Goal: Transaction & Acquisition: Purchase product/service

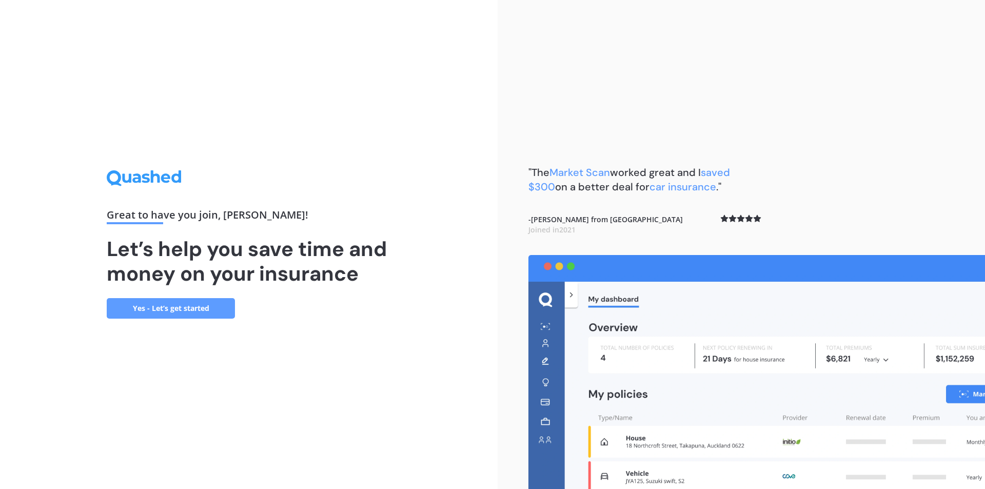
click at [177, 306] on link "Yes - Let’s get started" at bounding box center [171, 308] width 128 height 21
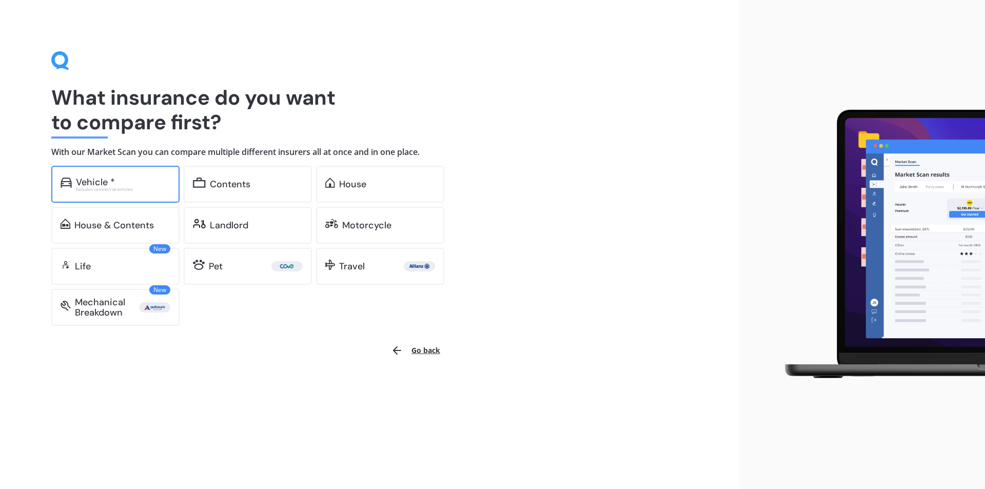
click at [135, 197] on div "Vehicle * Excludes commercial vehicles" at bounding box center [115, 184] width 128 height 37
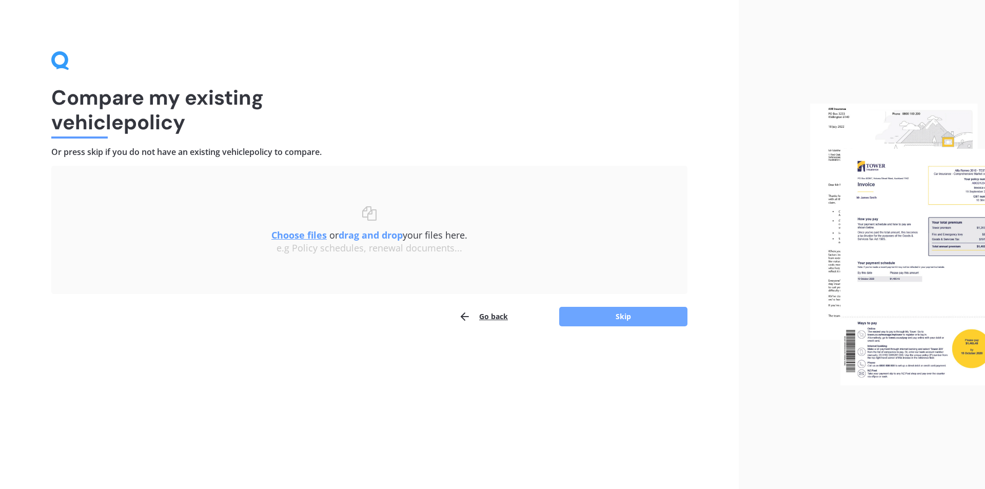
click at [648, 319] on button "Skip" at bounding box center [623, 316] width 128 height 19
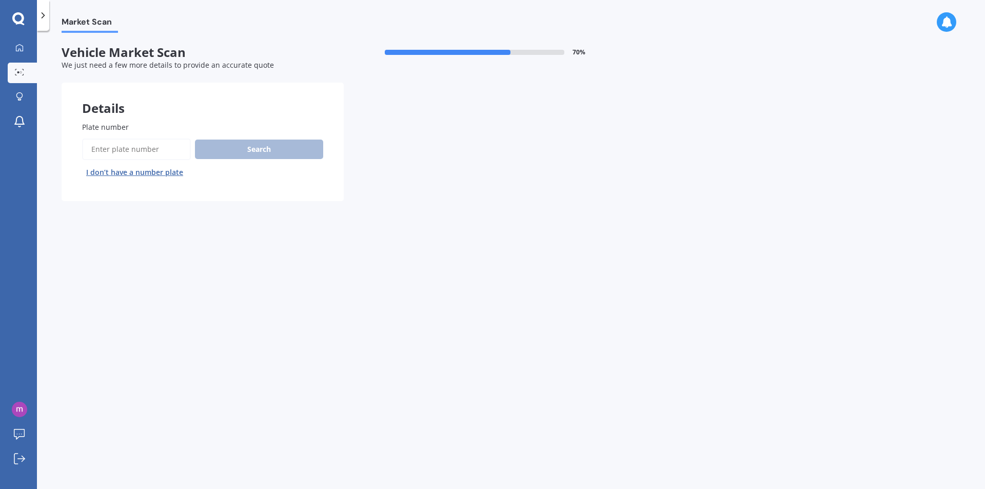
click at [160, 146] on input "Plate number" at bounding box center [136, 149] width 109 height 22
type input "MHN791"
click at [241, 152] on button "Search" at bounding box center [259, 148] width 128 height 19
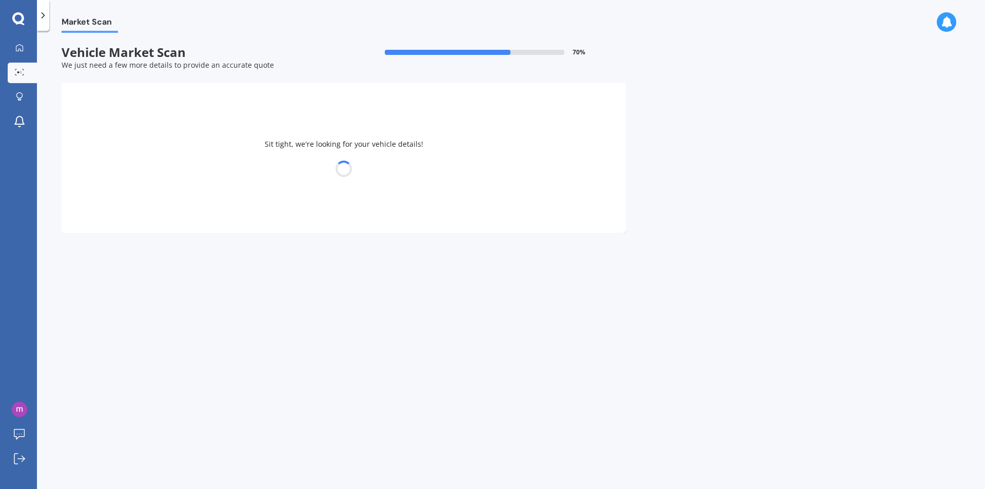
select select "NISSAN"
select select "X-TRAIL"
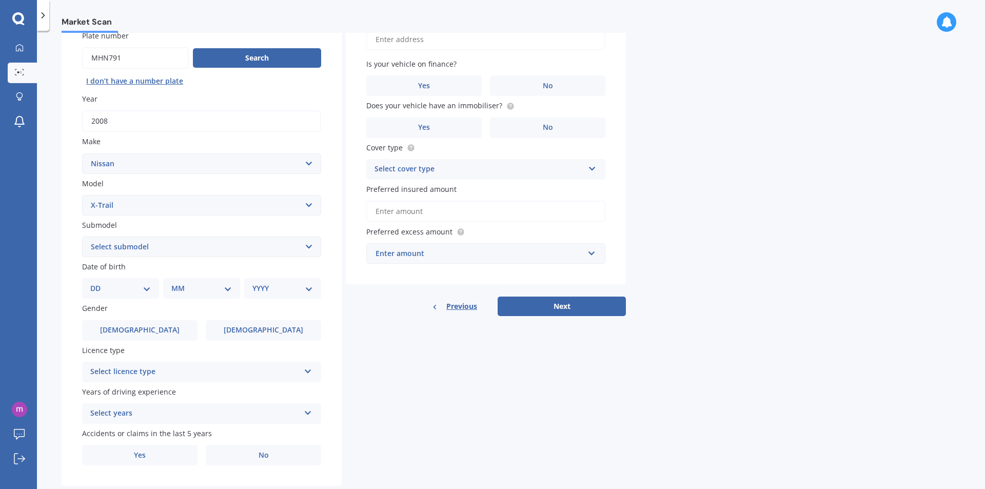
scroll to position [115, 0]
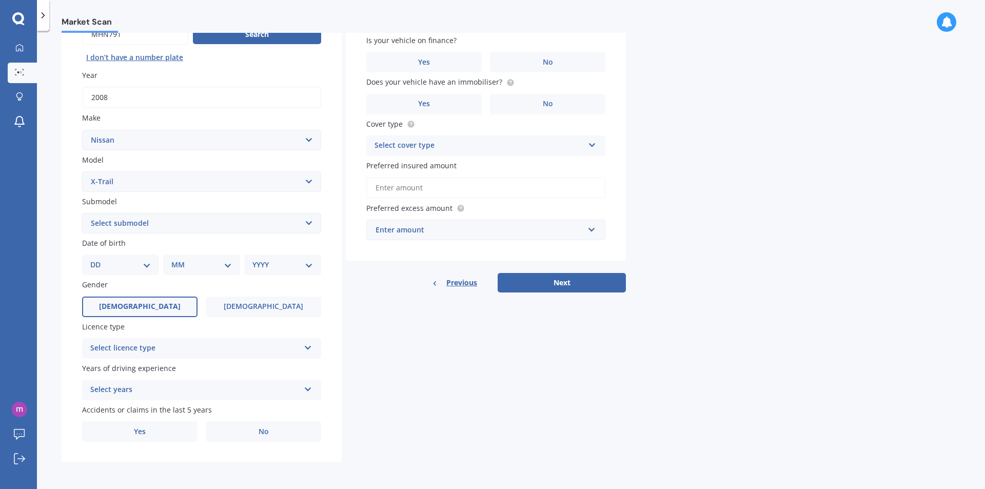
click at [125, 302] on label "[DEMOGRAPHIC_DATA]" at bounding box center [139, 306] width 115 height 21
click at [0, 0] on input "[DEMOGRAPHIC_DATA]" at bounding box center [0, 0] width 0 height 0
click at [147, 266] on select "DD 01 02 03 04 05 06 07 08 09 10 11 12 13 14 15 16 17 18 19 20 21 22 23 24 25 2…" at bounding box center [120, 264] width 61 height 11
select select "12"
click at [98, 259] on select "DD 01 02 03 04 05 06 07 08 09 10 11 12 13 14 15 16 17 18 19 20 21 22 23 24 25 2…" at bounding box center [120, 264] width 61 height 11
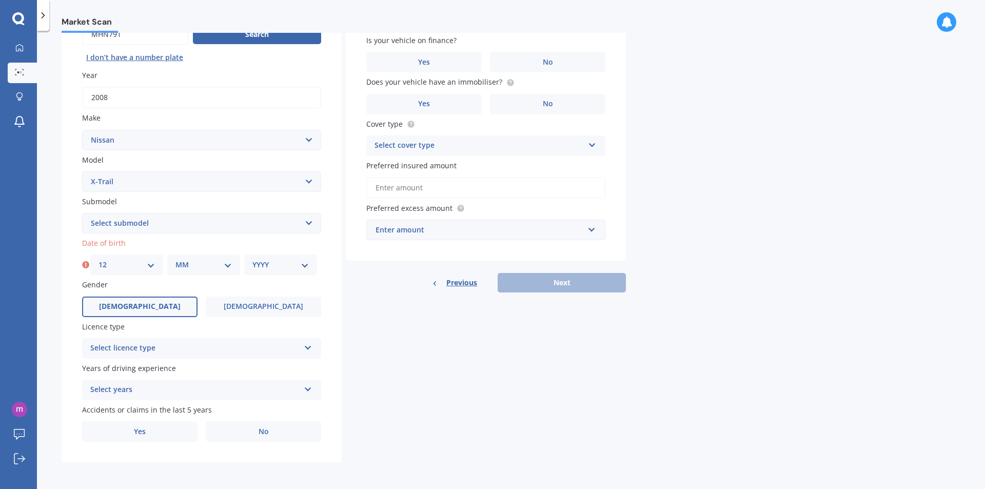
click at [225, 270] on select "MM 01 02 03 04 05 06 07 08 09 10 11 12" at bounding box center [203, 264] width 56 height 11
select select "11"
click at [175, 259] on select "MM 01 02 03 04 05 06 07 08 09 10 11 12" at bounding box center [203, 264] width 56 height 11
click at [303, 265] on select "YYYY 2025 2024 2023 2022 2021 2020 2019 2018 2017 2016 2015 2014 2013 2012 2011…" at bounding box center [280, 264] width 56 height 11
select select "1968"
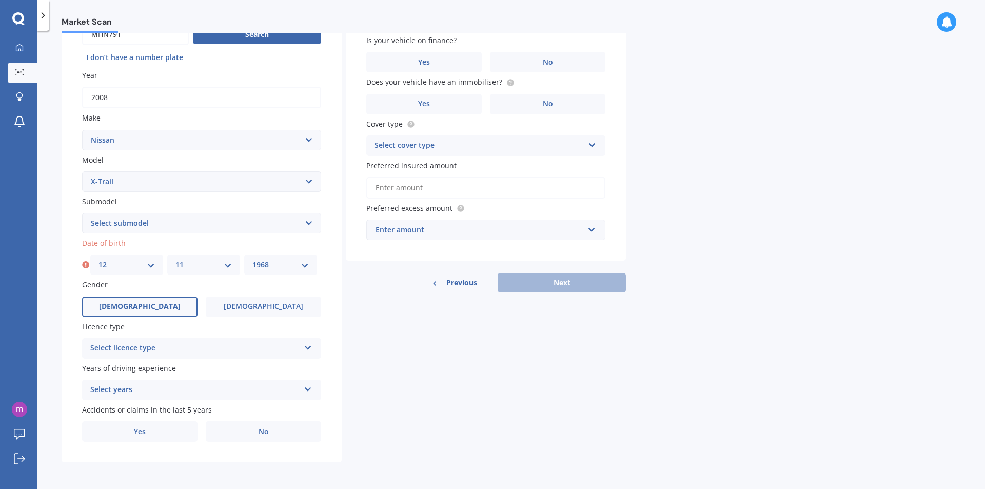
click at [252, 259] on select "YYYY 2025 2024 2023 2022 2021 2020 2019 2018 2017 2016 2015 2014 2013 2012 2011…" at bounding box center [280, 264] width 56 height 11
click at [307, 347] on icon at bounding box center [308, 345] width 9 height 7
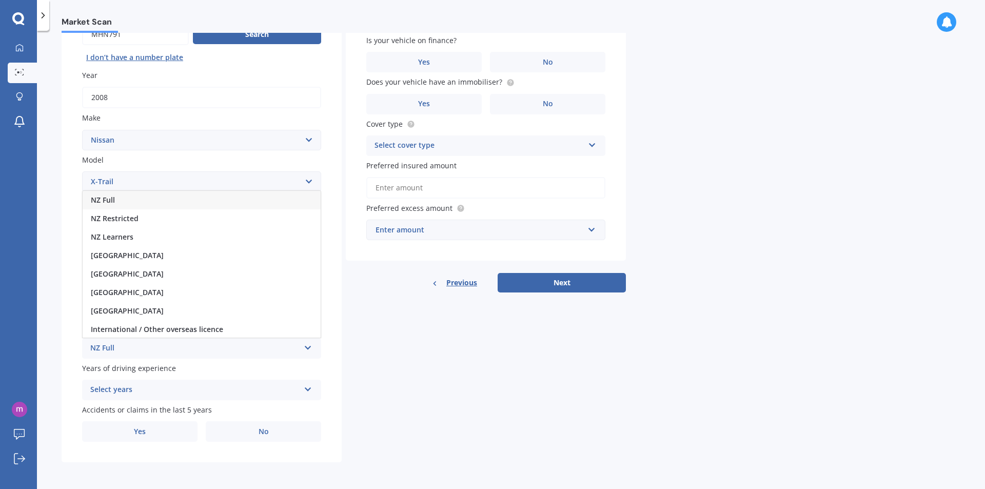
click at [230, 200] on div "NZ Full" at bounding box center [202, 200] width 238 height 18
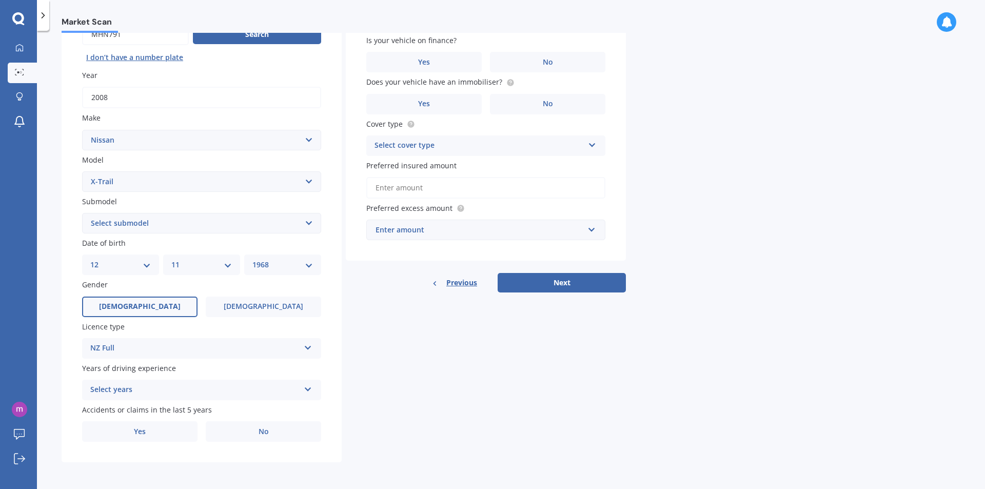
click at [309, 389] on icon at bounding box center [308, 387] width 9 height 7
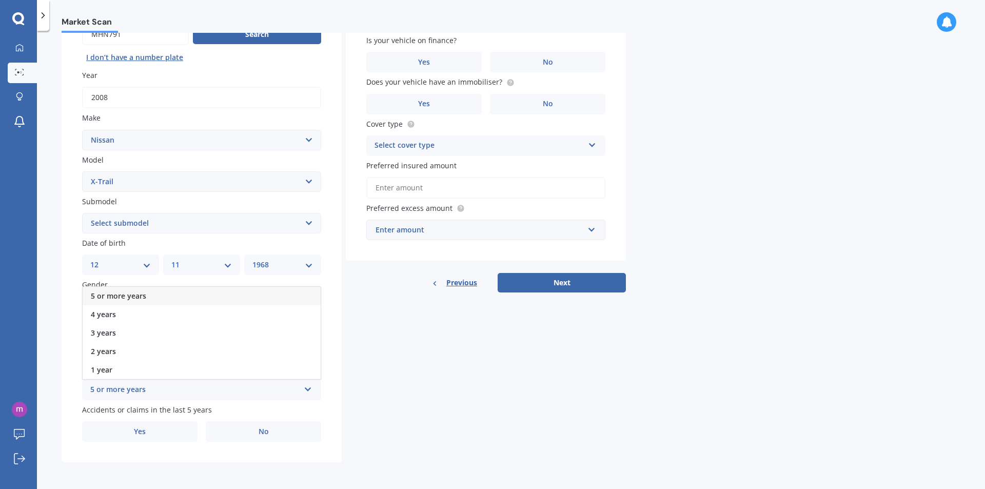
click at [247, 290] on div "5 or more years" at bounding box center [202, 296] width 238 height 18
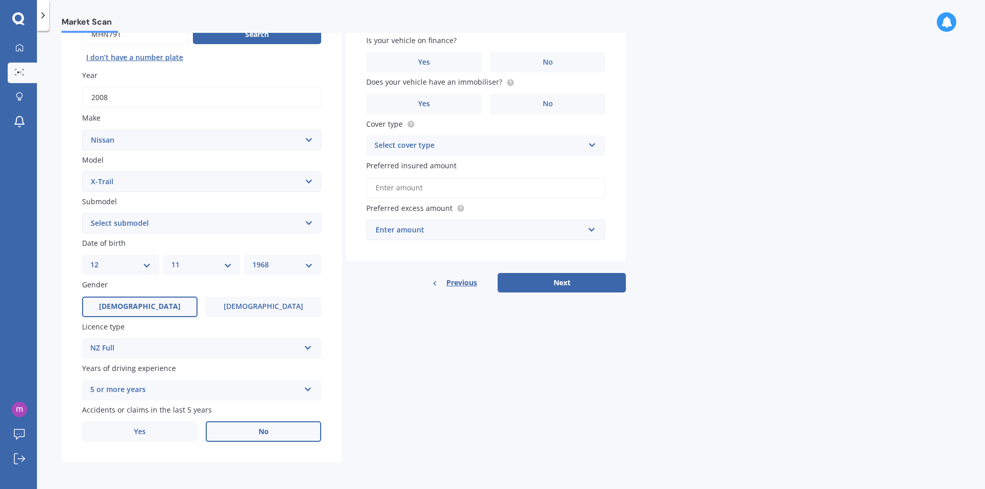
click at [234, 430] on label "No" at bounding box center [263, 431] width 115 height 21
click at [0, 0] on input "No" at bounding box center [0, 0] width 0 height 0
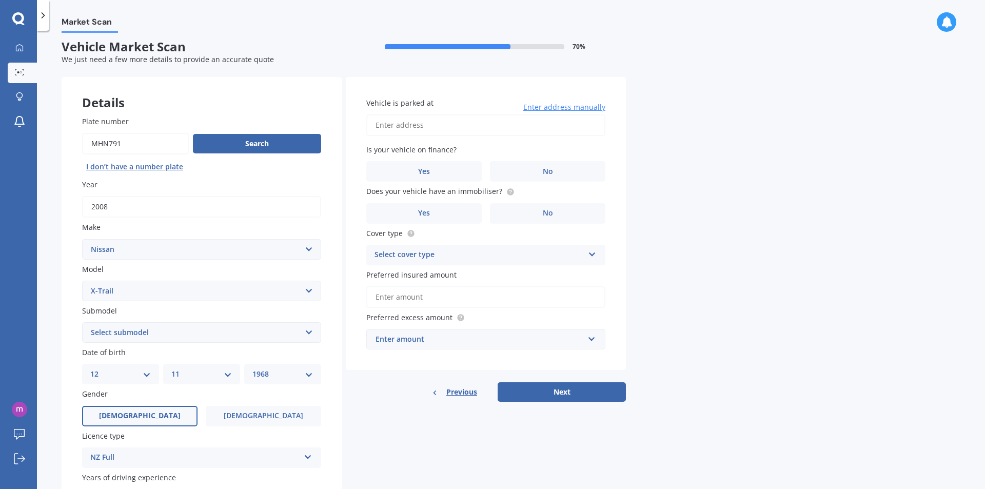
scroll to position [0, 0]
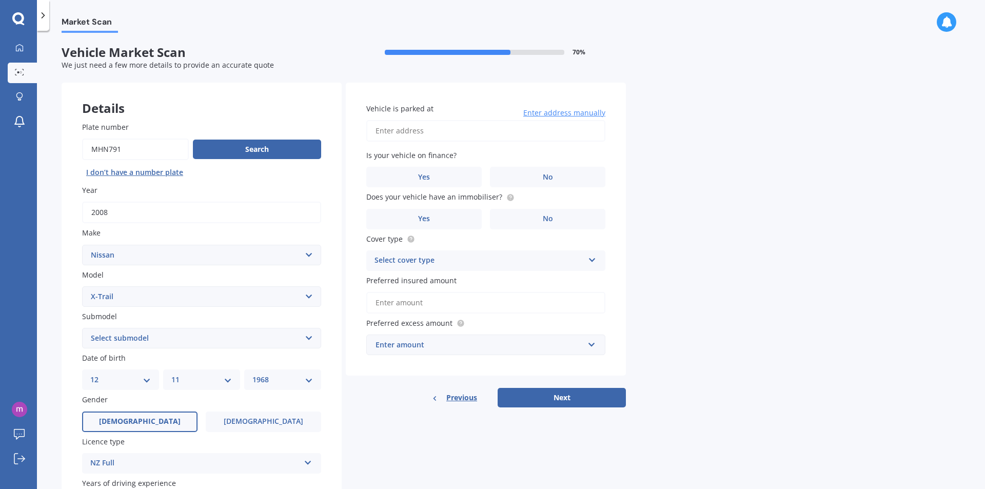
click at [524, 125] on input "Vehicle is parked at" at bounding box center [485, 131] width 239 height 22
type input "12/266 [PERSON_NAME] RoadPapatoetoe 2025"
click at [553, 176] on label "No" at bounding box center [547, 177] width 115 height 21
click at [0, 0] on input "No" at bounding box center [0, 0] width 0 height 0
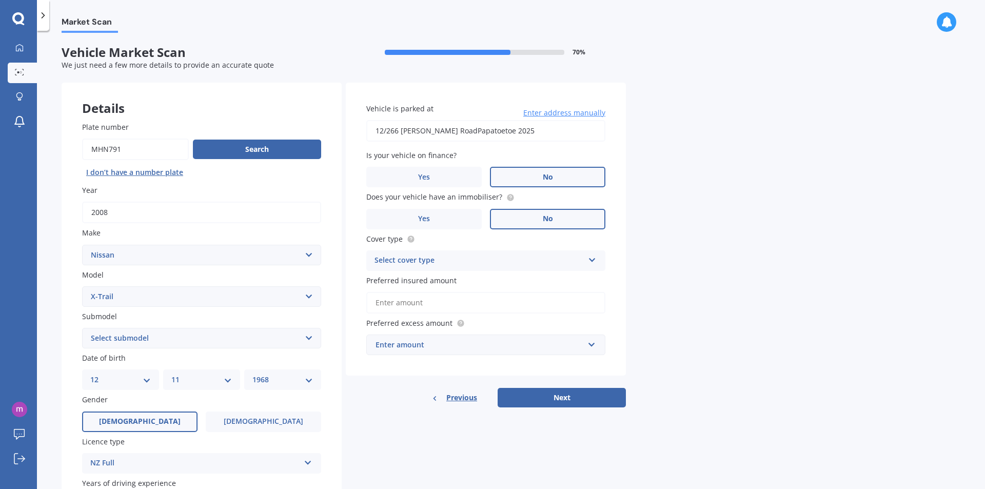
click at [556, 218] on label "No" at bounding box center [547, 219] width 115 height 21
click at [0, 0] on input "No" at bounding box center [0, 0] width 0 height 0
click at [595, 260] on icon at bounding box center [592, 257] width 9 height 7
click at [504, 318] on div "Third Party" at bounding box center [486, 317] width 238 height 18
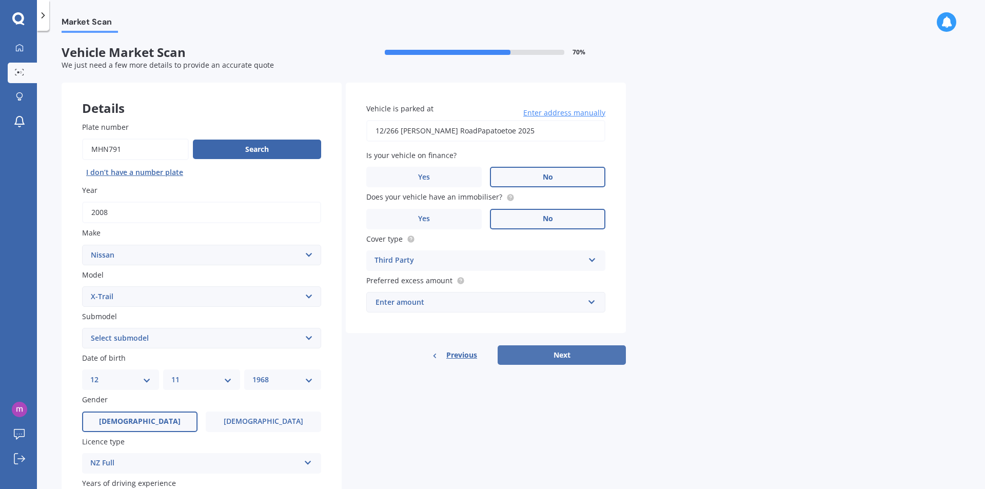
click at [546, 357] on button "Next" at bounding box center [561, 354] width 128 height 19
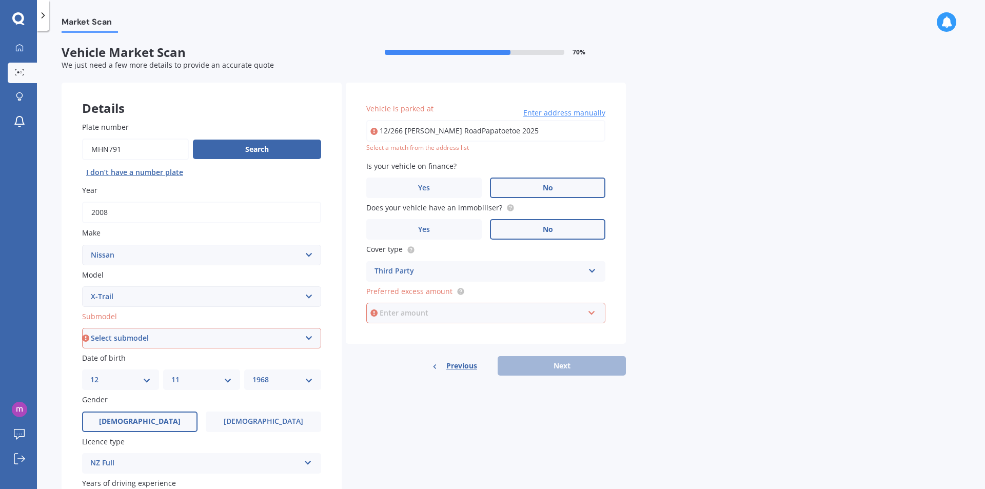
click at [594, 315] on input "text" at bounding box center [482, 312] width 230 height 19
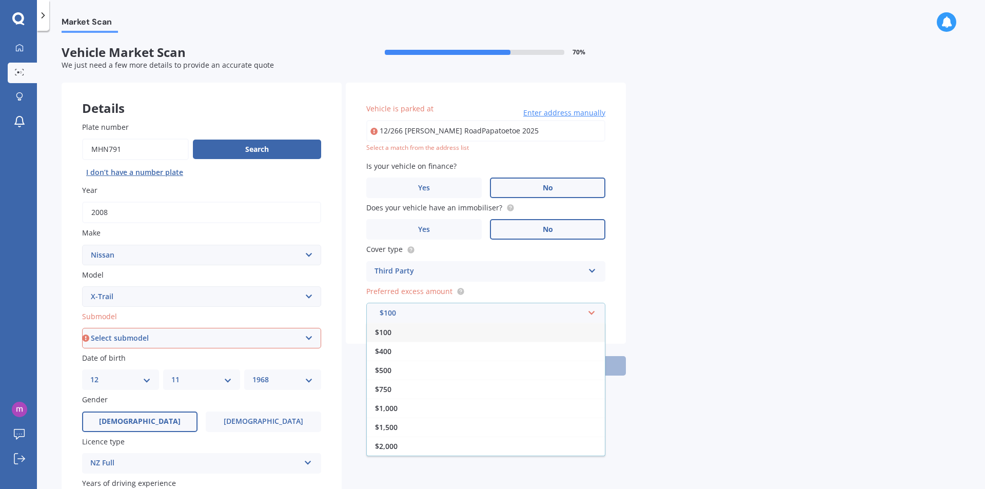
click at [532, 332] on div "$100" at bounding box center [486, 332] width 238 height 19
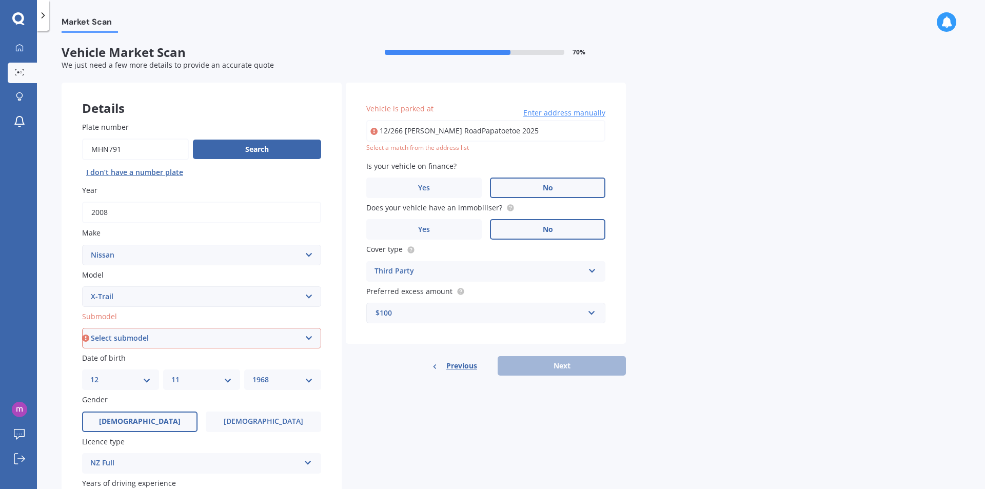
click at [306, 337] on select "Select submodel (All Other) 2000cc Hybrid 2WD non-turbo 4WD 20X Petrol ST ST 4W…" at bounding box center [201, 338] width 239 height 21
select select "TI 4WD"
click at [82, 328] on select "Select submodel (All Other) 2000cc Hybrid 2WD non-turbo 4WD 20X Petrol ST ST 4W…" at bounding box center [201, 338] width 239 height 21
click at [447, 128] on input "12/266 [PERSON_NAME] RoadPapatoetoe 2025" at bounding box center [485, 131] width 239 height 22
type input "[STREET_ADDRESS][PERSON_NAME]"
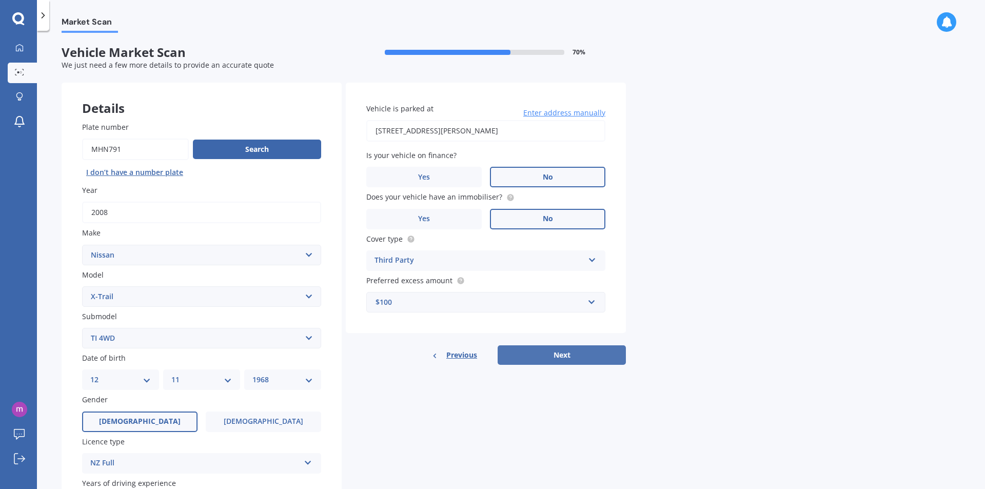
click at [559, 356] on button "Next" at bounding box center [561, 354] width 128 height 19
select select "12"
select select "11"
select select "1968"
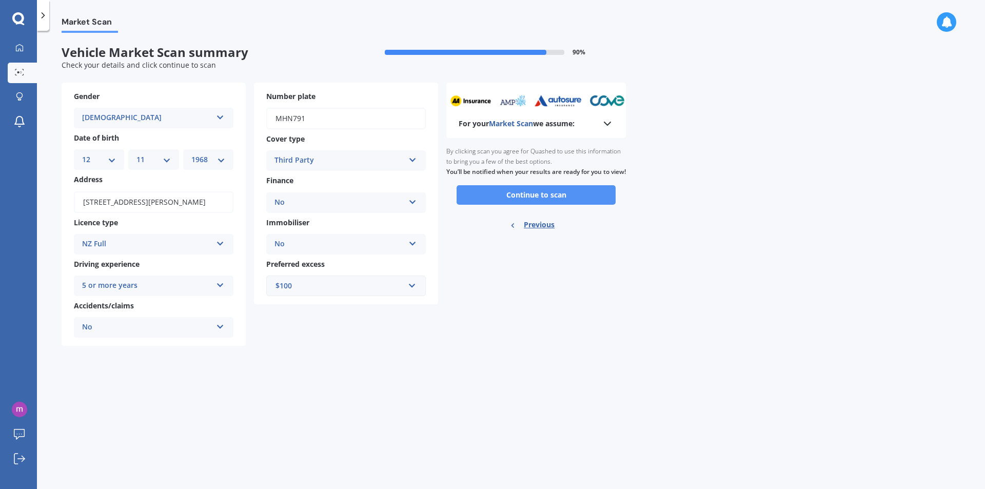
click at [560, 205] on button "Continue to scan" at bounding box center [535, 194] width 159 height 19
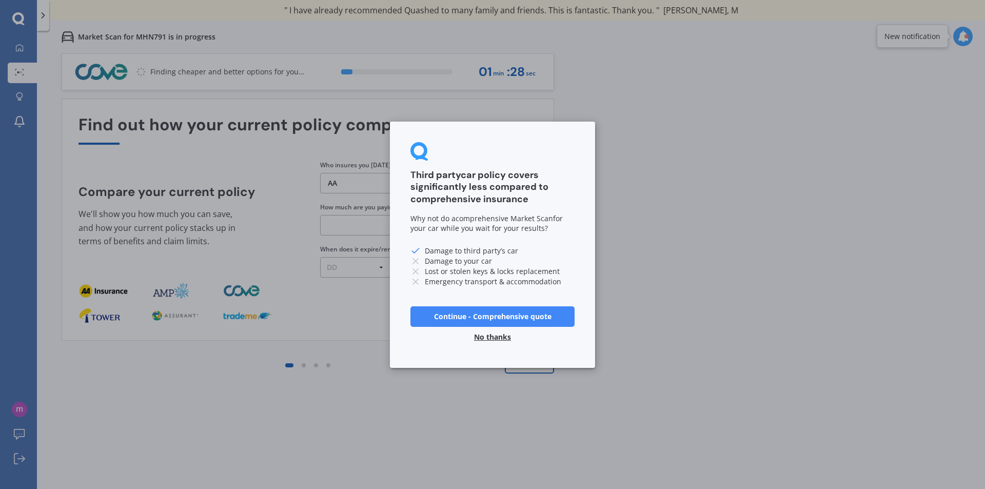
click at [508, 320] on button "Continue - Comprehensive quote" at bounding box center [492, 316] width 164 height 21
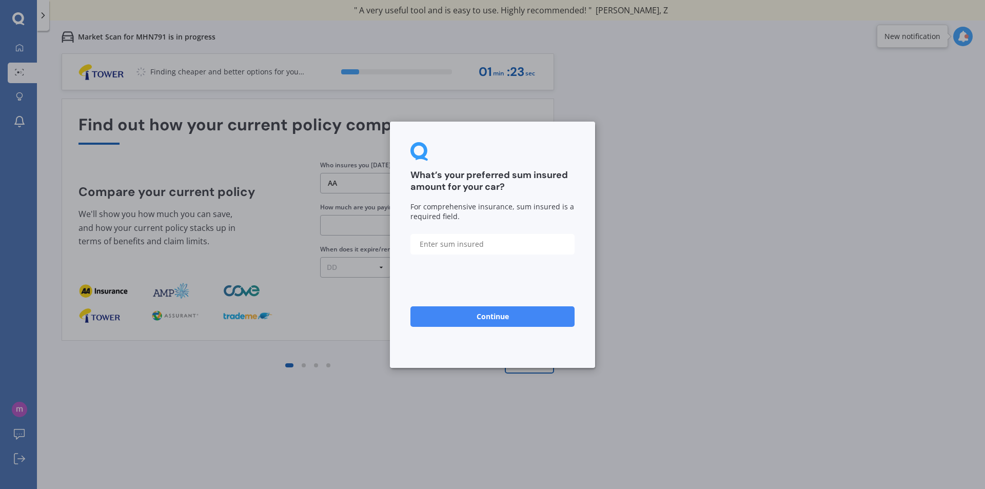
click at [503, 243] on input "text" at bounding box center [492, 243] width 164 height 21
type input "$2"
type input "$6,000"
click at [492, 319] on button "Continue" at bounding box center [492, 316] width 164 height 21
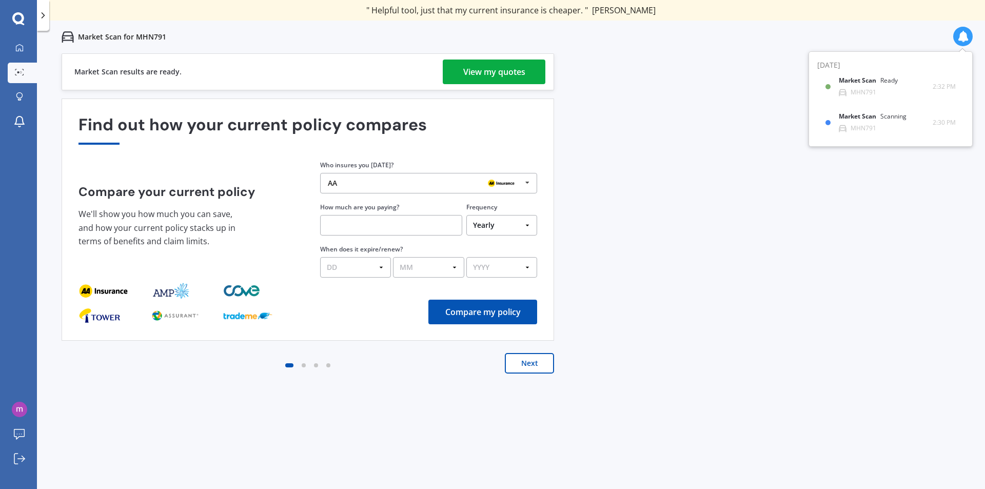
click at [509, 73] on div "View my quotes" at bounding box center [494, 71] width 62 height 25
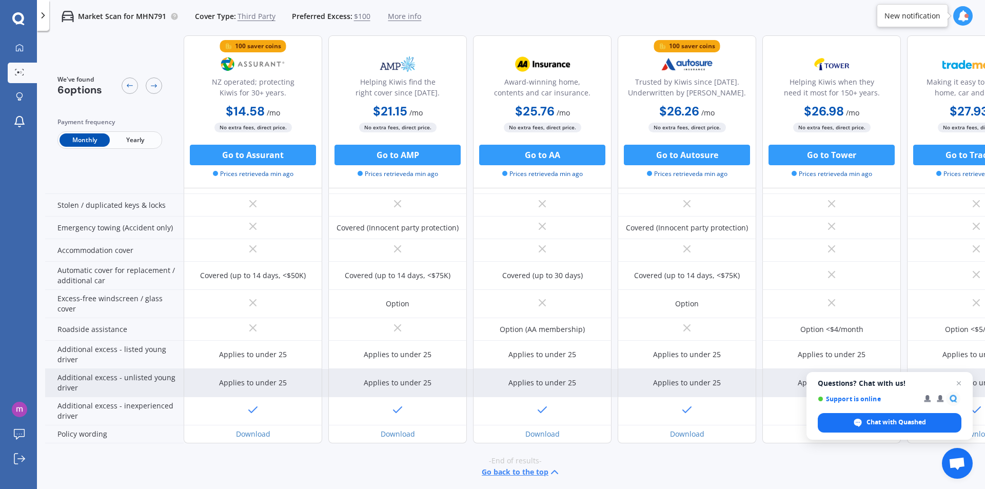
scroll to position [187, 0]
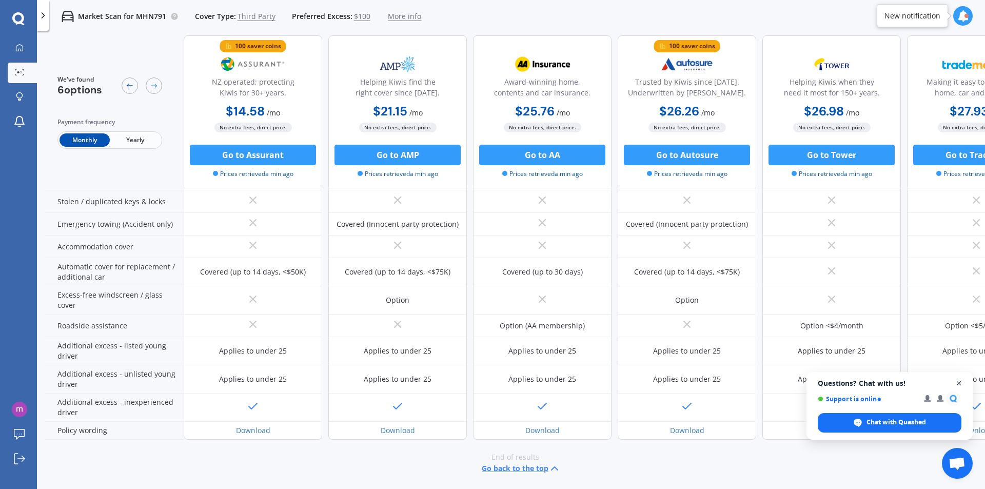
click at [960, 380] on span "Open chat" at bounding box center [958, 383] width 13 height 13
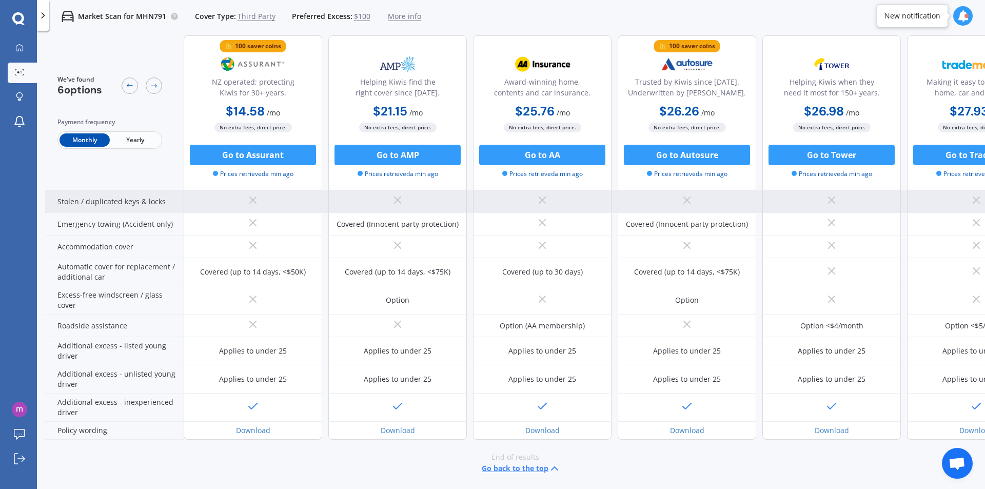
click at [92, 199] on div "Stolen / duplicated keys & locks" at bounding box center [114, 201] width 138 height 23
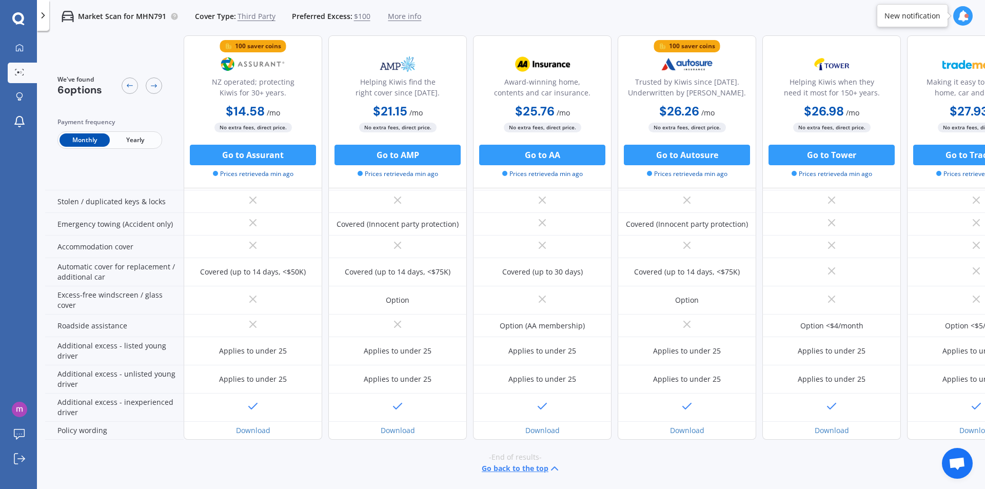
click at [46, 19] on icon at bounding box center [43, 15] width 10 height 10
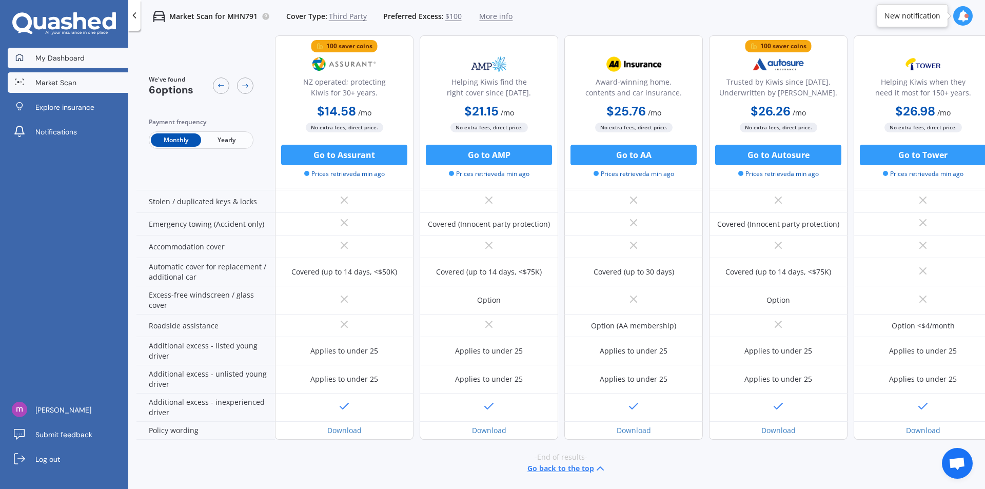
click at [76, 60] on span "My Dashboard" at bounding box center [59, 58] width 49 height 10
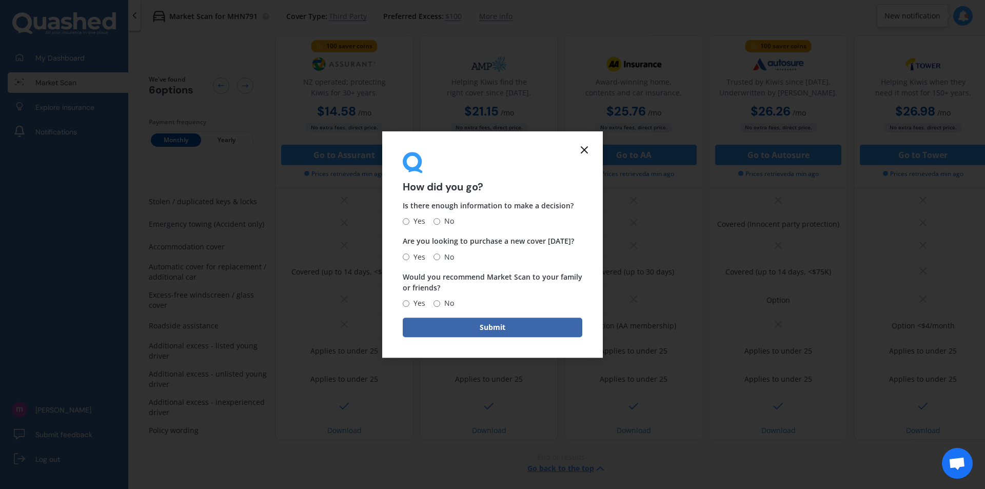
click at [437, 223] on input "No" at bounding box center [436, 221] width 7 height 7
radio input "true"
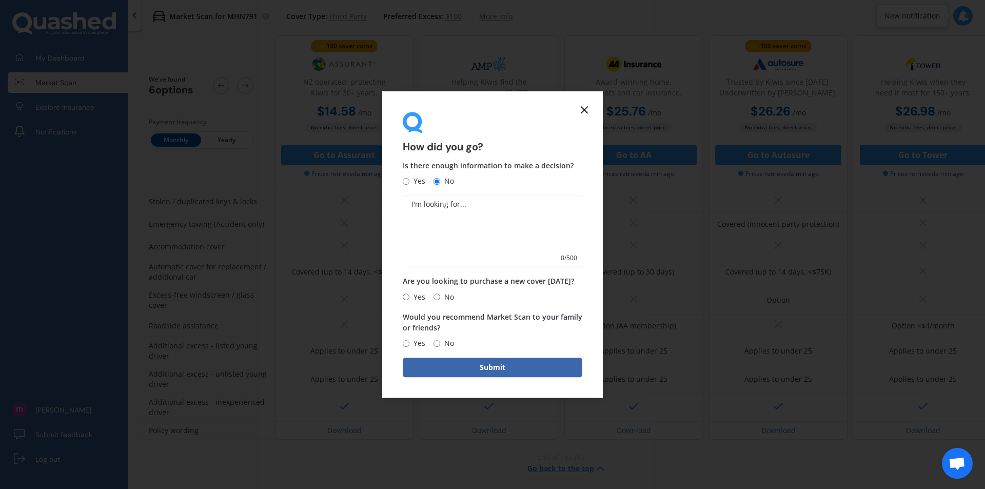
click at [585, 109] on line at bounding box center [584, 110] width 6 height 6
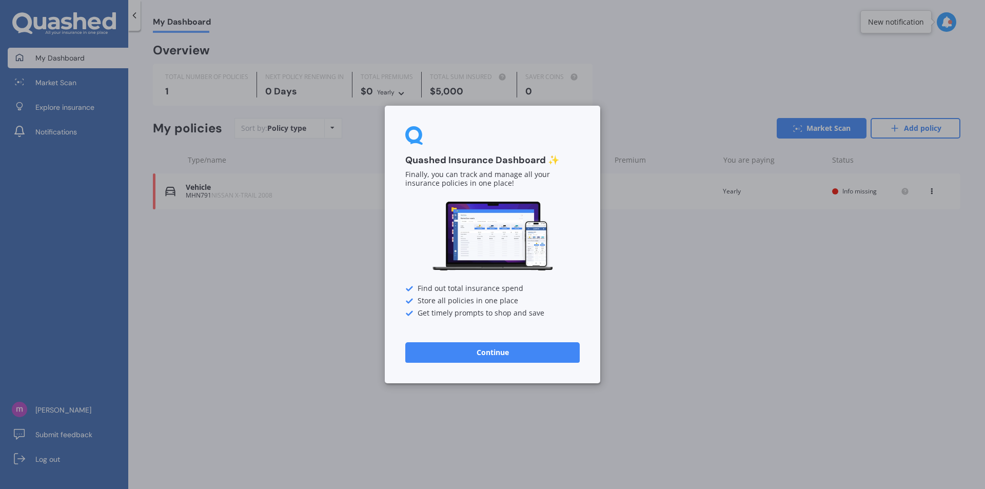
drag, startPoint x: 246, startPoint y: 335, endPoint x: 376, endPoint y: 349, distance: 131.0
click at [249, 335] on div "Quashed Insurance Dashboard ✨ Finally, you can track and manage all your insura…" at bounding box center [492, 244] width 985 height 489
click at [464, 351] on button "Continue" at bounding box center [492, 352] width 174 height 21
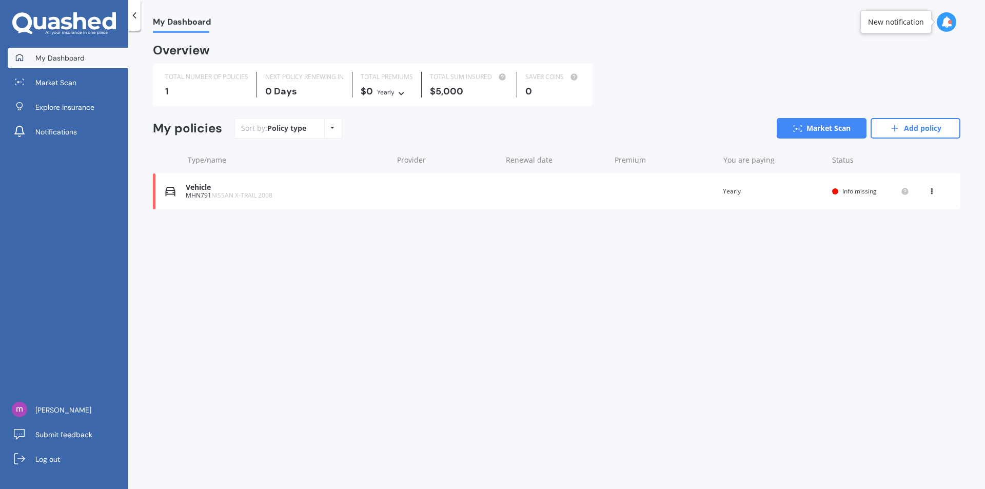
click at [933, 193] on div "View option View policy Delete" at bounding box center [932, 191] width 9 height 10
click at [332, 129] on icon at bounding box center [332, 128] width 4 height 6
click at [65, 108] on span "Explore insurance" at bounding box center [64, 107] width 59 height 10
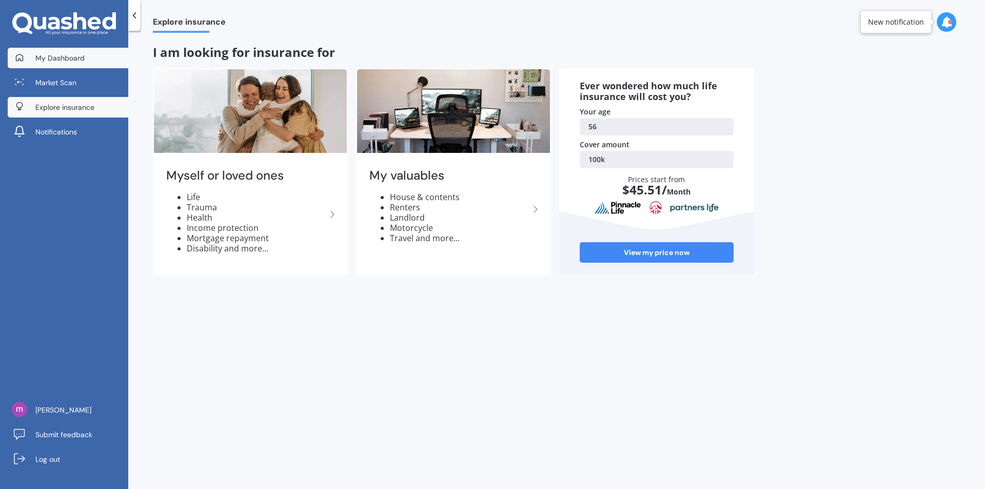
click at [30, 61] on link "My Dashboard" at bounding box center [68, 58] width 121 height 21
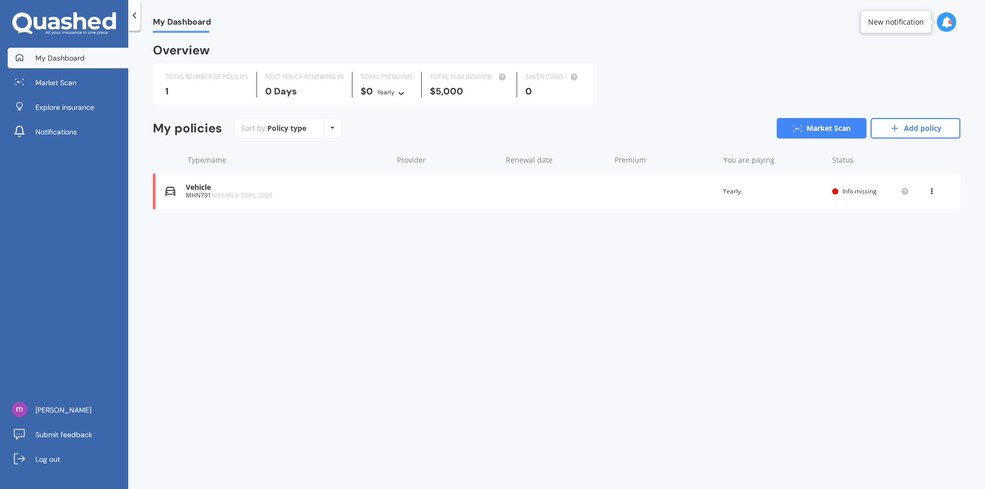
click at [193, 188] on div "Vehicle" at bounding box center [287, 187] width 202 height 9
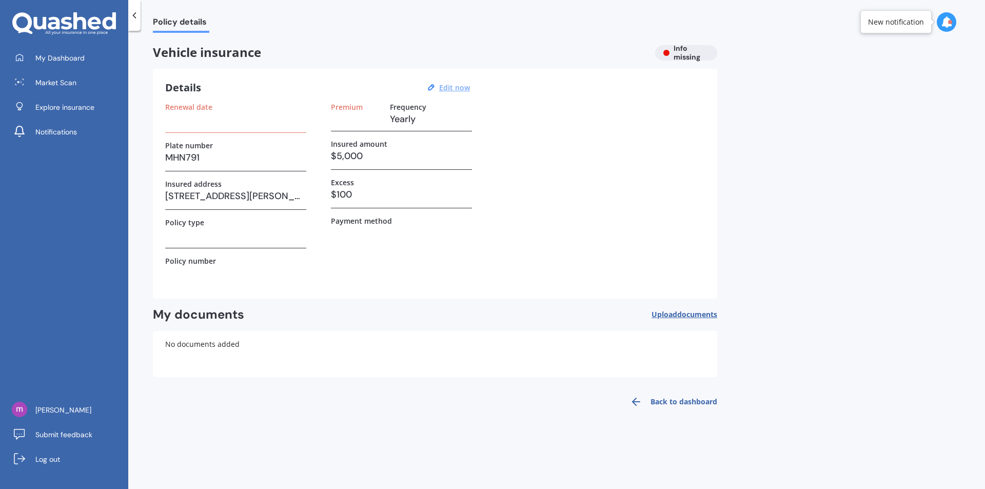
click at [461, 86] on u "Edit now" at bounding box center [454, 88] width 31 height 10
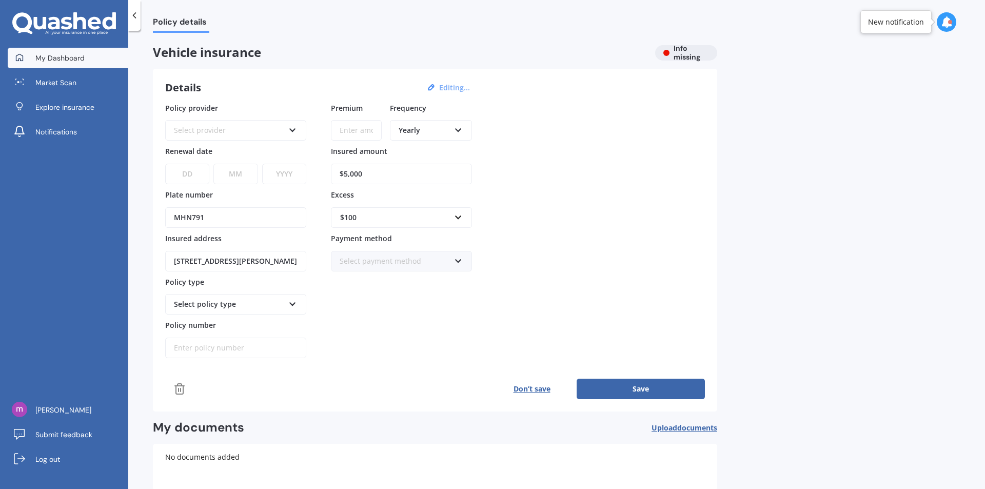
click at [58, 57] on span "My Dashboard" at bounding box center [59, 58] width 49 height 10
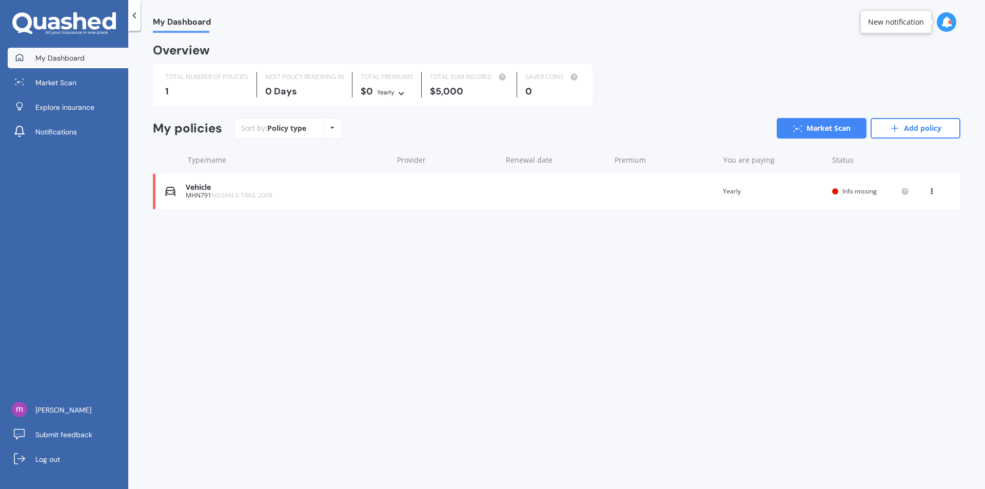
click at [59, 57] on span "My Dashboard" at bounding box center [59, 58] width 49 height 10
click at [218, 189] on div "Vehicle" at bounding box center [287, 187] width 202 height 9
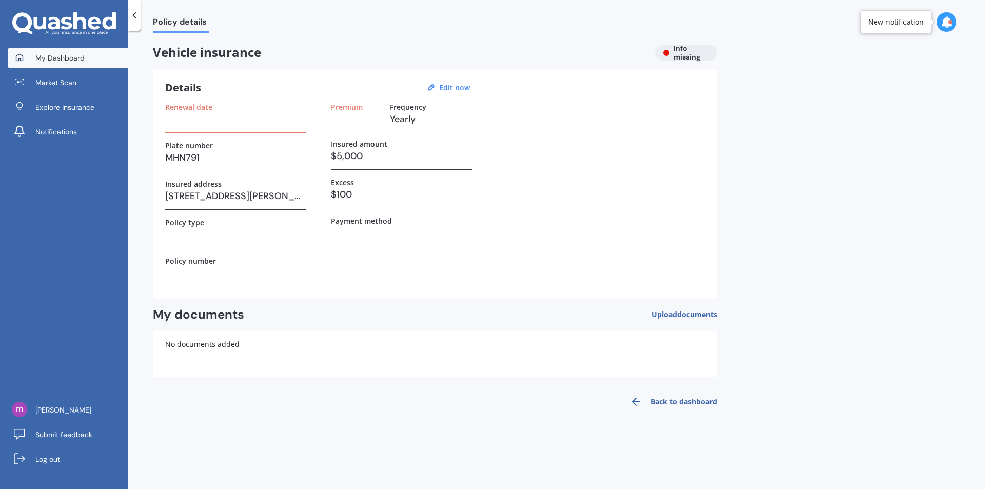
click at [78, 53] on span "My Dashboard" at bounding box center [59, 58] width 49 height 10
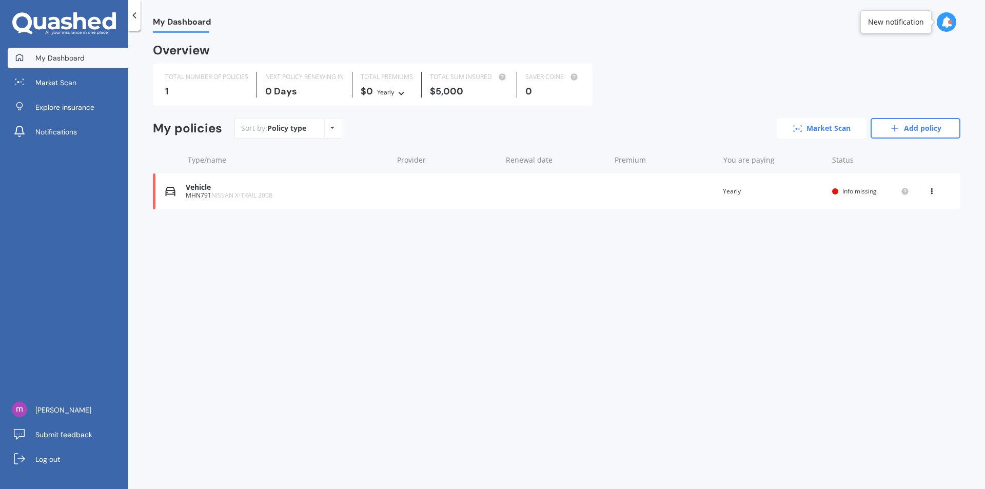
click at [804, 125] on link "Market Scan" at bounding box center [821, 128] width 90 height 21
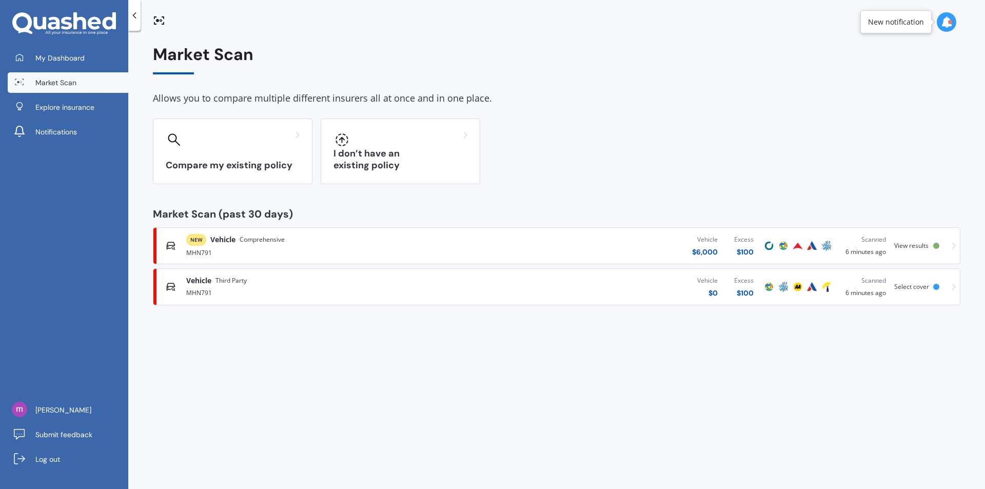
click at [221, 285] on span "Third Party" at bounding box center [230, 280] width 31 height 10
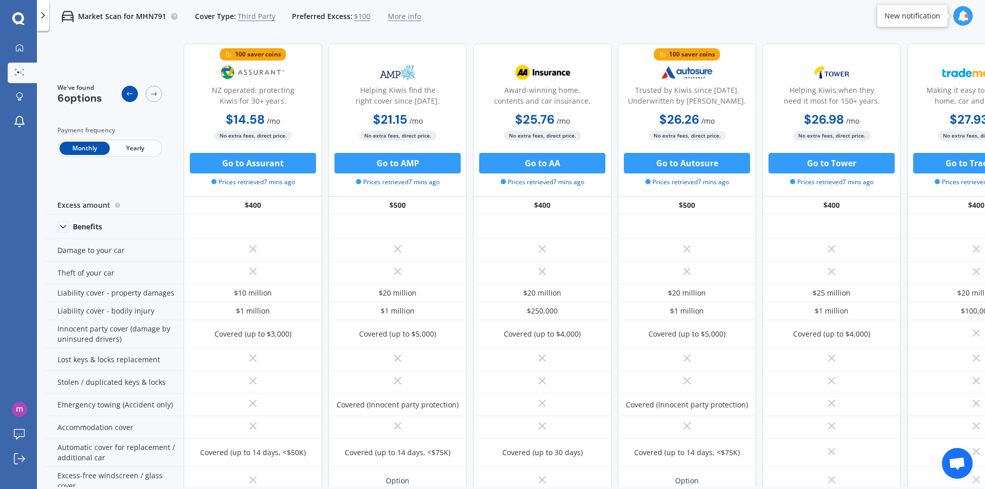
click at [123, 91] on div at bounding box center [130, 94] width 16 height 16
click at [126, 91] on icon at bounding box center [130, 94] width 8 height 8
click at [263, 18] on span "Third Party" at bounding box center [256, 16] width 38 height 10
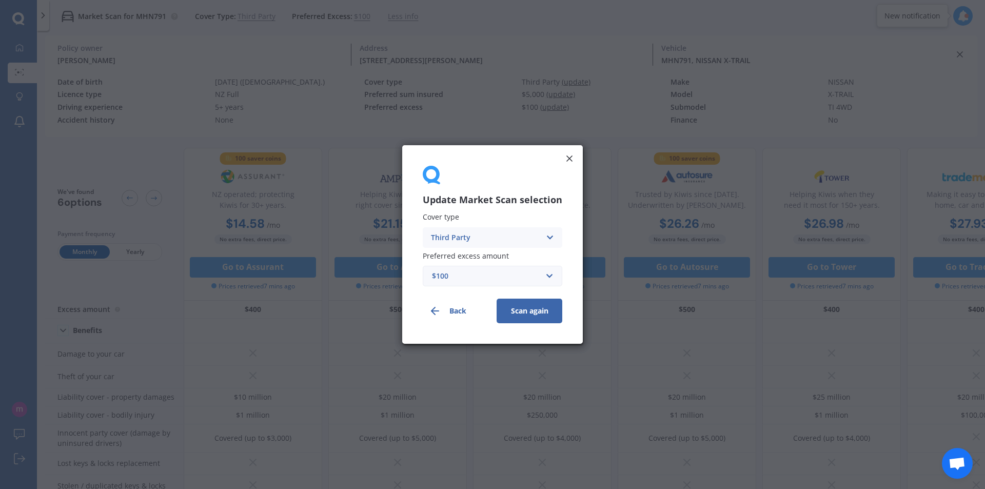
click at [545, 234] on icon at bounding box center [549, 237] width 9 height 11
click at [489, 263] on div "Comprehensive" at bounding box center [492, 257] width 138 height 18
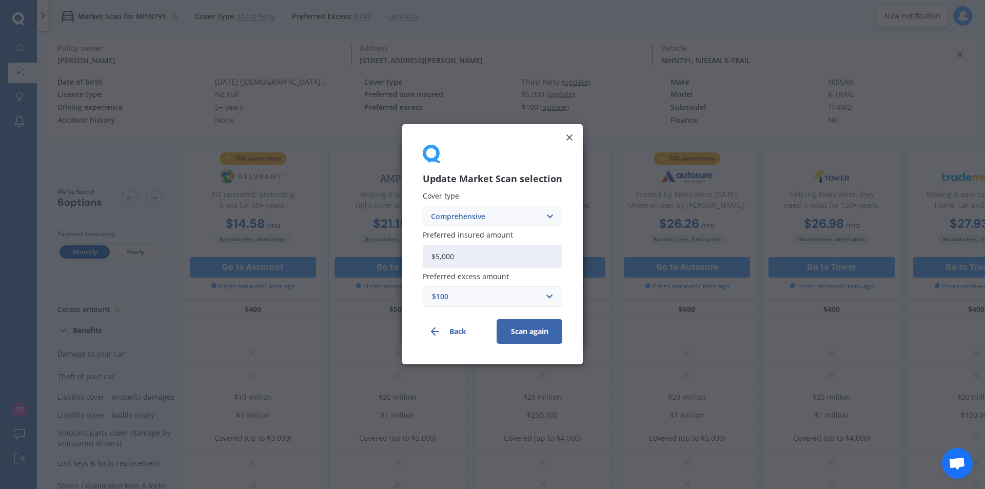
click at [436, 256] on input "$5,000" at bounding box center [492, 257] width 139 height 24
type input "$6,000"
click at [535, 331] on button "Scan again" at bounding box center [529, 332] width 66 height 25
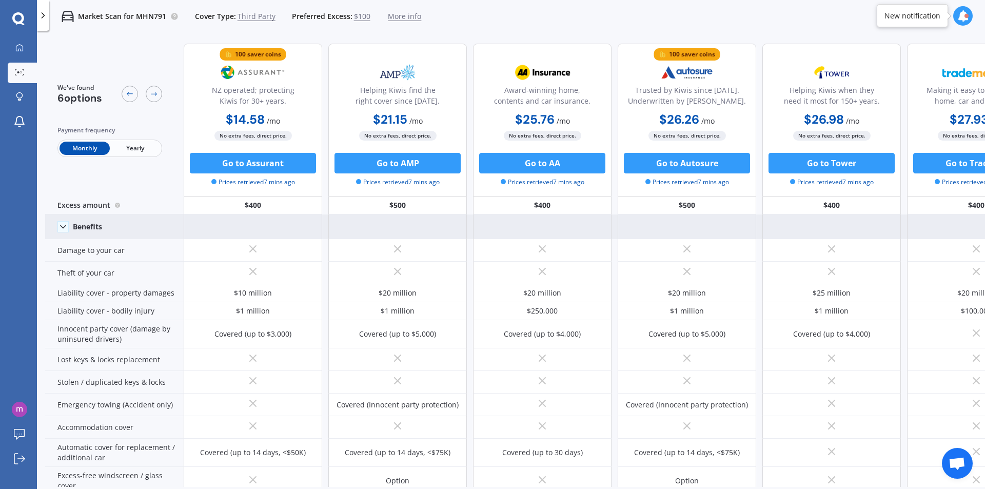
click at [62, 233] on div "Benefits" at bounding box center [114, 226] width 138 height 25
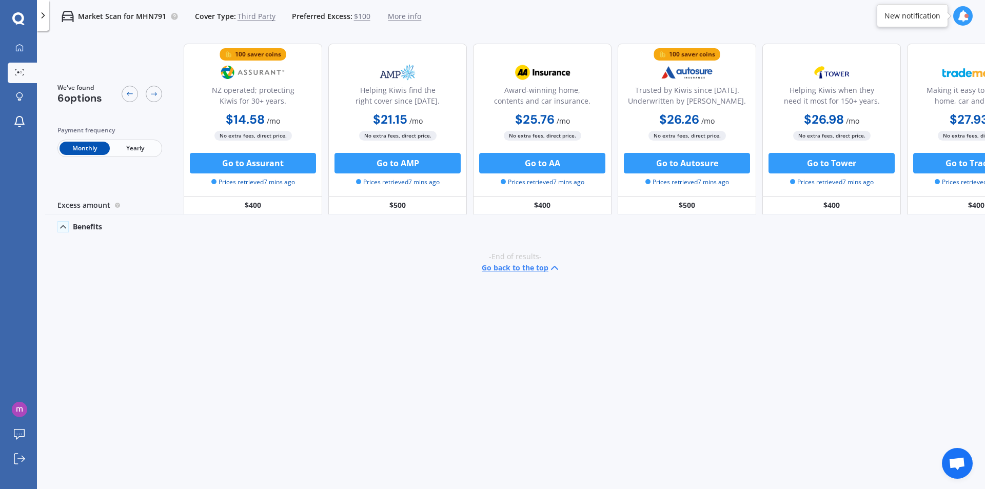
click at [260, 15] on span "Third Party" at bounding box center [256, 16] width 38 height 10
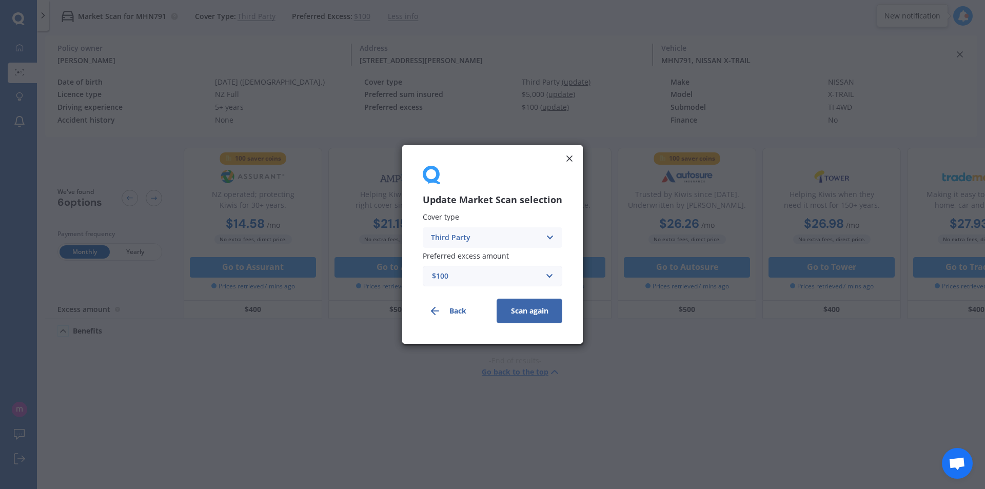
click at [545, 236] on icon at bounding box center [549, 237] width 9 height 11
click at [507, 255] on div "Comprehensive" at bounding box center [492, 257] width 138 height 18
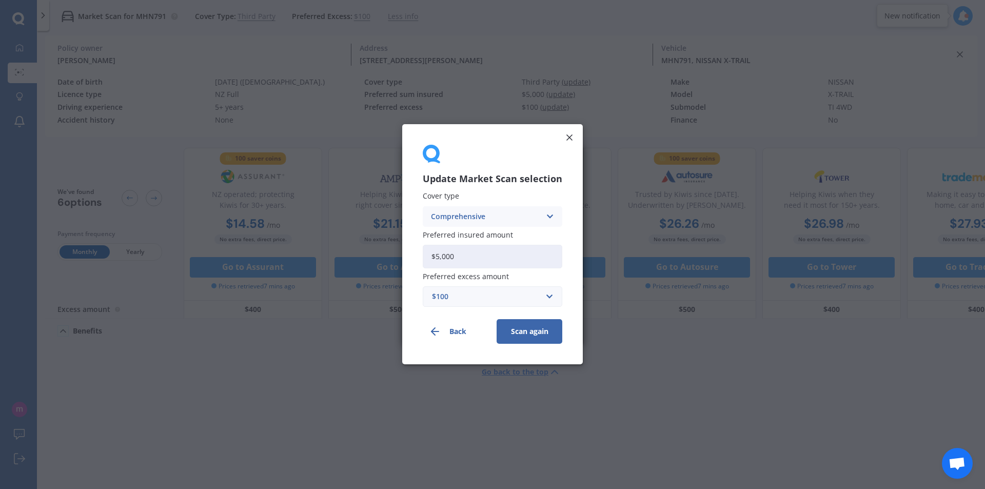
click at [543, 334] on button "Scan again" at bounding box center [529, 332] width 66 height 25
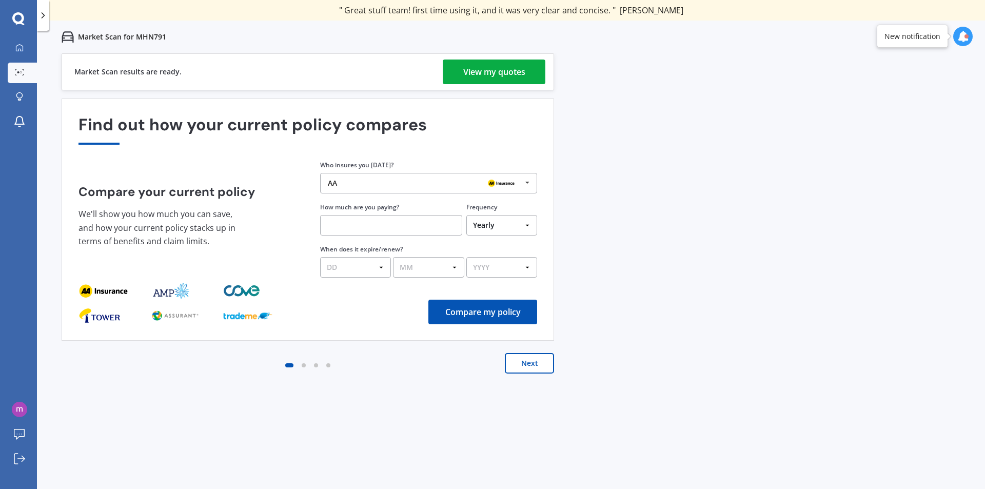
click at [528, 182] on icon at bounding box center [527, 182] width 15 height 19
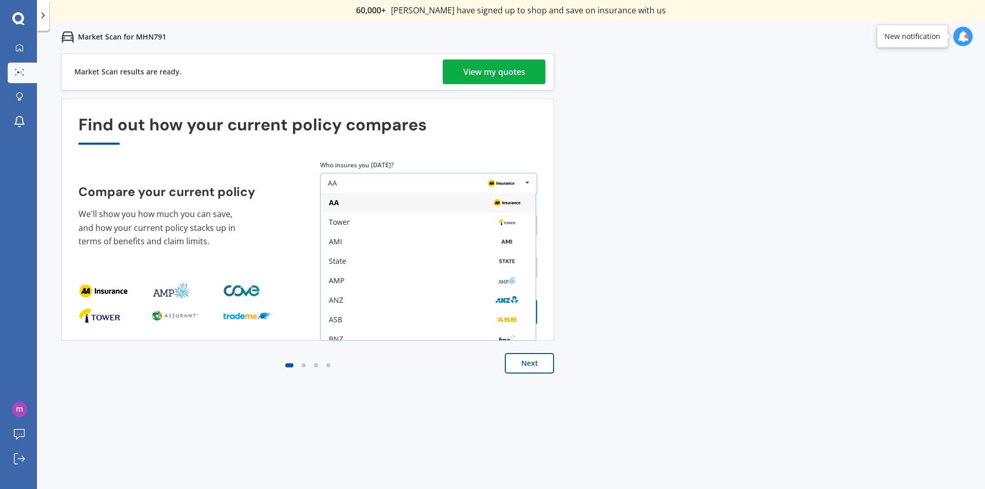
scroll to position [67, 0]
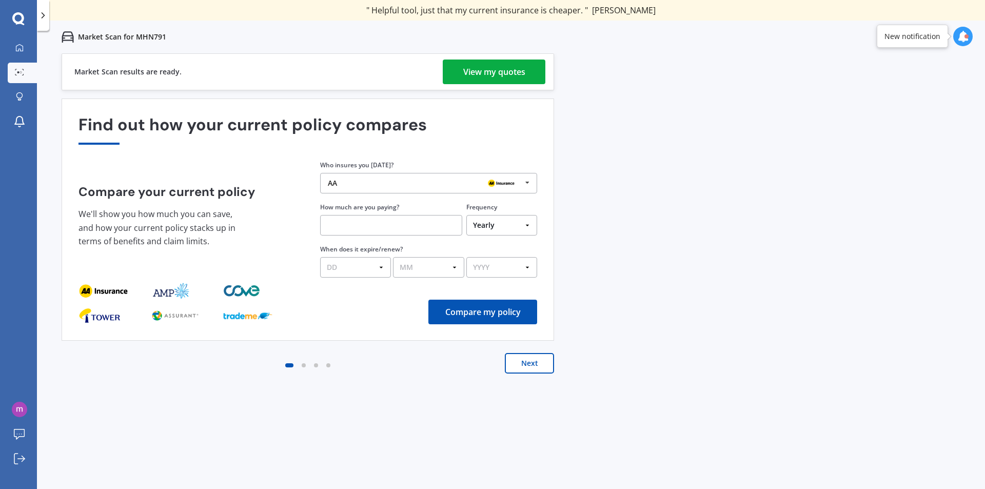
click at [653, 247] on div "Previous 60,000+ Kiwis have signed up to shop and save on insurance with us " H…" at bounding box center [511, 297] width 948 height 489
click at [504, 69] on div "View my quotes" at bounding box center [494, 71] width 62 height 25
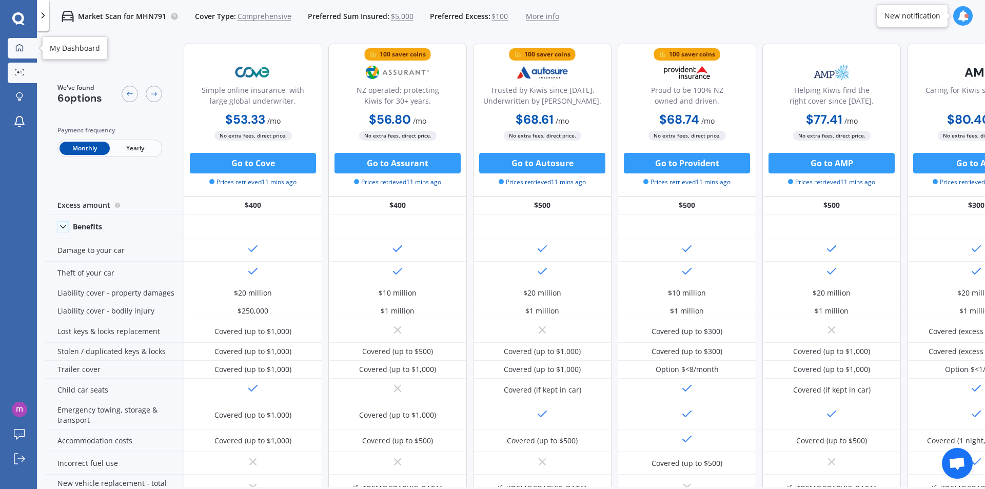
click at [13, 44] on div at bounding box center [19, 48] width 15 height 9
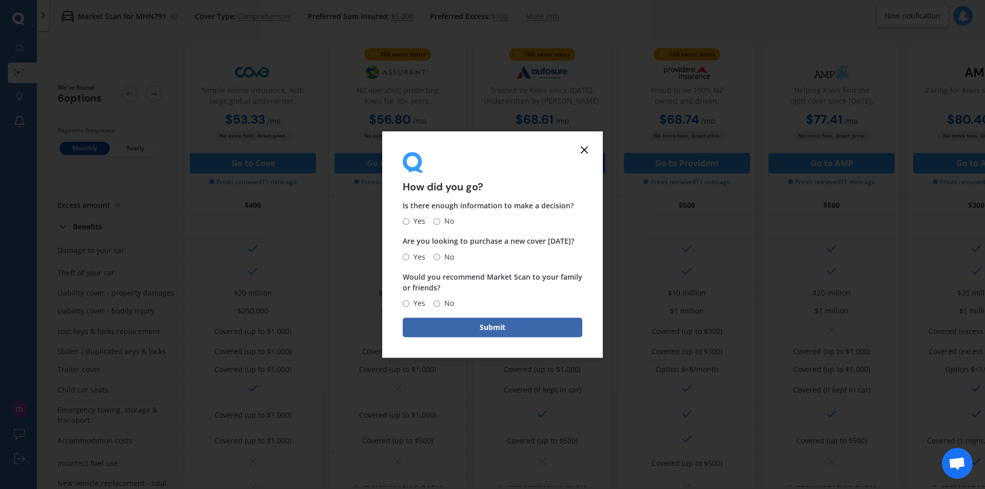
click at [491, 317] on form "How did you go? Is there enough information to make a decision? Yes No Are you …" at bounding box center [492, 244] width 221 height 227
click at [482, 329] on button "Submit" at bounding box center [492, 326] width 179 height 19
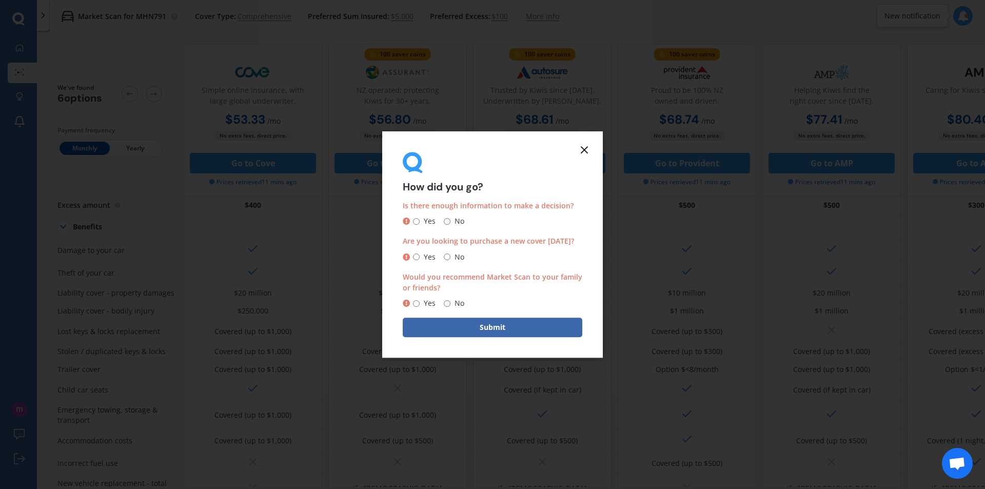
click at [583, 149] on icon at bounding box center [584, 150] width 12 height 12
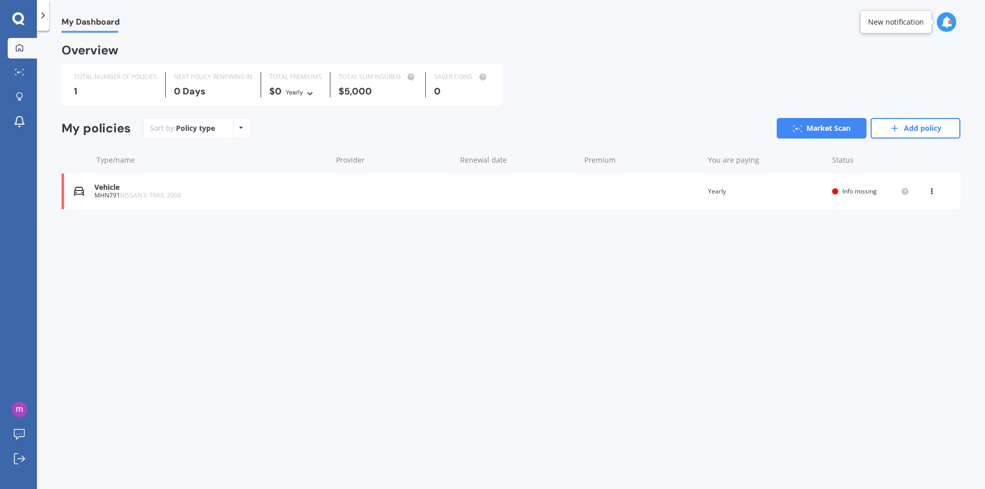
click at [102, 194] on div "MHN791 NISSAN X-TRAIL 2008" at bounding box center [210, 195] width 232 height 7
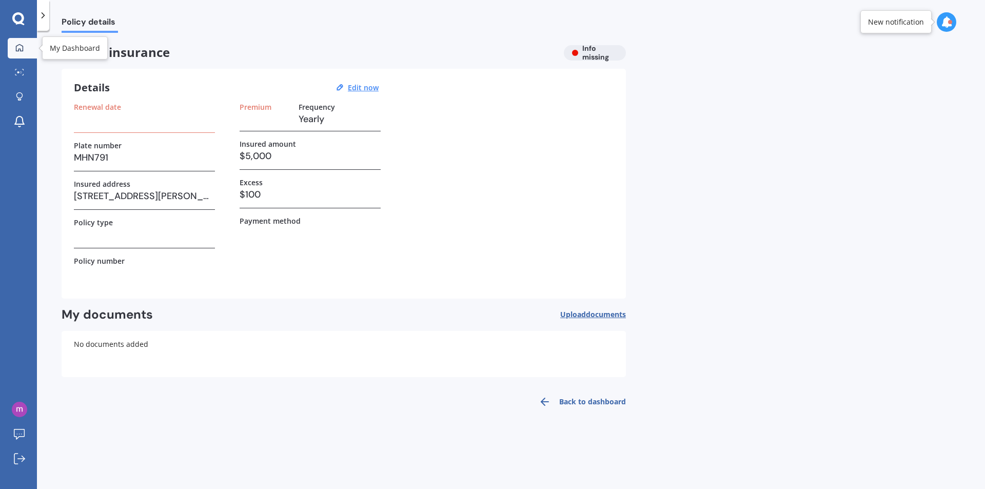
click at [21, 44] on icon at bounding box center [19, 48] width 8 height 8
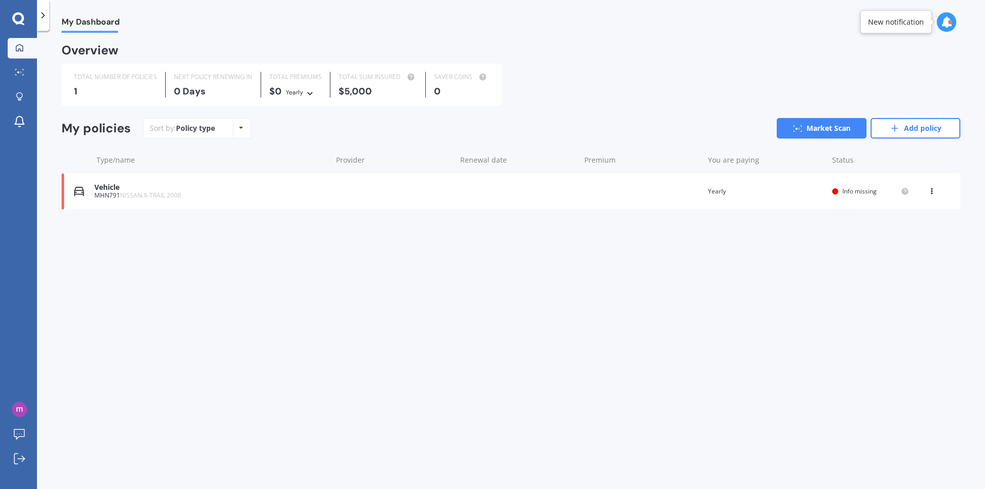
click at [240, 128] on icon at bounding box center [241, 128] width 4 height 6
click at [13, 16] on icon at bounding box center [18, 18] width 12 height 12
click at [832, 128] on link "Market Scan" at bounding box center [821, 128] width 90 height 21
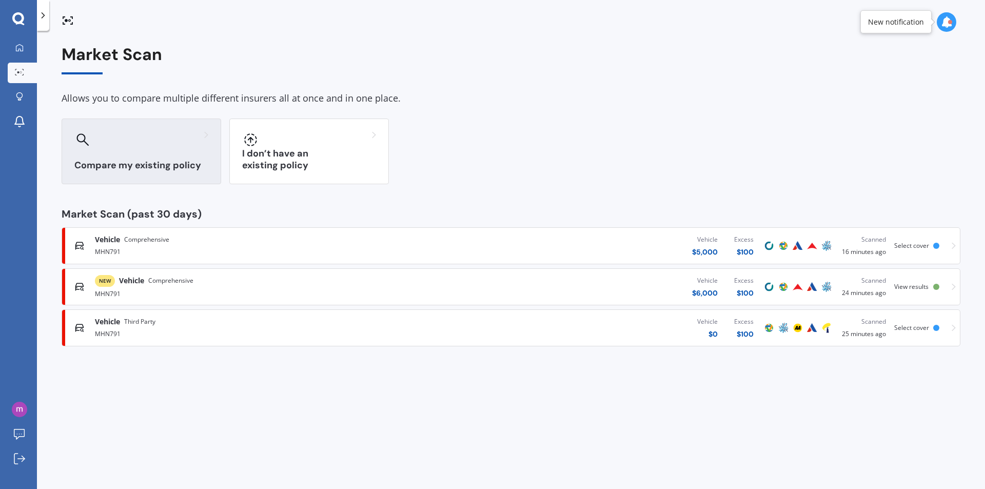
click at [100, 163] on h3 "Compare my existing policy" at bounding box center [141, 165] width 134 height 12
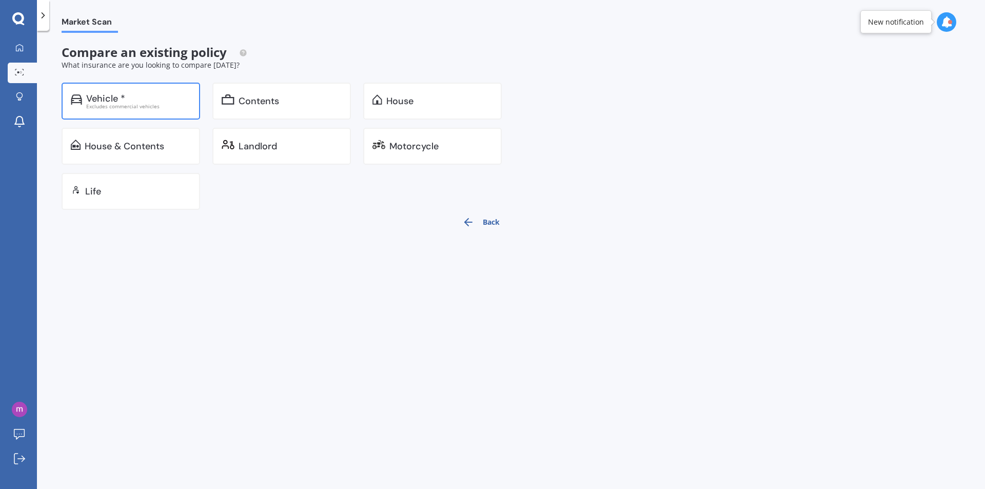
click at [104, 106] on div "Excludes commercial vehicles" at bounding box center [138, 106] width 105 height 5
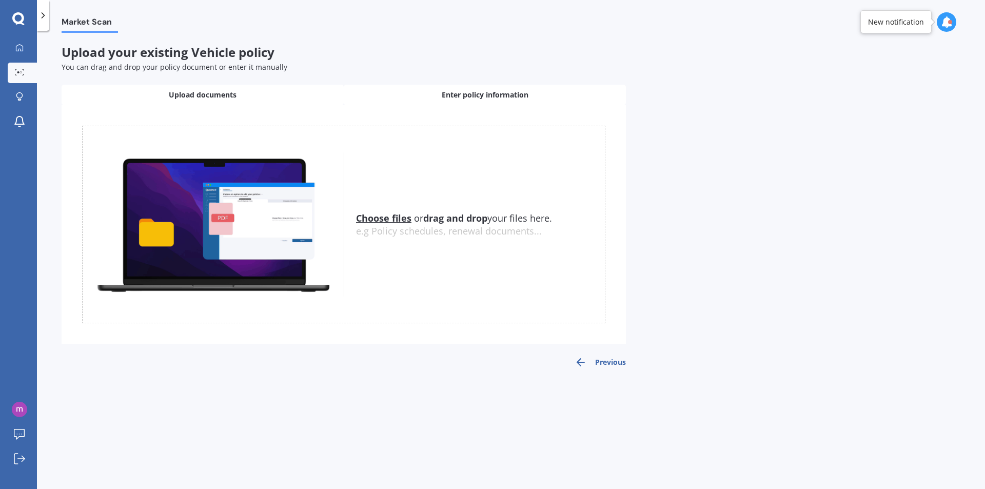
click at [470, 98] on span "Enter policy information" at bounding box center [485, 95] width 87 height 10
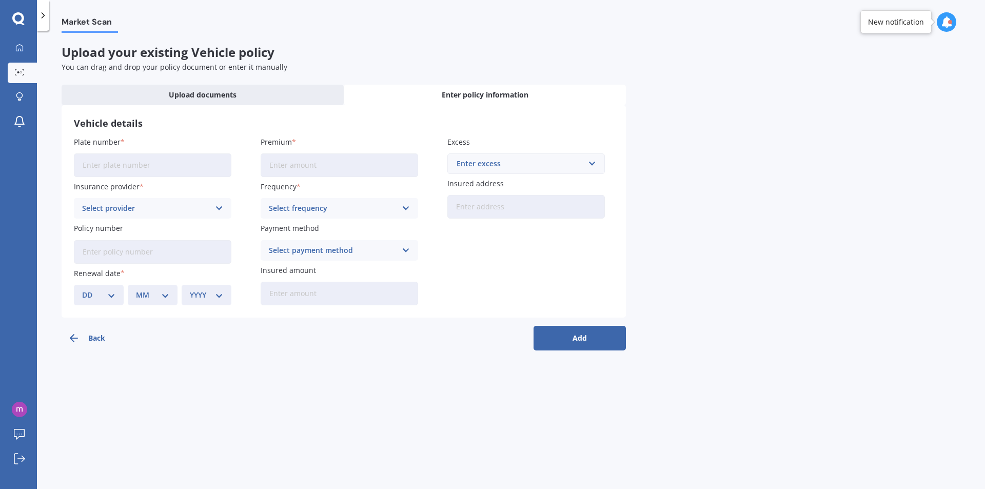
click at [146, 163] on input "Plate number" at bounding box center [152, 165] width 157 height 24
type input "MHN791"
click at [300, 163] on input "Premium" at bounding box center [339, 165] width 157 height 24
click at [217, 208] on icon at bounding box center [219, 208] width 9 height 11
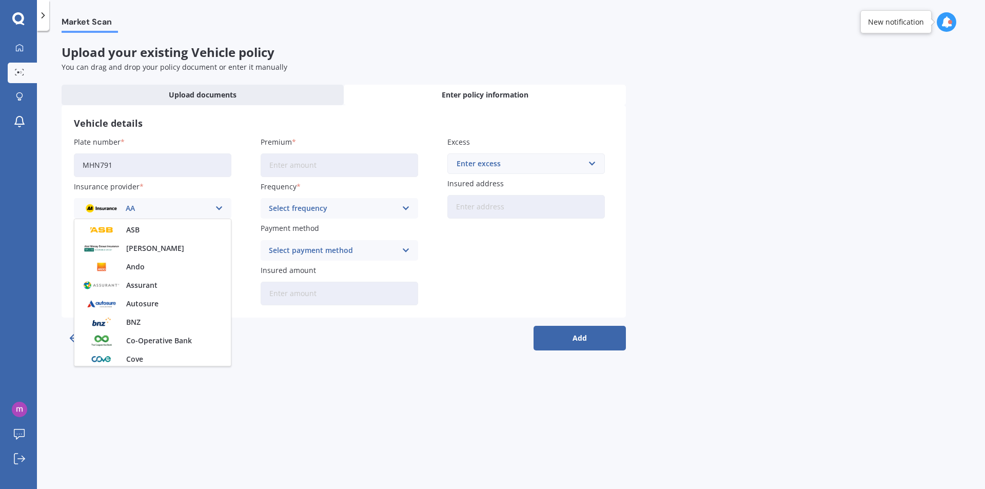
scroll to position [76, 0]
click at [157, 302] on span "Autosure" at bounding box center [142, 299] width 32 height 7
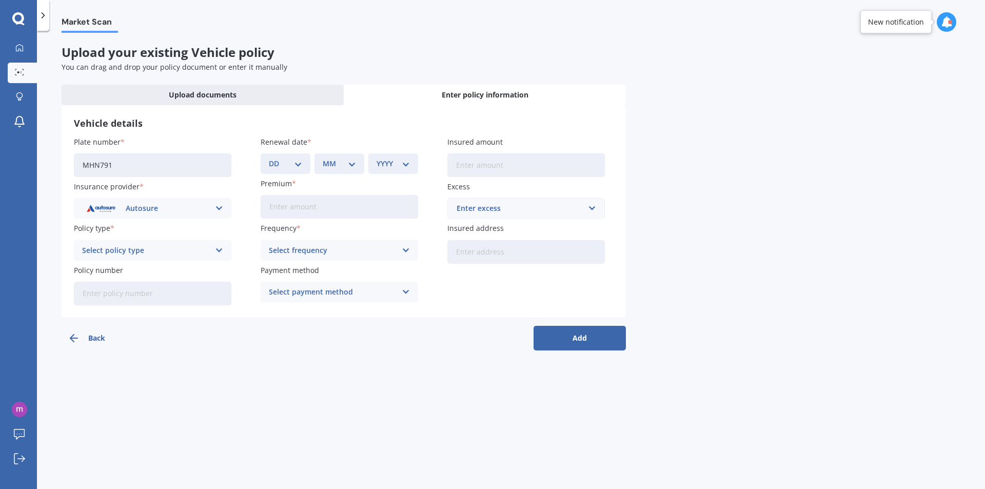
click at [221, 210] on icon at bounding box center [219, 208] width 9 height 11
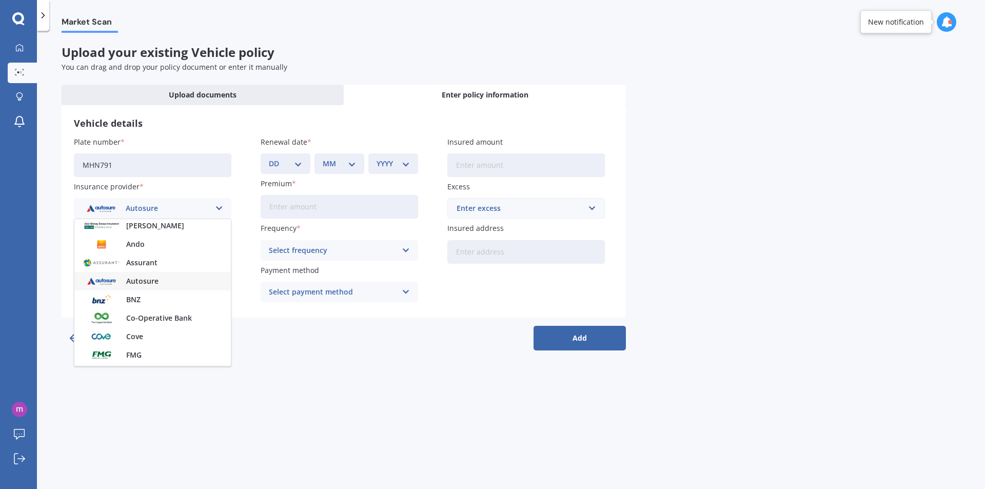
scroll to position [72, 0]
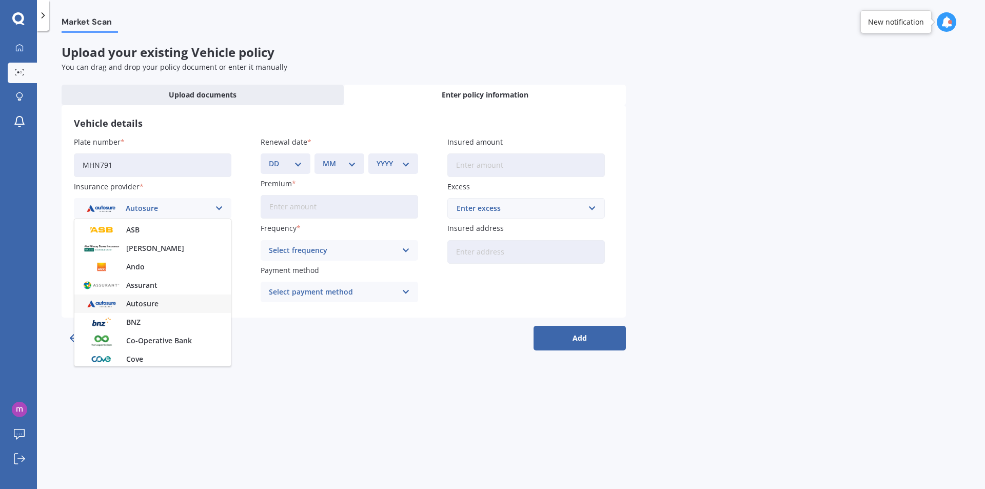
click at [192, 301] on div "Autosure" at bounding box center [152, 303] width 156 height 18
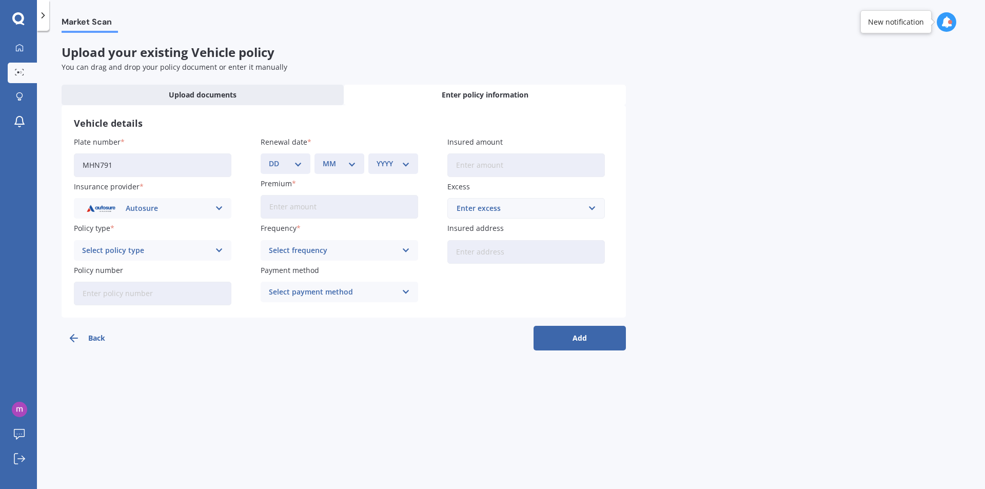
click at [409, 249] on icon at bounding box center [406, 250] width 9 height 11
click at [301, 323] on div "Monthly" at bounding box center [339, 325] width 156 height 18
click at [410, 247] on div "Monthly Yearly Six-Monthly Quarterly Monthly Fortnightly Weekly" at bounding box center [339, 250] width 157 height 21
click at [333, 346] on div "Fortnightly" at bounding box center [339, 344] width 156 height 18
click at [220, 252] on icon at bounding box center [219, 250] width 9 height 11
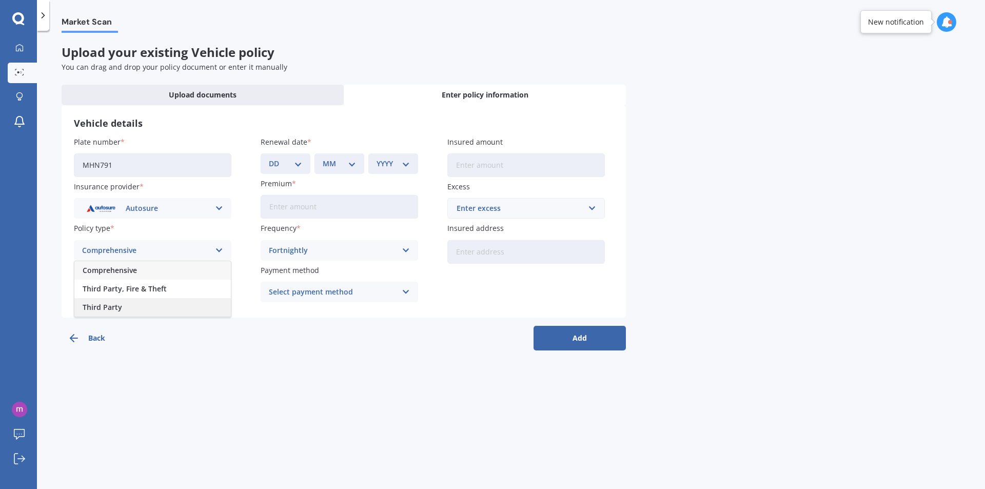
click at [147, 306] on div "Third Party" at bounding box center [152, 307] width 156 height 18
click at [518, 94] on span "Enter policy information" at bounding box center [485, 95] width 87 height 10
click at [311, 209] on input "Premium" at bounding box center [339, 207] width 157 height 24
click at [317, 213] on input "Premium" at bounding box center [339, 207] width 157 height 24
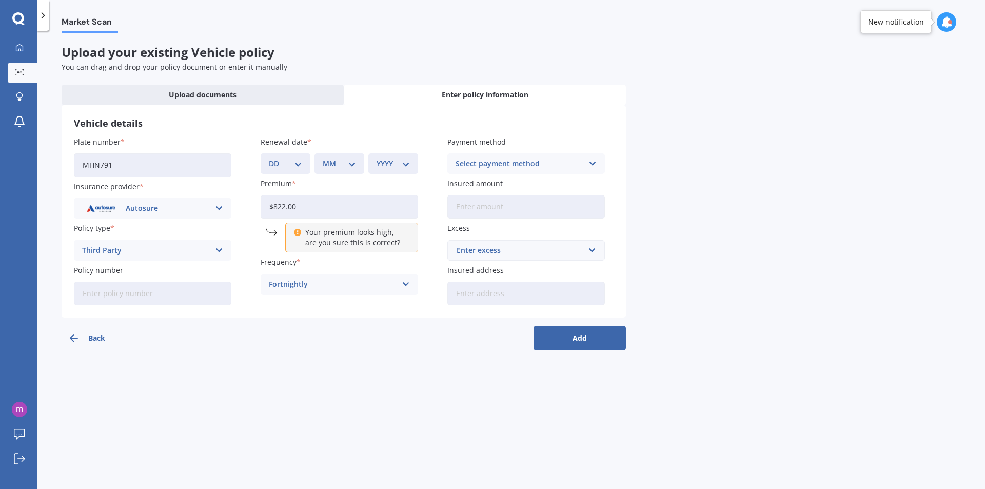
click at [298, 208] on input "$822.00" at bounding box center [339, 207] width 157 height 24
type input "$822.00"
click at [300, 165] on select "DD 01 02 03 04 05 06 07 08 09 10 11 12 13 14 15 16 17 18 19 20 21 22 23 24 25 2…" at bounding box center [285, 163] width 33 height 11
click at [352, 126] on h3 "Vehicle details" at bounding box center [344, 123] width 540 height 12
click at [219, 206] on icon at bounding box center [219, 208] width 9 height 11
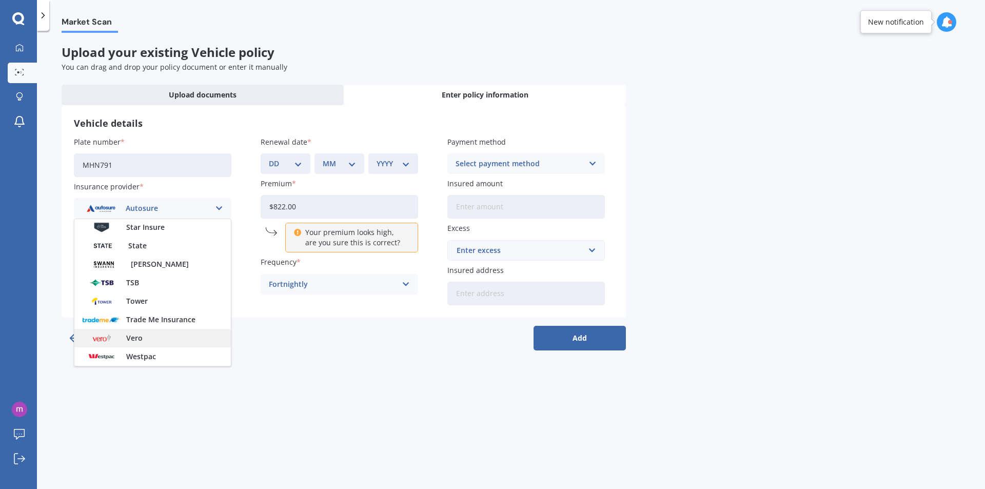
scroll to position [430, 0]
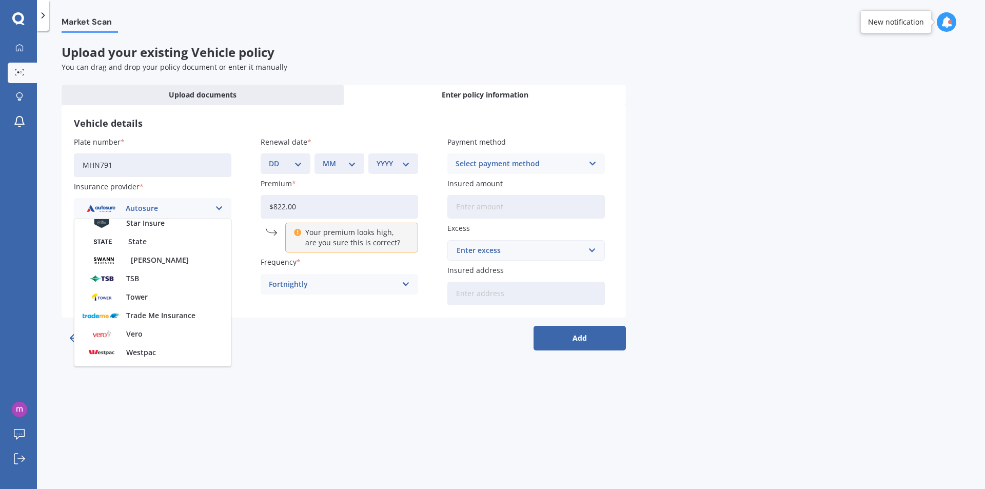
click at [171, 330] on div "Vero" at bounding box center [152, 334] width 156 height 18
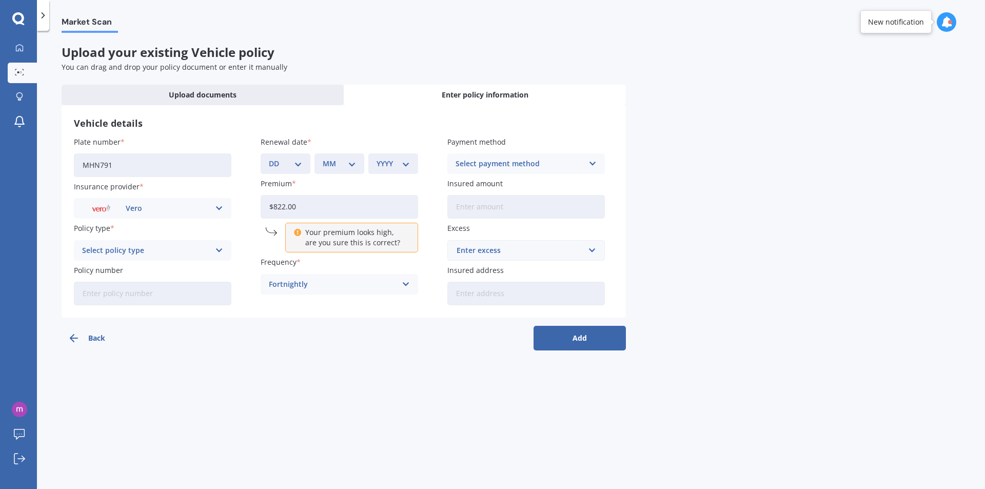
click at [168, 294] on input "Policy number" at bounding box center [152, 294] width 157 height 24
type input "mpc001146994"
click at [593, 165] on icon at bounding box center [592, 163] width 9 height 11
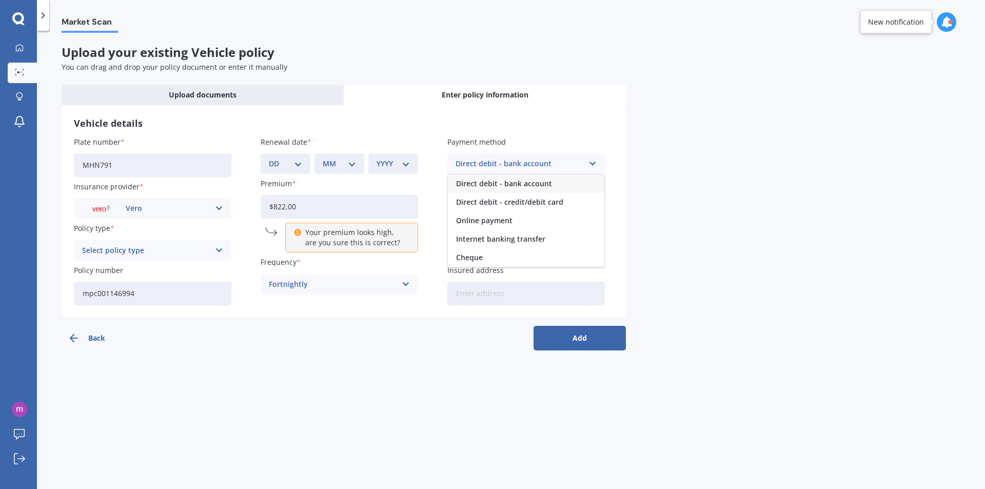
click at [566, 183] on div "Direct debit - bank account" at bounding box center [526, 183] width 156 height 18
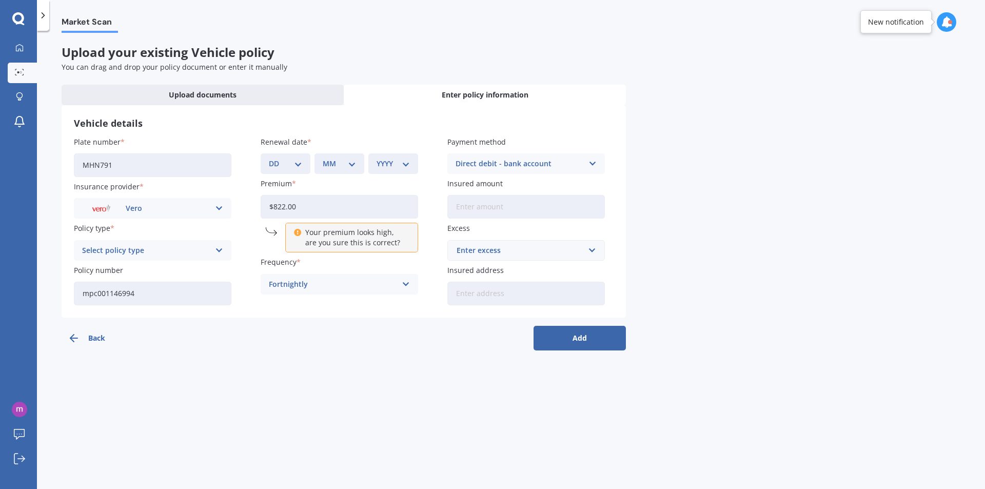
click at [473, 294] on input "Insured address" at bounding box center [525, 294] width 157 height 24
type input "12/266 [PERSON_NAME] RoadPapatoetoe 2025"
drag, startPoint x: 311, startPoint y: 200, endPoint x: 226, endPoint y: 208, distance: 85.5
click at [226, 208] on div "Plate number MHN791 Insurance provider Vero AA AMI AMP ANZ ASB Aioi Nissay Dowa…" at bounding box center [344, 220] width 540 height 169
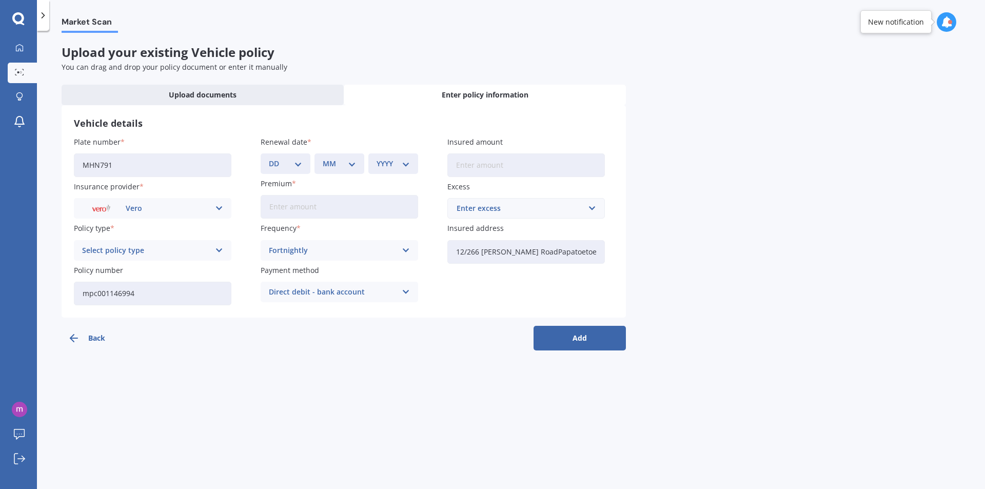
click at [298, 162] on select "DD 01 02 03 04 05 06 07 08 09 10 11 12 13 14 15 16 17 18 19 20 21 22 23 24 25 2…" at bounding box center [285, 163] width 33 height 11
select select "12"
click at [269, 158] on select "DD 01 02 03 04 05 06 07 08 09 10 11 12 13 14 15 16 17 18 19 20 21 22 23 24 25 2…" at bounding box center [285, 163] width 33 height 11
click at [353, 164] on select "MM 01 02 03 04 05 06 07 08 09 10 11 12" at bounding box center [339, 163] width 33 height 11
select select "09"
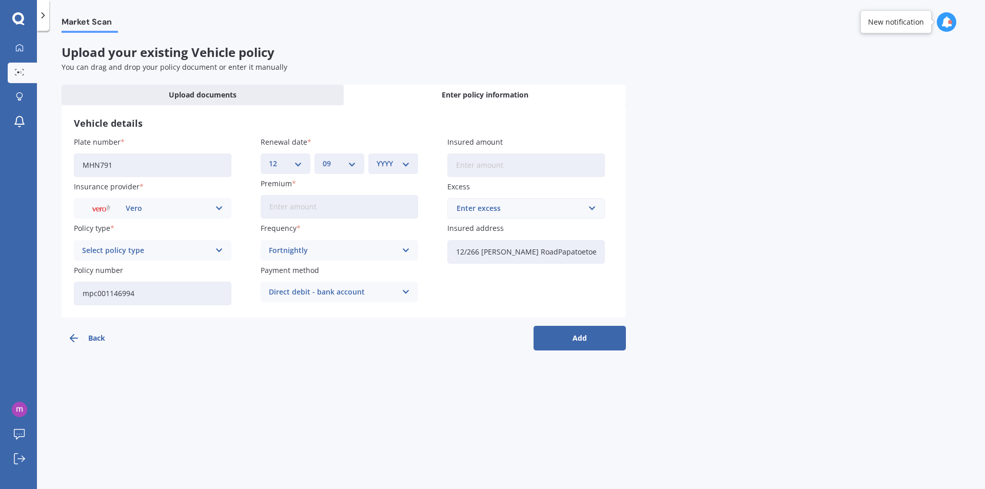
click at [323, 158] on select "MM 01 02 03 04 05 06 07 08 09 10 11 12" at bounding box center [339, 163] width 33 height 11
click at [524, 251] on input "12/266 [PERSON_NAME] RoadPapatoetoe 2025" at bounding box center [525, 252] width 157 height 24
type input "[STREET_ADDRESS][PERSON_NAME]"
click at [218, 207] on icon at bounding box center [219, 208] width 9 height 11
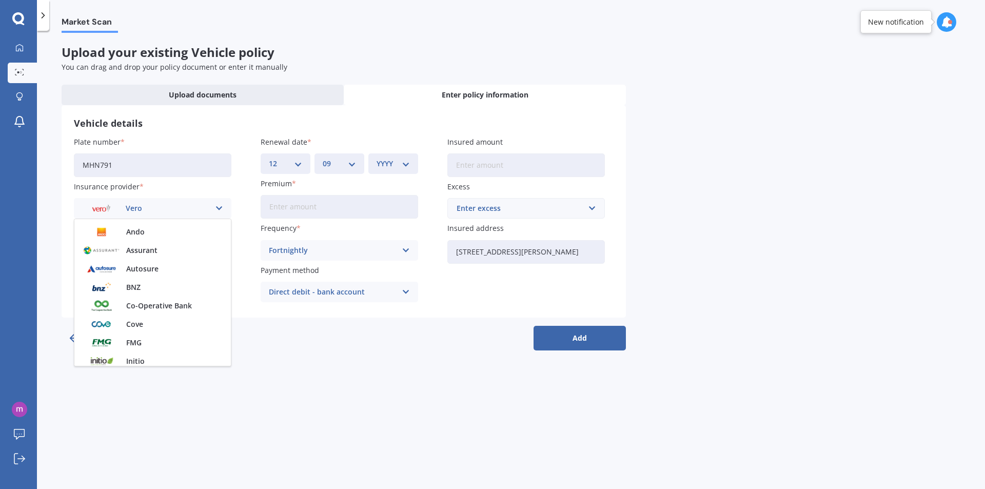
scroll to position [0, 0]
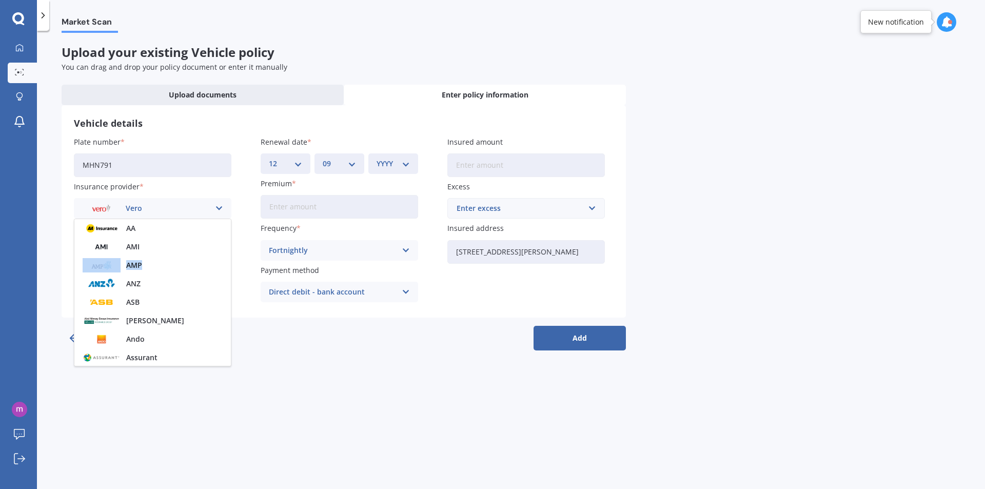
drag, startPoint x: 231, startPoint y: 245, endPoint x: 228, endPoint y: 262, distance: 17.1
click at [230, 266] on div "AA AMI AMP ANZ ASB Aioi Nissay Dowa Ando Assurant Autosure BNZ Co-Operative Ban…" at bounding box center [152, 292] width 157 height 148
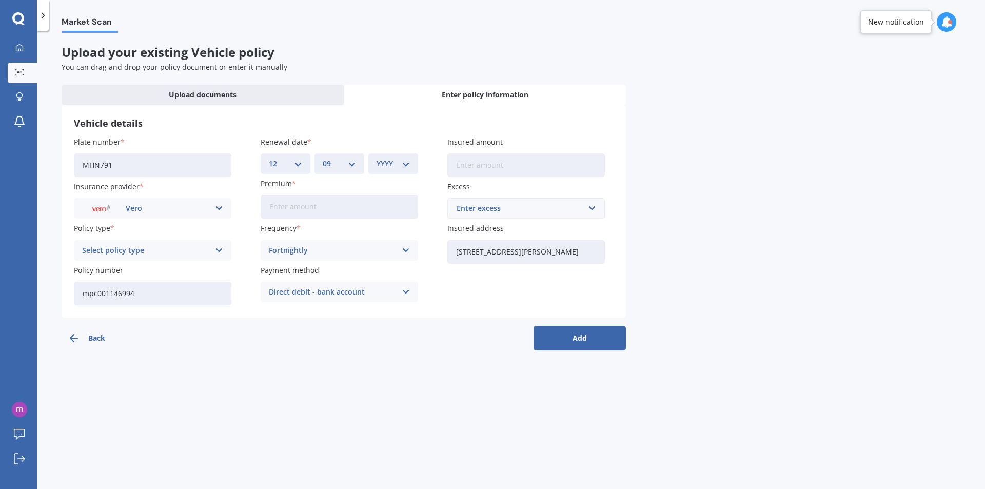
click at [220, 213] on icon at bounding box center [219, 208] width 9 height 11
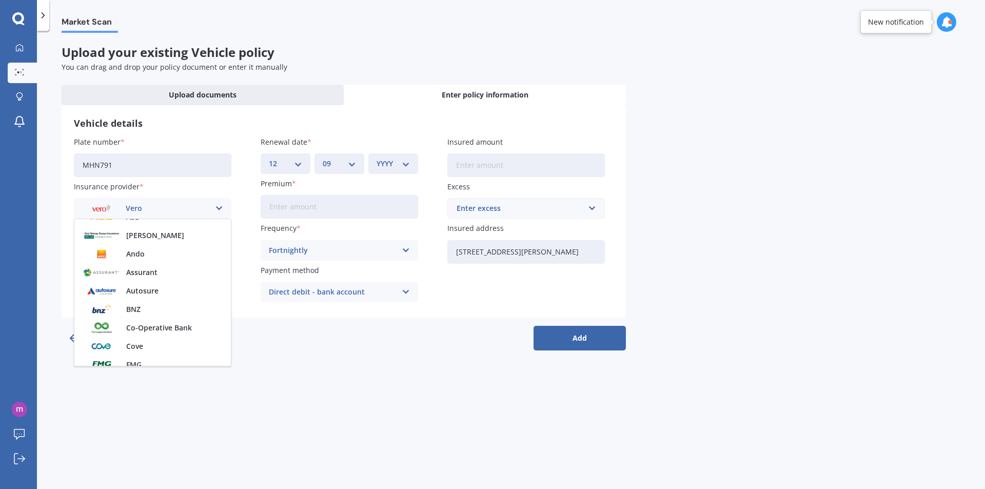
scroll to position [89, 0]
click at [152, 285] on span "Autosure" at bounding box center [142, 287] width 32 height 7
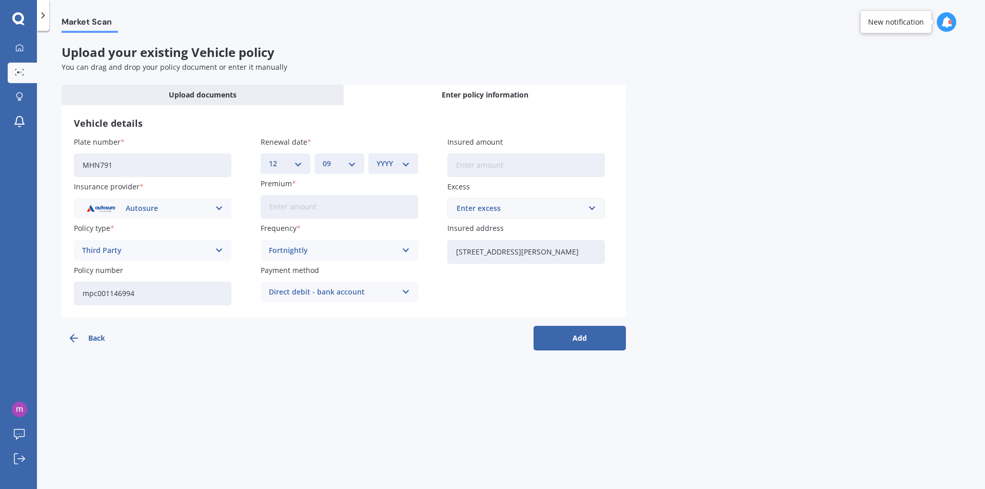
click at [355, 167] on select "MM 01 02 03 04 05 06 07 08 09 10 11 12" at bounding box center [339, 163] width 33 height 11
click at [323, 158] on select "MM 01 02 03 04 05 06 07 08 09 10 11 12" at bounding box center [339, 163] width 33 height 11
click at [407, 167] on select "YYYY 2027 2026 2025 2024 2023 2022 2021 2020 2019 2018 2017 2016 2015 2014 2013…" at bounding box center [392, 163] width 33 height 11
select select "2025"
click at [376, 158] on select "YYYY 2027 2026 2025 2024 2023 2022 2021 2020 2019 2018 2017 2016 2015 2014 2013…" at bounding box center [392, 163] width 33 height 11
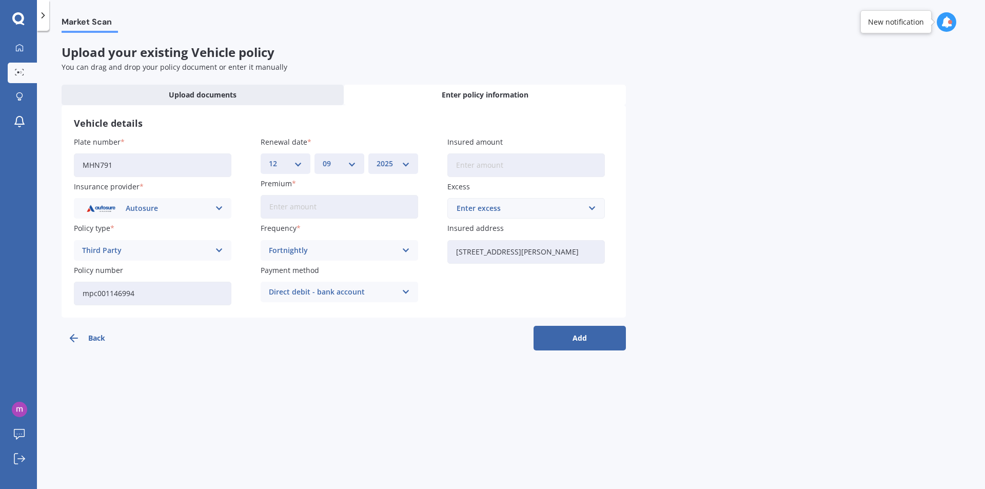
click at [309, 209] on input "Premium" at bounding box center [339, 207] width 157 height 24
click at [583, 210] on div "Enter excess" at bounding box center [519, 208] width 127 height 11
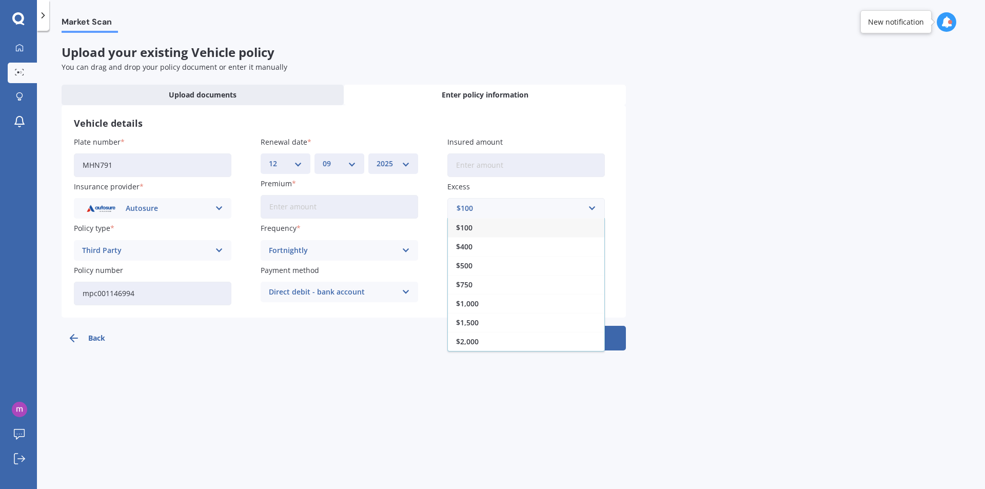
click at [495, 266] on div "$500" at bounding box center [526, 265] width 156 height 19
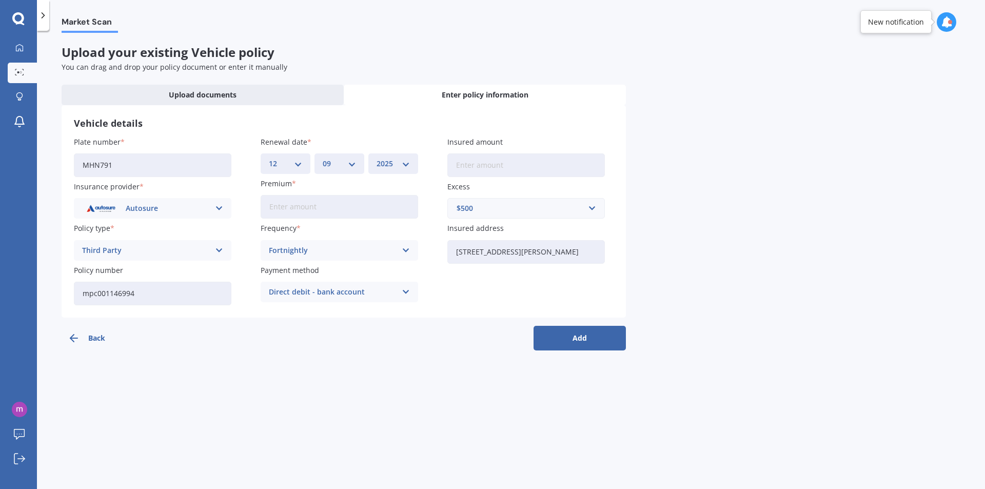
click at [514, 163] on input "Insured amount" at bounding box center [525, 165] width 157 height 24
type input "$7,900"
click at [342, 205] on input "Premium" at bounding box center [339, 207] width 157 height 24
click at [352, 208] on input "Premium" at bounding box center [339, 207] width 157 height 24
type input "$7.89"
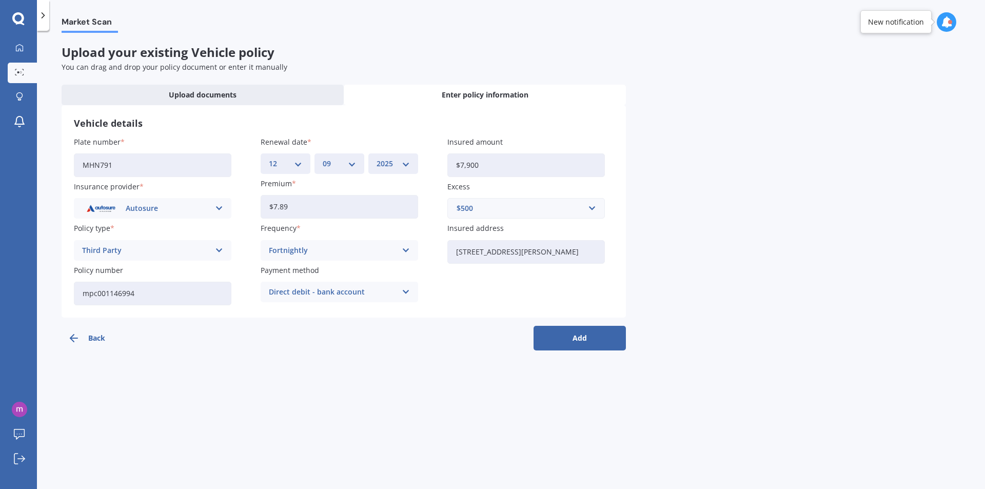
click at [219, 249] on icon at bounding box center [219, 250] width 9 height 11
click at [168, 268] on div "Comprehensive" at bounding box center [152, 270] width 156 height 18
click at [570, 336] on button "Add" at bounding box center [579, 338] width 92 height 25
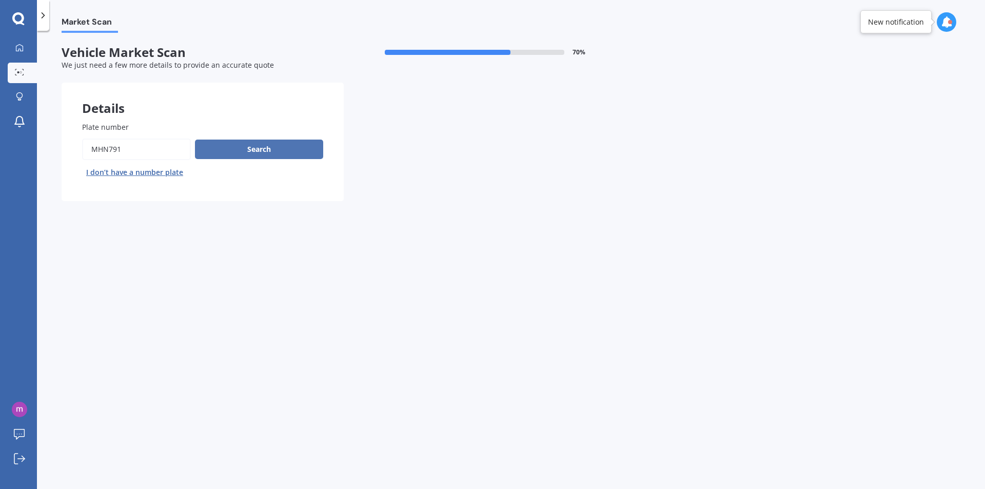
click at [249, 148] on button "Search" at bounding box center [259, 148] width 128 height 19
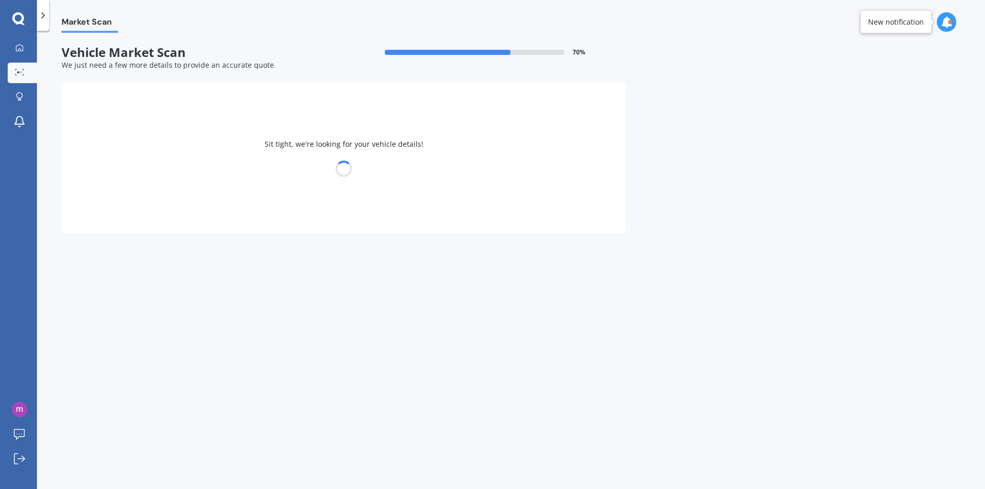
select select "NISSAN"
select select "X-TRAIL"
select select "12"
select select "11"
select select "1968"
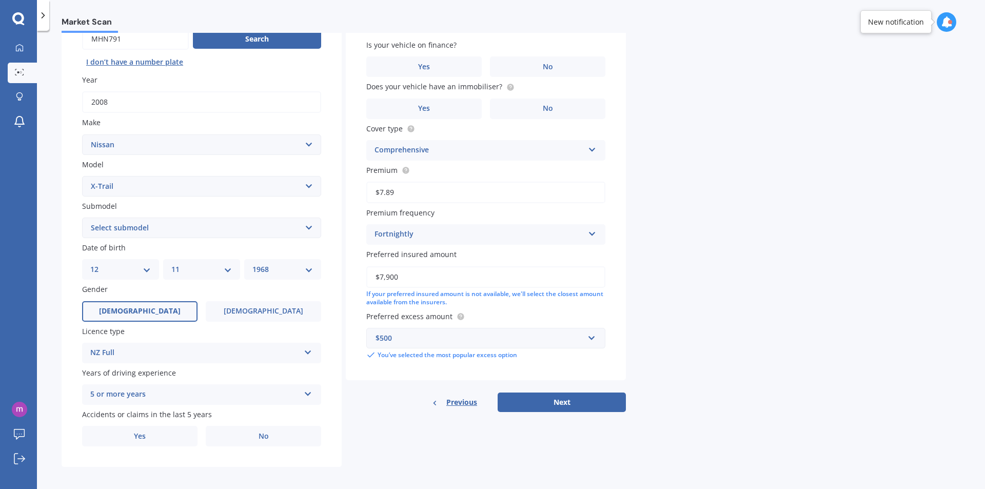
scroll to position [115, 0]
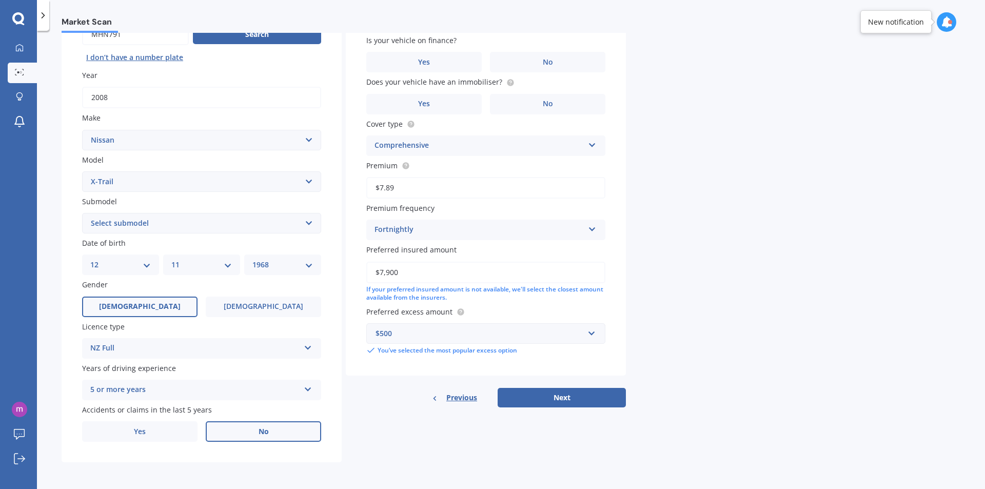
click at [263, 431] on span "No" at bounding box center [263, 431] width 10 height 9
click at [0, 0] on input "No" at bounding box center [0, 0] width 0 height 0
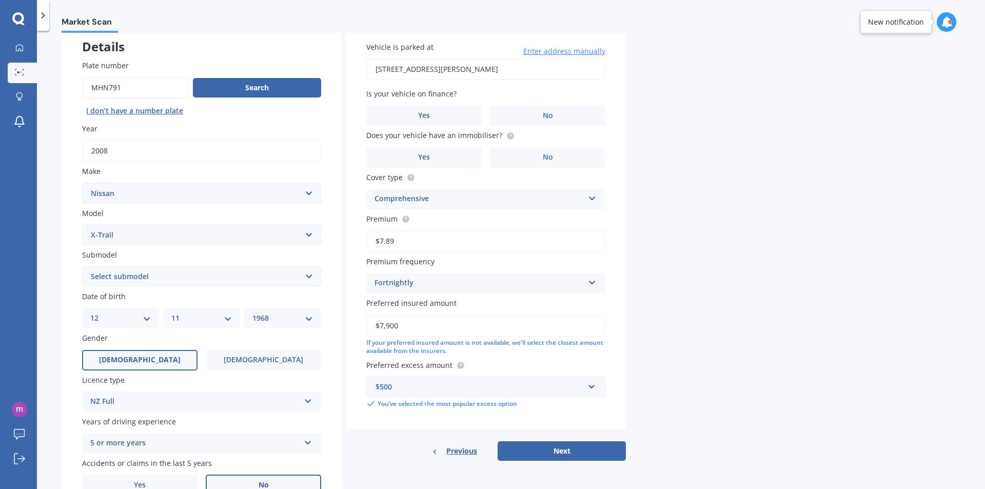
scroll to position [0, 0]
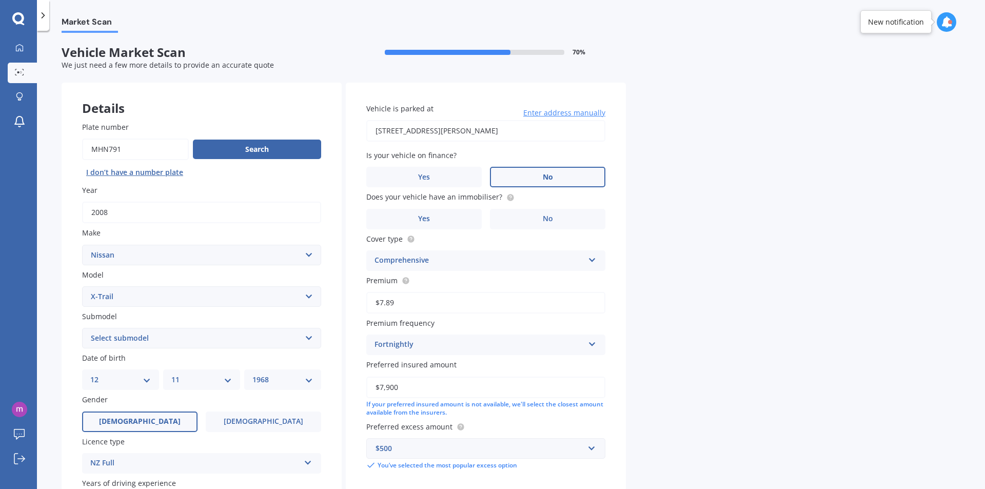
click at [566, 178] on label "No" at bounding box center [547, 177] width 115 height 21
click at [0, 0] on input "No" at bounding box center [0, 0] width 0 height 0
click at [558, 215] on label "No" at bounding box center [547, 219] width 115 height 21
click at [0, 0] on input "No" at bounding box center [0, 0] width 0 height 0
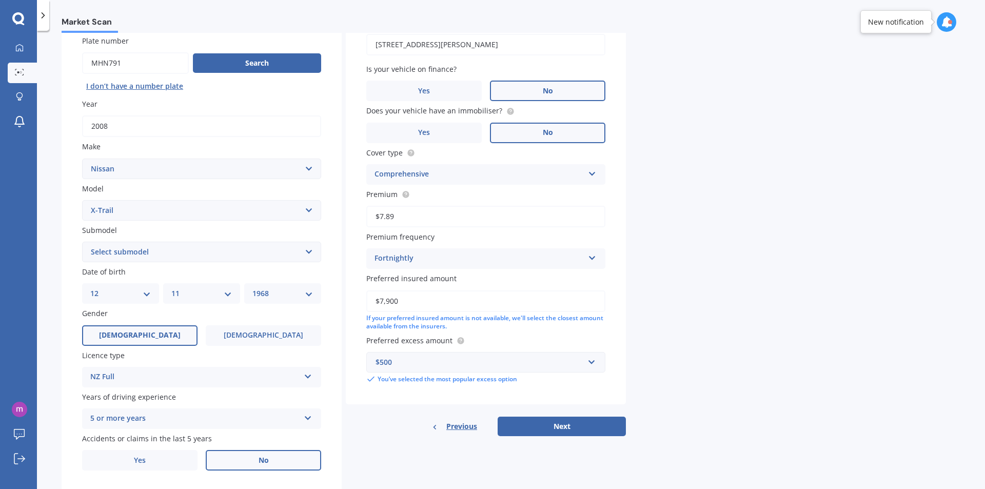
scroll to position [103, 0]
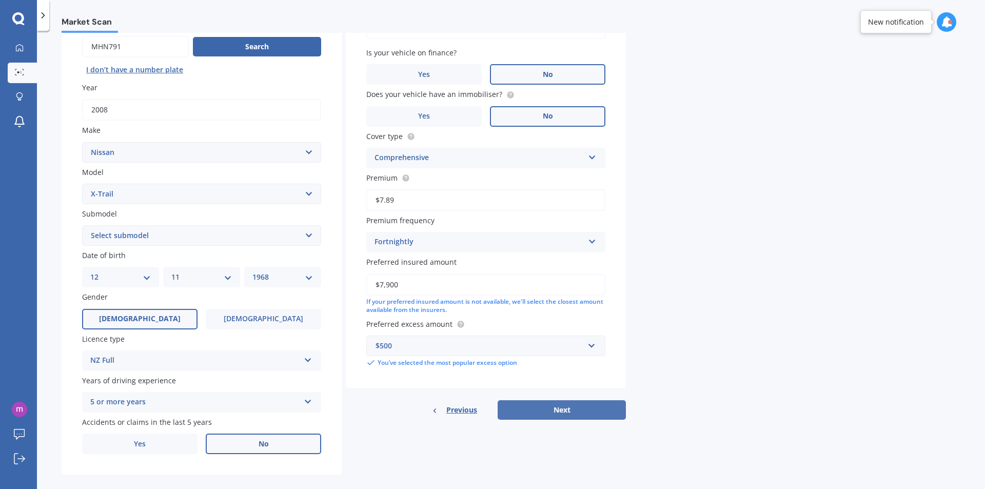
click at [558, 405] on button "Next" at bounding box center [561, 409] width 128 height 19
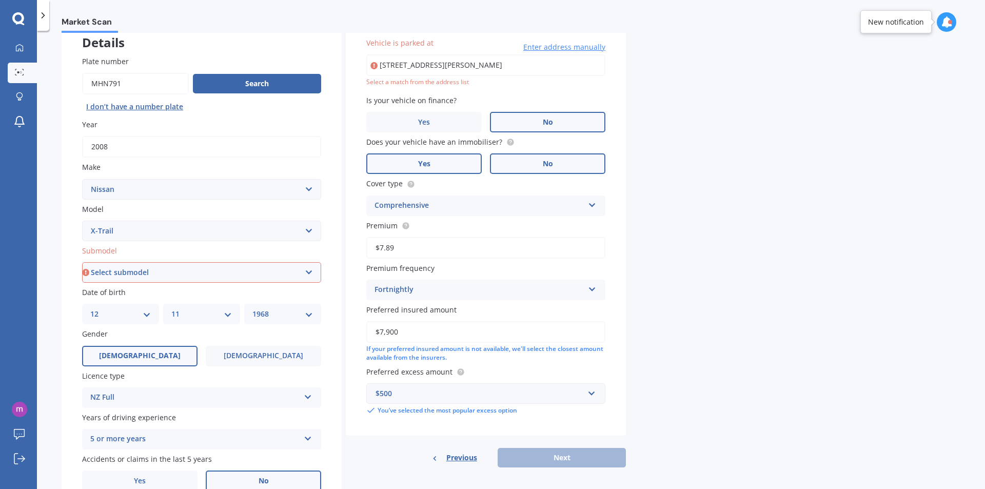
scroll to position [115, 0]
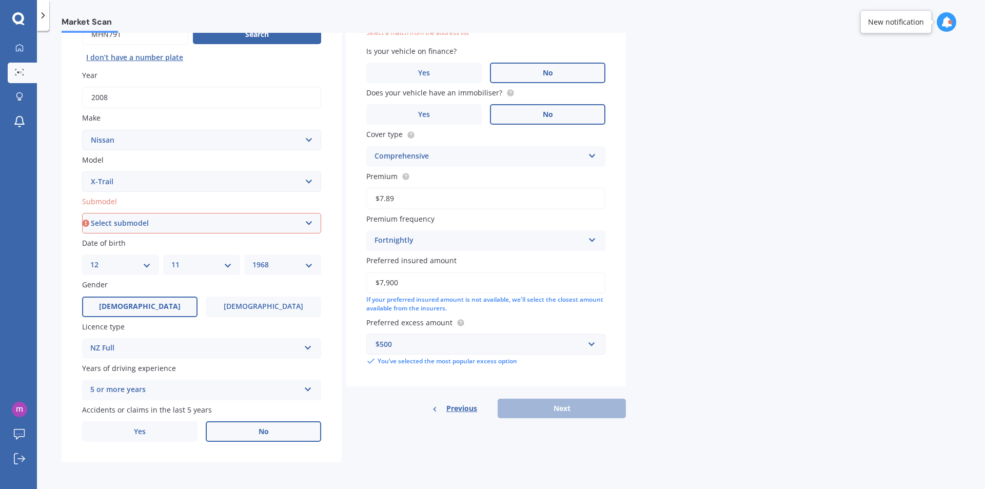
click at [310, 221] on select "Select submodel (All Other) 2000cc Hybrid 2WD non-turbo 4WD 20X Petrol ST ST 4W…" at bounding box center [201, 223] width 239 height 21
select select "TI 4WD"
click at [82, 213] on select "Select submodel (All Other) 2000cc Hybrid 2WD non-turbo 4WD 20X Petrol ST ST 4W…" at bounding box center [201, 223] width 239 height 21
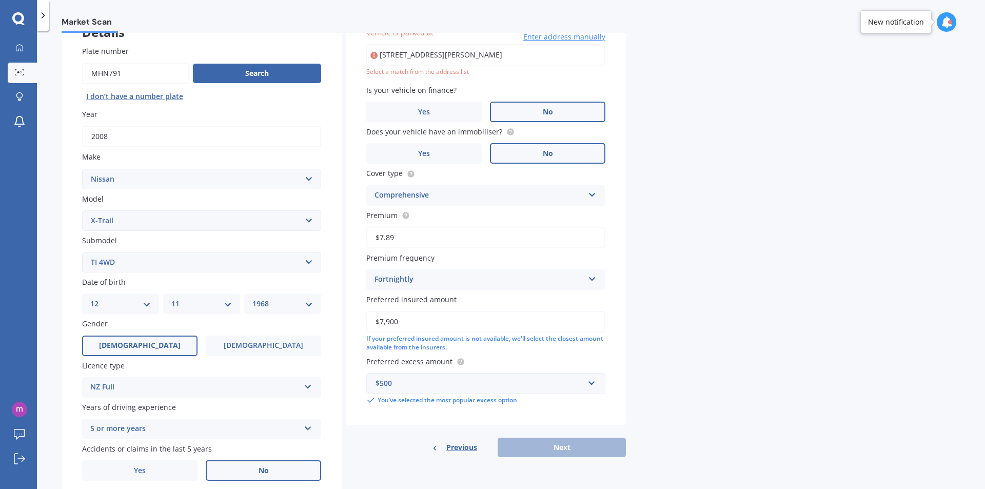
scroll to position [70, 0]
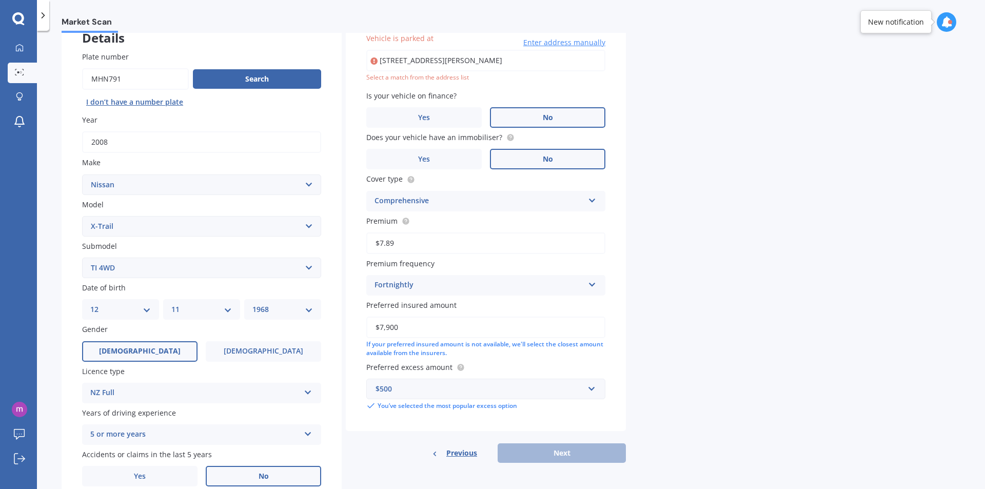
type input "[STREET_ADDRESS][PERSON_NAME]"
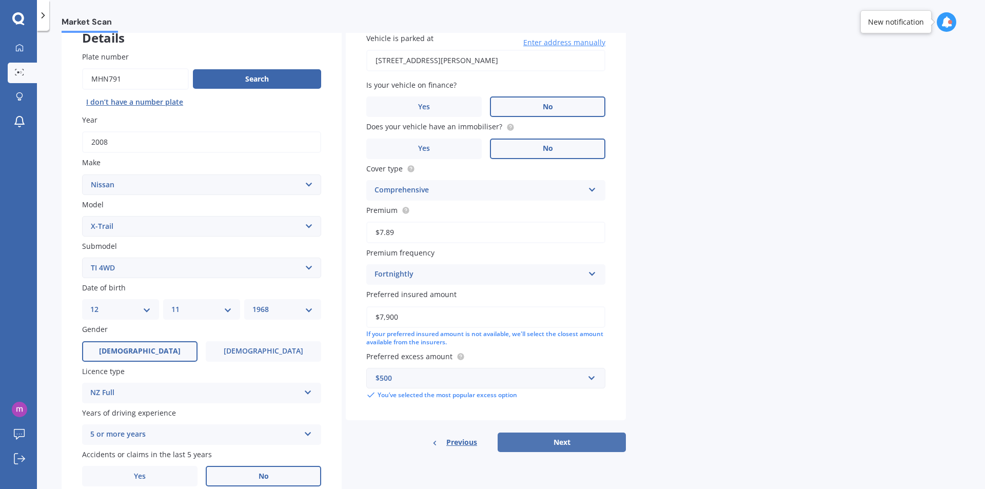
click at [572, 446] on button "Next" at bounding box center [561, 441] width 128 height 19
select select "12"
select select "11"
select select "1968"
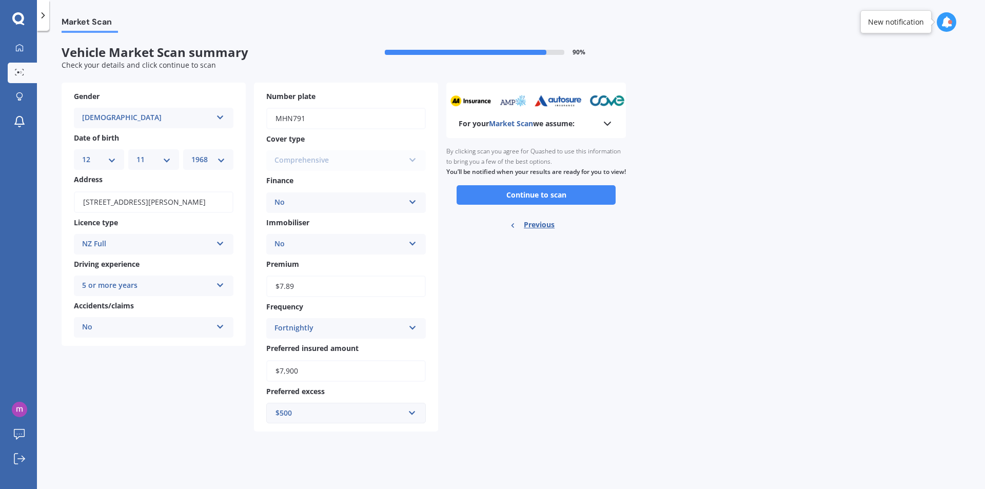
scroll to position [0, 0]
click at [535, 205] on button "Continue to scan" at bounding box center [535, 194] width 159 height 19
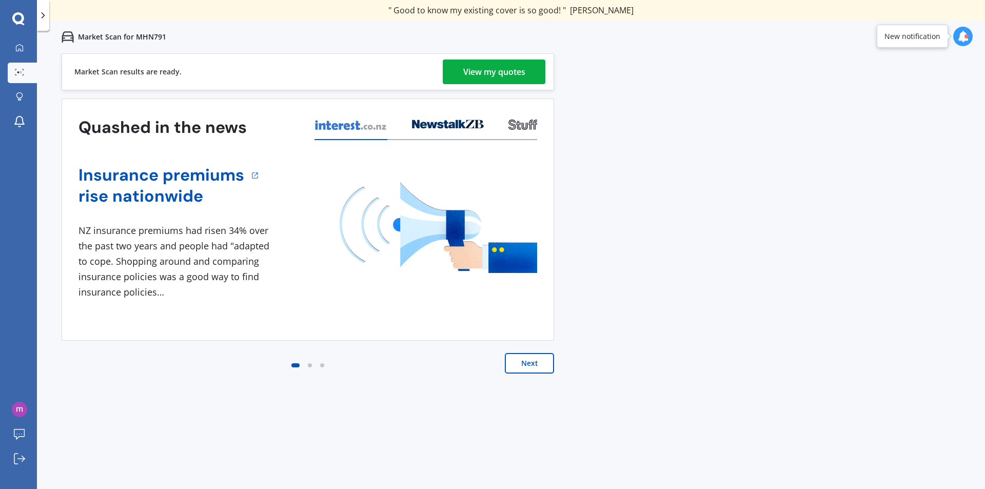
click at [504, 74] on div "View my quotes" at bounding box center [494, 71] width 62 height 25
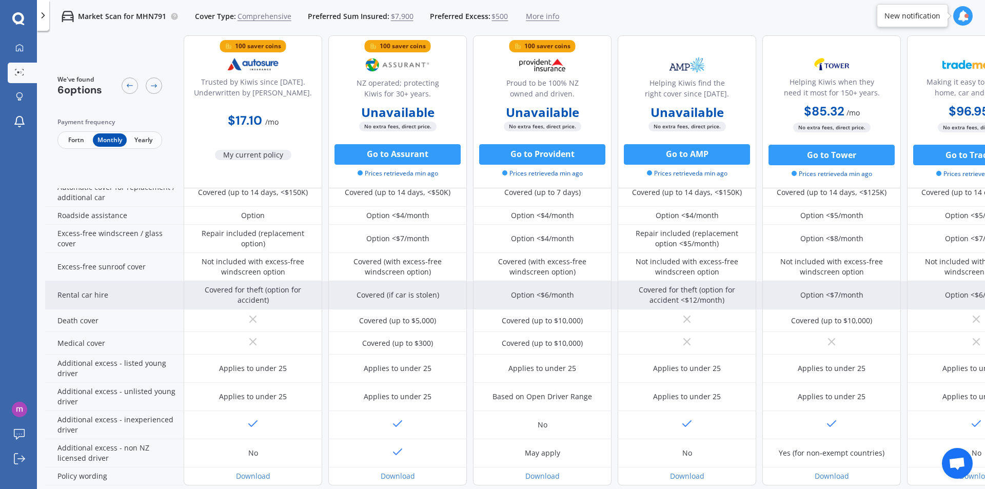
scroll to position [404, 0]
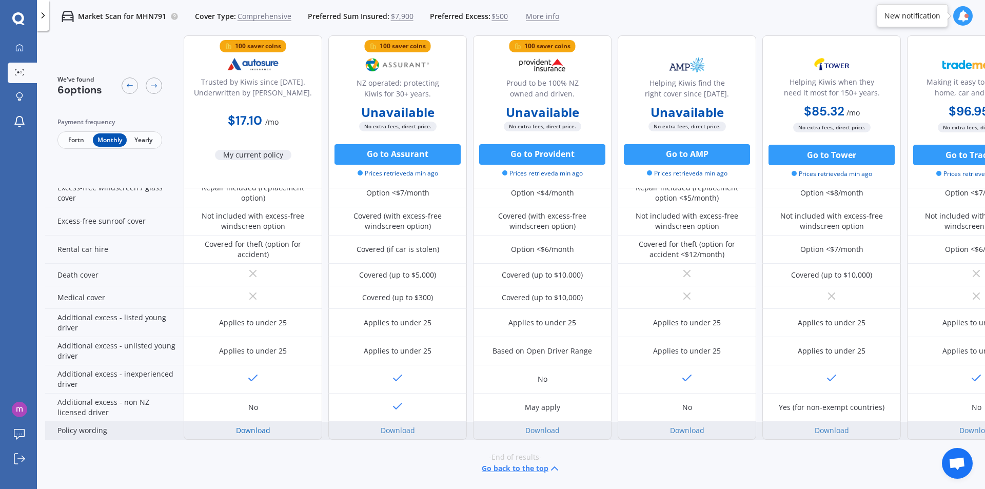
click at [250, 425] on link "Download" at bounding box center [253, 430] width 34 height 10
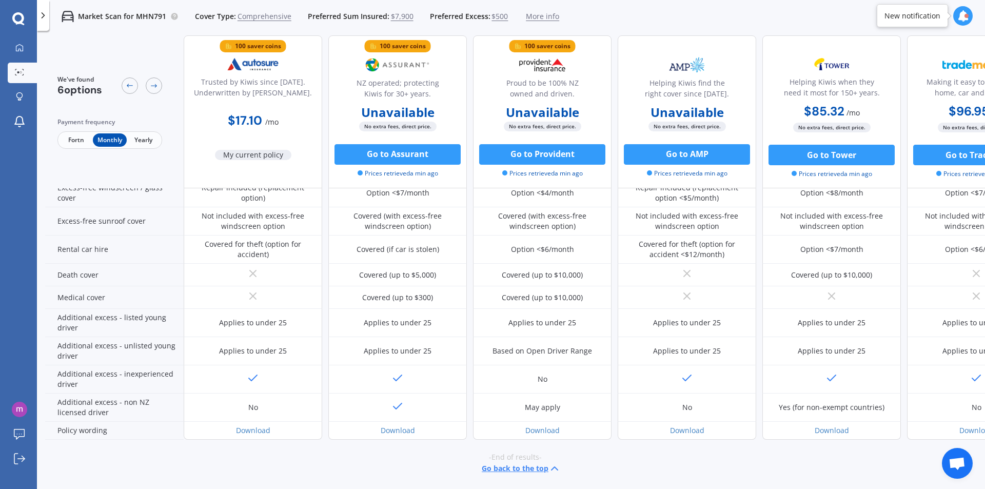
drag, startPoint x: 837, startPoint y: 487, endPoint x: 984, endPoint y: 490, distance: 147.2
click at [984, 488] on html "We are experiencing high volume of Market Scans . Just a heads up we will have …" at bounding box center [492, 244] width 985 height 489
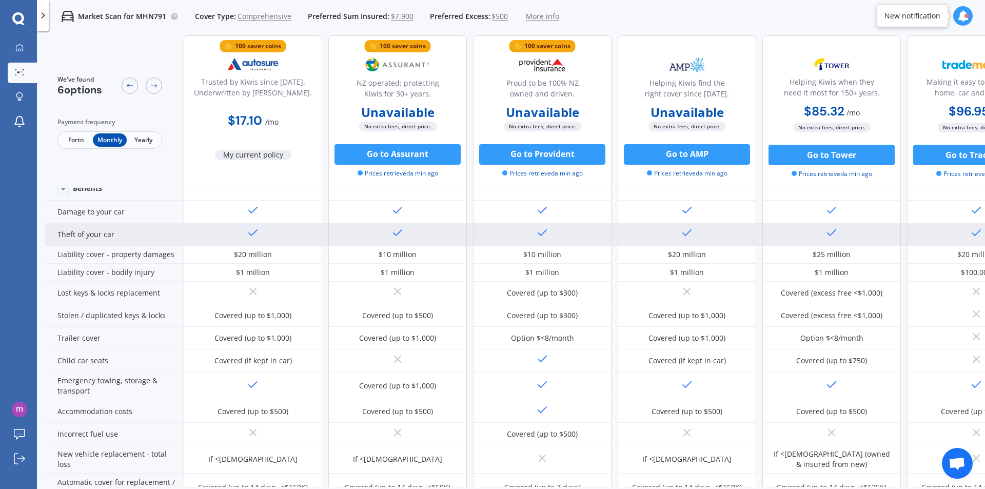
scroll to position [0, 0]
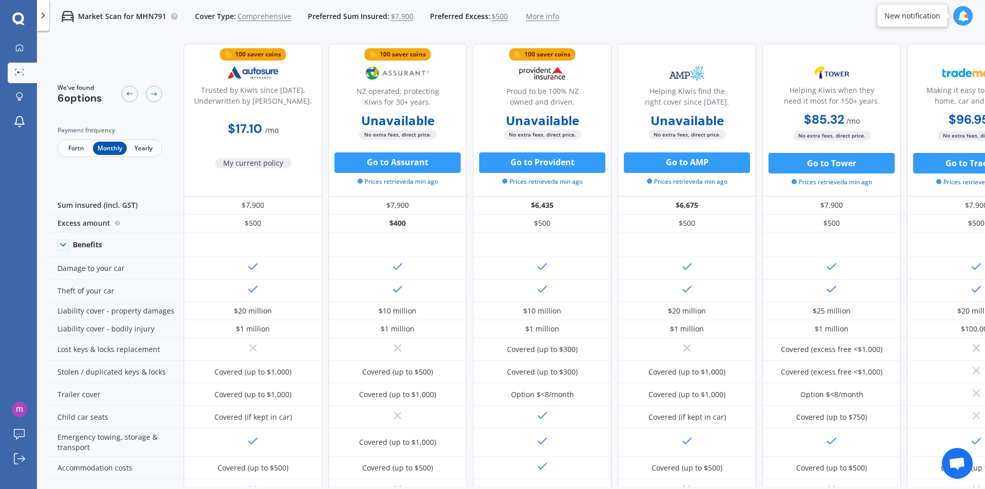
click at [151, 150] on span "Yearly" at bounding box center [143, 148] width 33 height 13
click at [74, 149] on span "Fortn" at bounding box center [75, 148] width 33 height 13
click at [106, 147] on span "Monthly" at bounding box center [109, 148] width 33 height 13
click at [69, 144] on span "Fortn" at bounding box center [75, 148] width 33 height 13
click at [111, 153] on span "Monthly" at bounding box center [109, 148] width 33 height 13
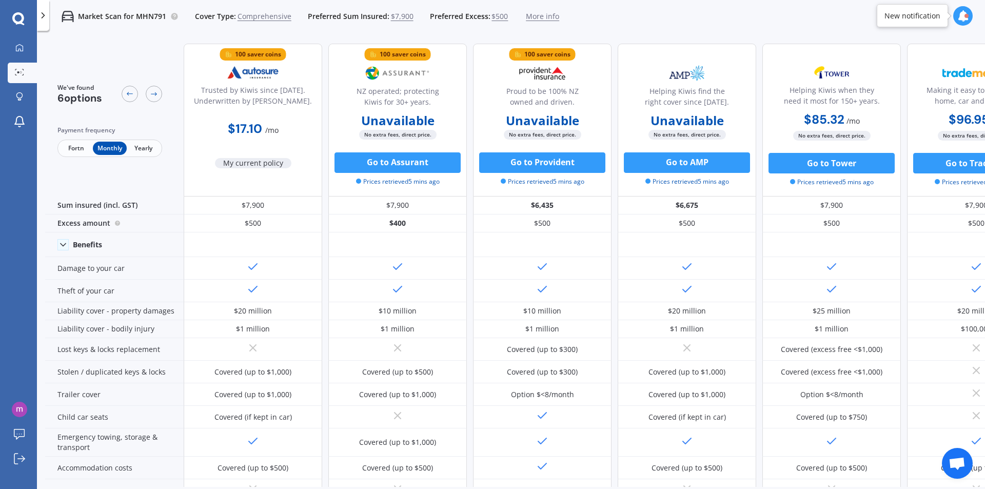
click at [77, 153] on span "Fortn" at bounding box center [75, 148] width 33 height 13
click at [105, 148] on span "Monthly" at bounding box center [109, 148] width 33 height 13
click at [72, 145] on span "Fortn" at bounding box center [75, 148] width 33 height 13
click at [113, 147] on span "Monthly" at bounding box center [109, 148] width 33 height 13
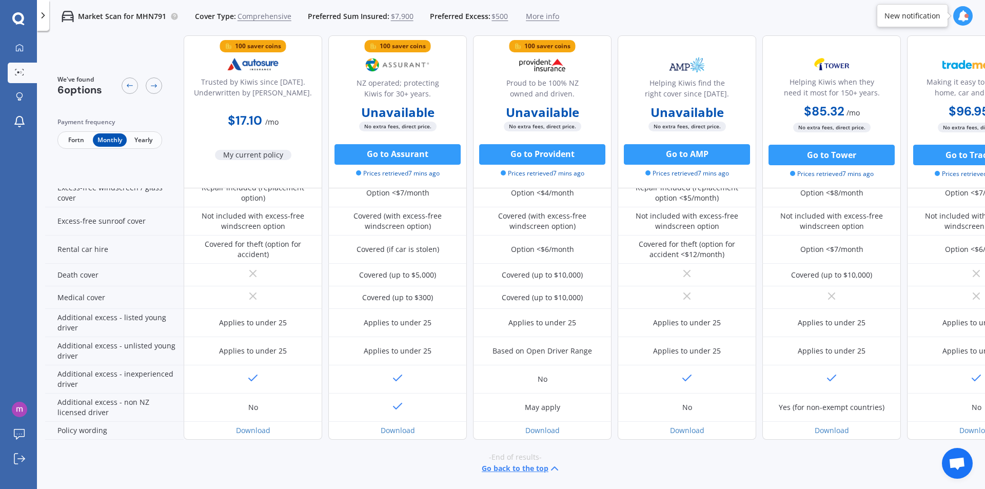
scroll to position [198, 0]
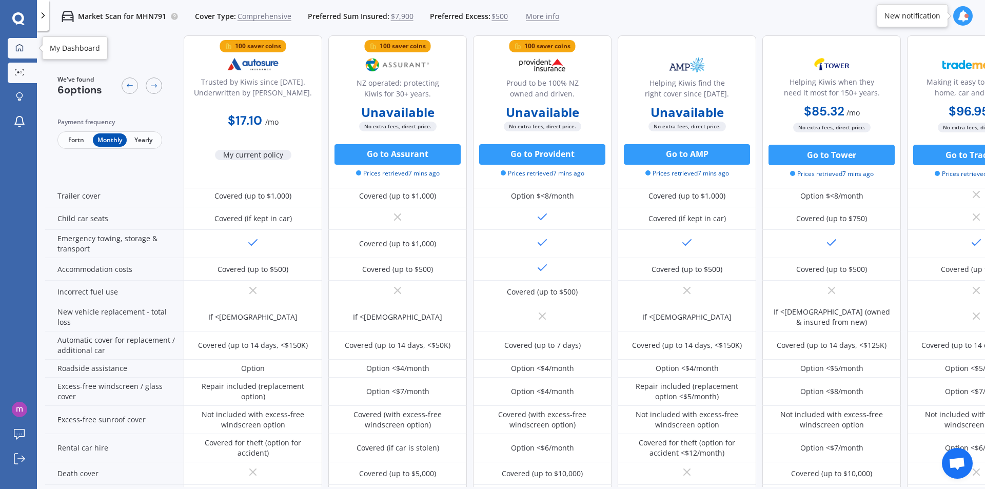
click at [15, 46] on icon at bounding box center [19, 48] width 8 height 8
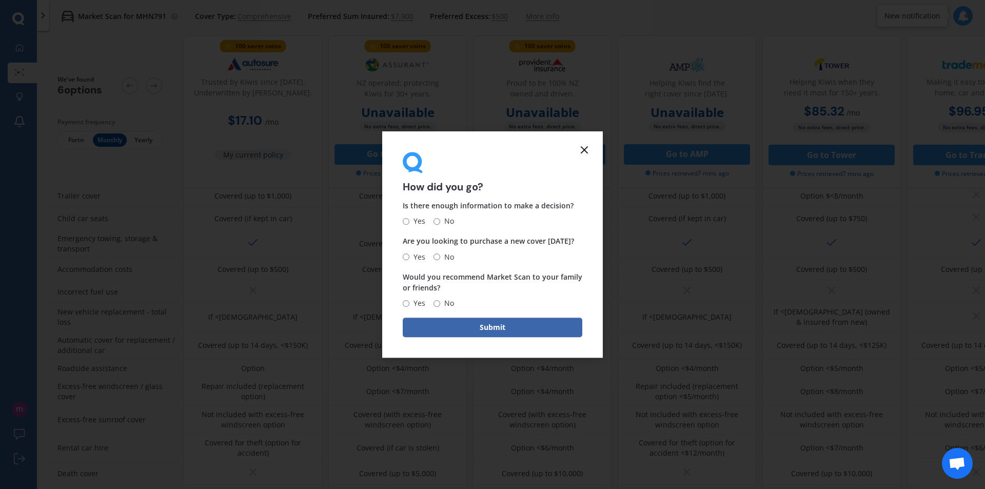
click at [583, 153] on icon at bounding box center [584, 150] width 12 height 12
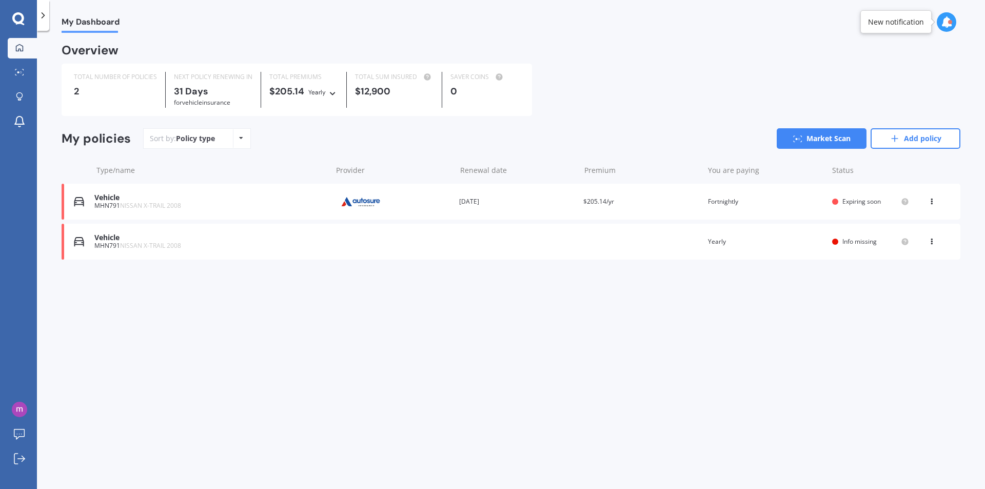
click at [330, 95] on icon at bounding box center [332, 92] width 7 height 6
click at [339, 181] on span "Fortnightly" at bounding box center [334, 182] width 35 height 9
click at [837, 145] on link "Market Scan" at bounding box center [821, 138] width 90 height 21
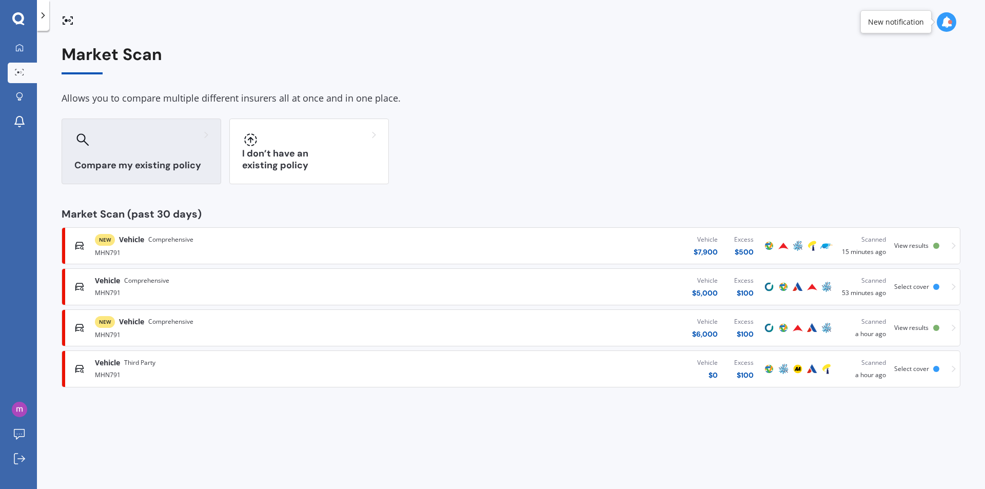
click at [139, 153] on div "Compare my existing policy" at bounding box center [141, 151] width 159 height 66
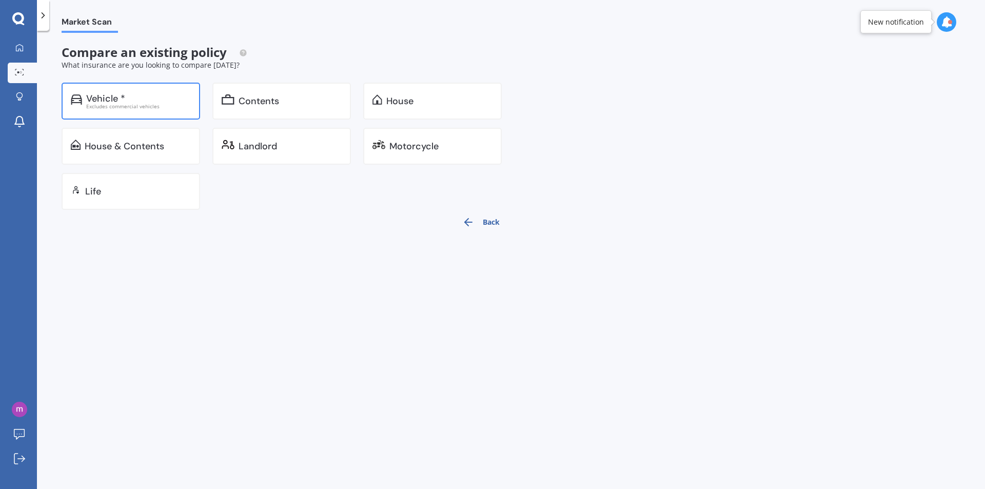
click at [163, 112] on div "Vehicle * Excludes commercial vehicles" at bounding box center [131, 101] width 138 height 37
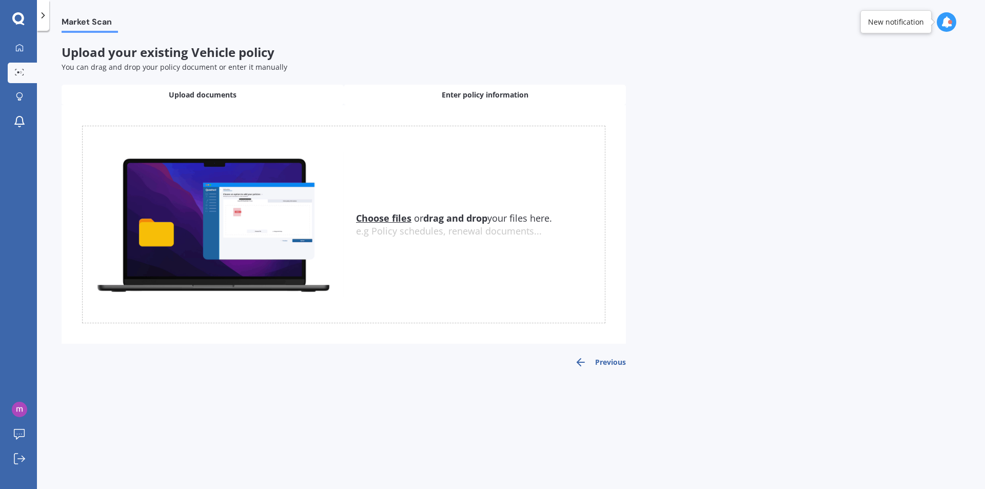
click at [438, 95] on div "Enter policy information" at bounding box center [485, 95] width 282 height 21
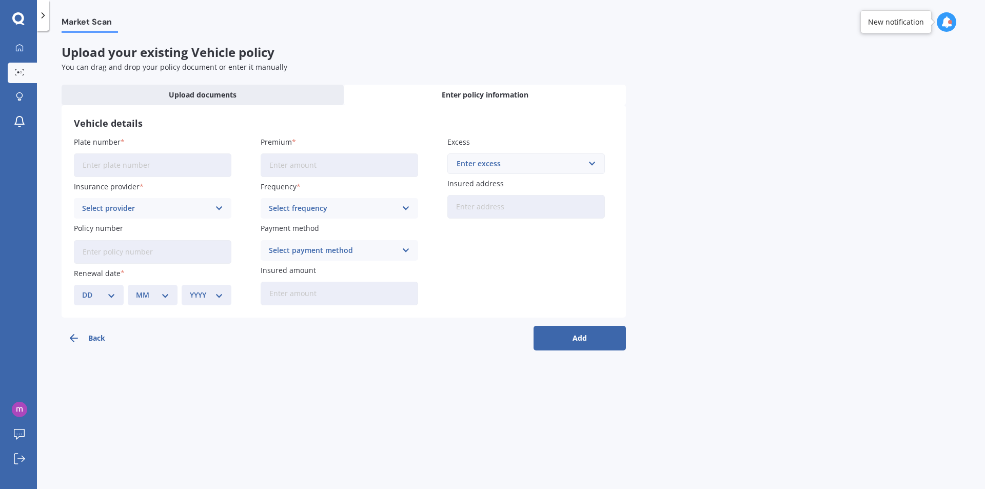
click at [192, 168] on input "Plate number" at bounding box center [152, 165] width 157 height 24
type input "MHN791"
click at [313, 165] on input "Premium" at bounding box center [339, 165] width 157 height 24
type input "$36.91"
click at [213, 205] on div "Select provider AA AMI AMP ANZ ASB Aioi Nissay Dowa Ando Assurant Autosure BNZ …" at bounding box center [152, 208] width 157 height 21
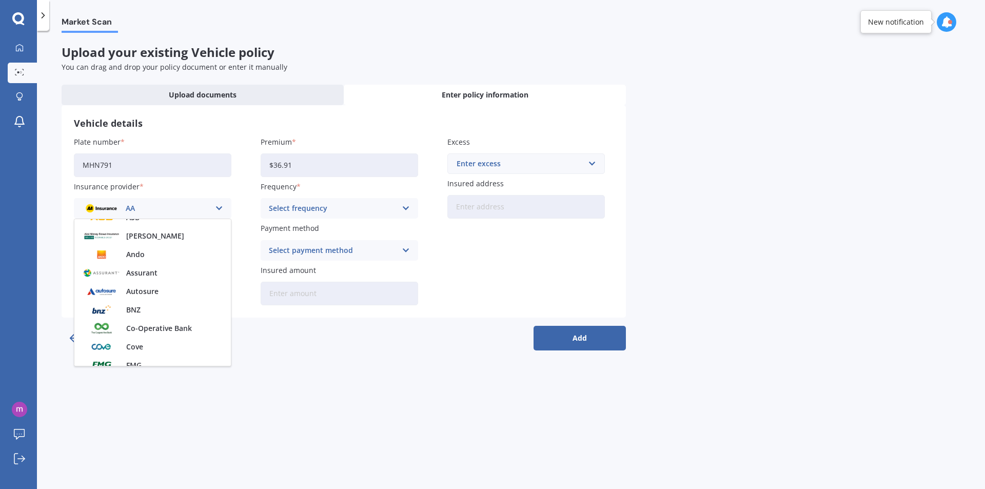
scroll to position [109, 0]
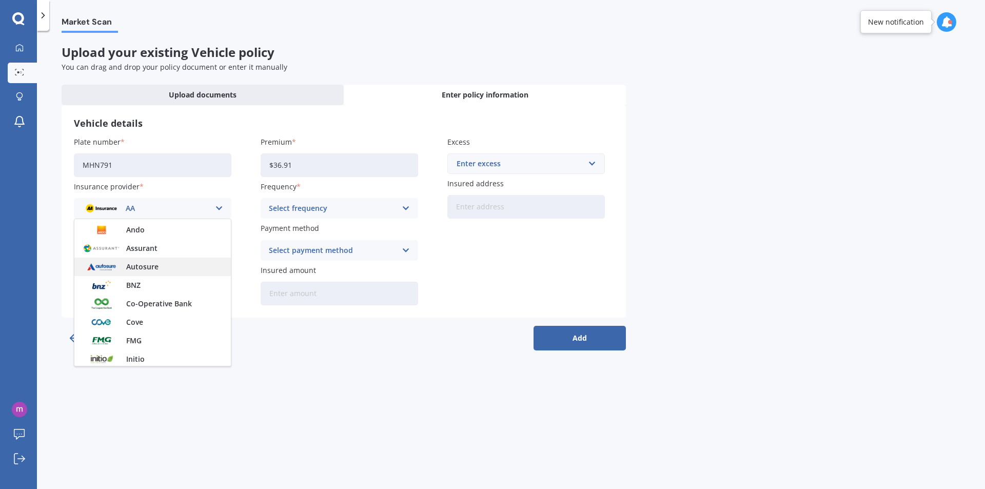
click at [171, 264] on div "Autosure" at bounding box center [152, 266] width 156 height 18
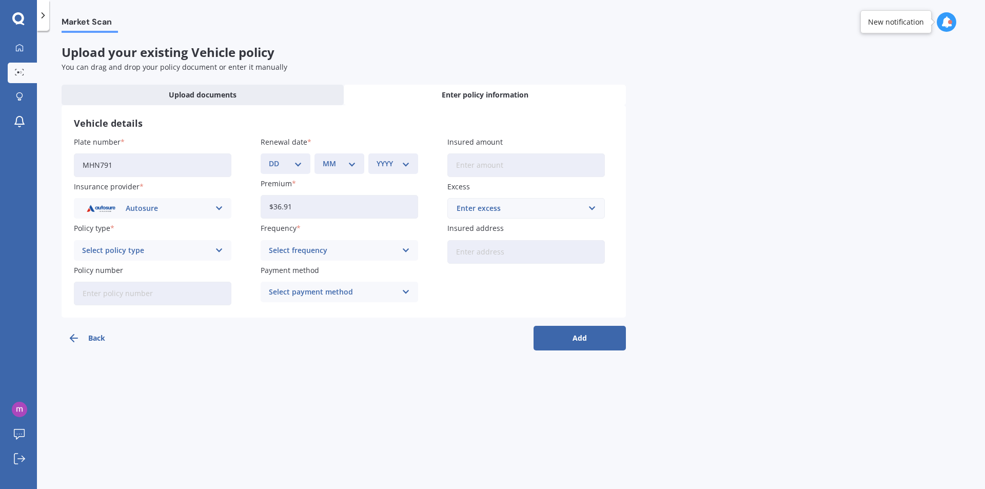
click at [400, 251] on div "Select frequency Yearly Six-Monthly Quarterly Monthly Fortnightly Weekly" at bounding box center [339, 250] width 157 height 21
click at [353, 350] on div "Fortnightly" at bounding box center [339, 344] width 156 height 18
click at [221, 253] on icon at bounding box center [219, 250] width 9 height 11
click at [188, 271] on div "Comprehensive" at bounding box center [152, 270] width 156 height 18
click at [562, 168] on input "Insured amount" at bounding box center [525, 165] width 157 height 24
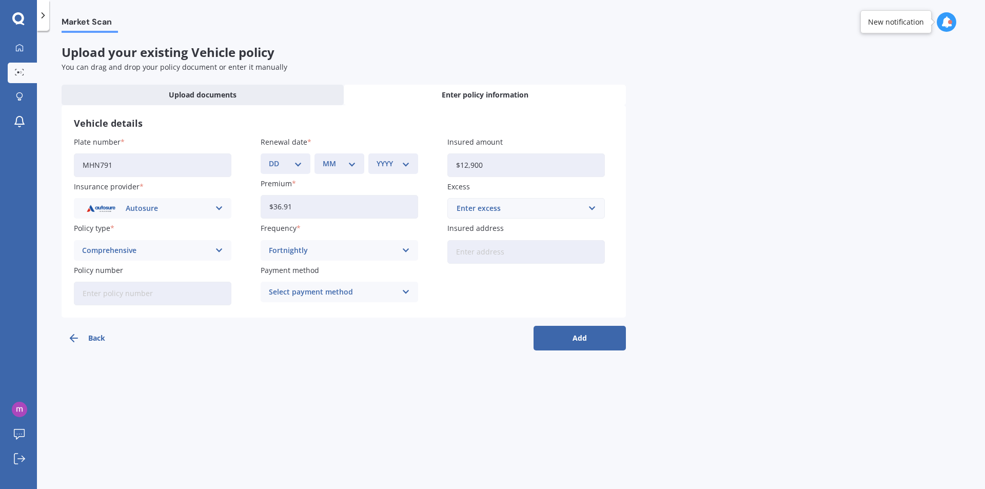
type input "$12,900"
click at [582, 210] on div "Enter excess" at bounding box center [519, 208] width 127 height 11
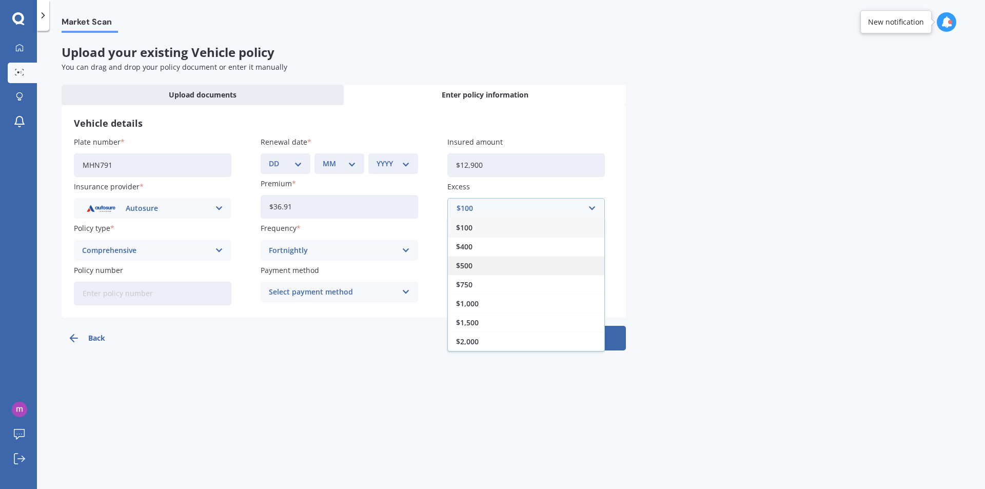
click at [490, 266] on div "$500" at bounding box center [526, 265] width 156 height 19
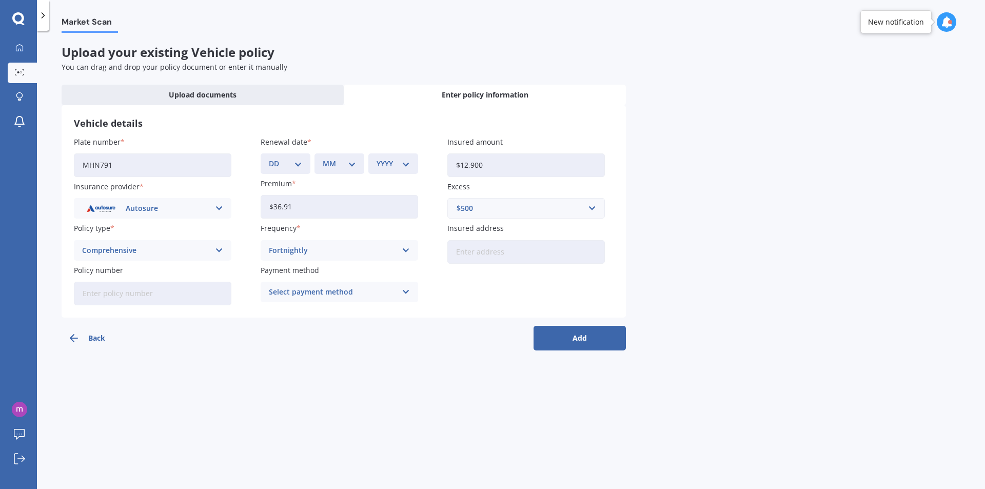
click at [476, 250] on input "Insured address" at bounding box center [525, 252] width 157 height 24
type input "12/266 [PERSON_NAME] RoadPapatoetoe 2025"
click at [408, 294] on icon at bounding box center [406, 291] width 9 height 11
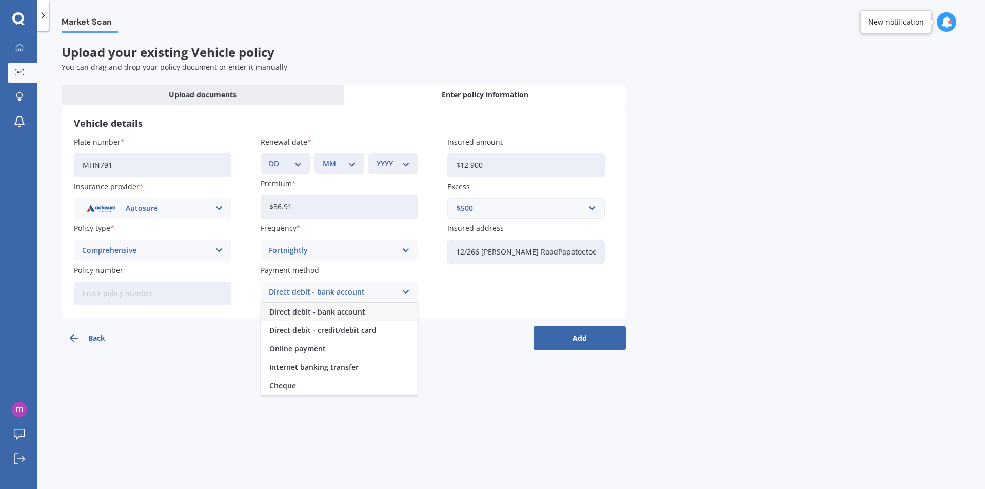
click at [377, 315] on div "Direct debit - bank account" at bounding box center [339, 312] width 156 height 18
click at [157, 296] on input "Policy number" at bounding box center [152, 294] width 157 height 24
type input "mpc001146994"
click at [572, 339] on button "Add" at bounding box center [579, 338] width 92 height 25
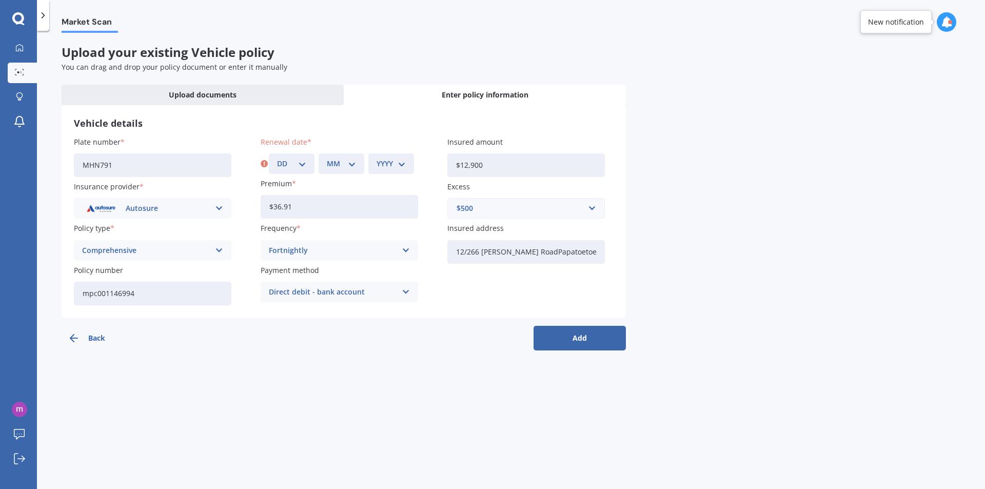
click at [304, 164] on select "DD 01 02 03 04 05 06 07 08 09 10 11 12 13 14 15 16 17 18 19 20 21 22 23 24 25 2…" at bounding box center [291, 163] width 29 height 11
select select "12"
click at [277, 158] on select "DD 01 02 03 04 05 06 07 08 09 10 11 12 13 14 15 16 17 18 19 20 21 22 23 24 25 2…" at bounding box center [291, 163] width 29 height 11
click at [352, 162] on select "MM 01 02 03 04 05 06 07 08 09 10 11 12" at bounding box center [341, 163] width 29 height 11
select select "09"
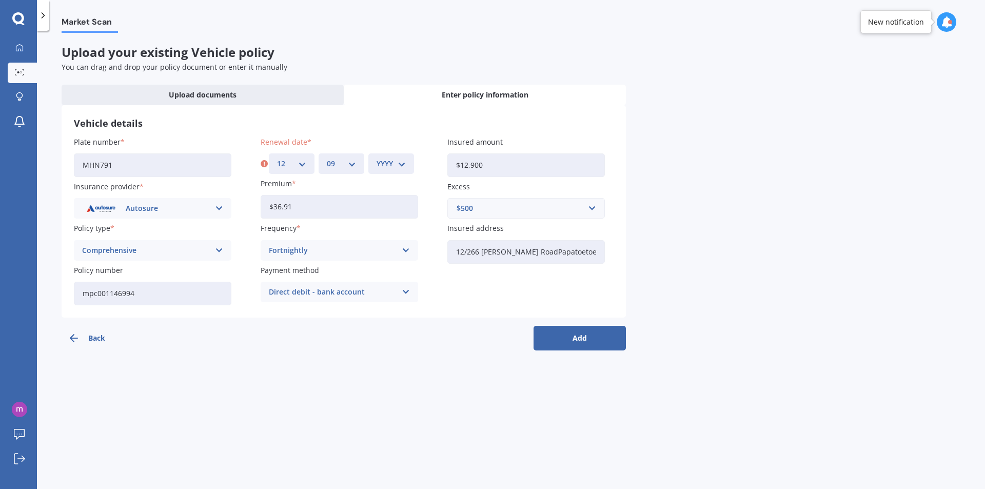
click at [327, 158] on select "MM 01 02 03 04 05 06 07 08 09 10 11 12" at bounding box center [341, 163] width 29 height 11
click at [404, 161] on select "YYYY 2027 2026 2025 2024 2023 2022 2021 2020 2019 2018 2017 2016 2015 2014 2013…" at bounding box center [390, 163] width 29 height 11
select select "2025"
click at [376, 158] on select "YYYY 2027 2026 2025 2024 2023 2022 2021 2020 2019 2018 2017 2016 2015 2014 2013…" at bounding box center [390, 163] width 29 height 11
click at [570, 343] on button "Add" at bounding box center [579, 338] width 92 height 25
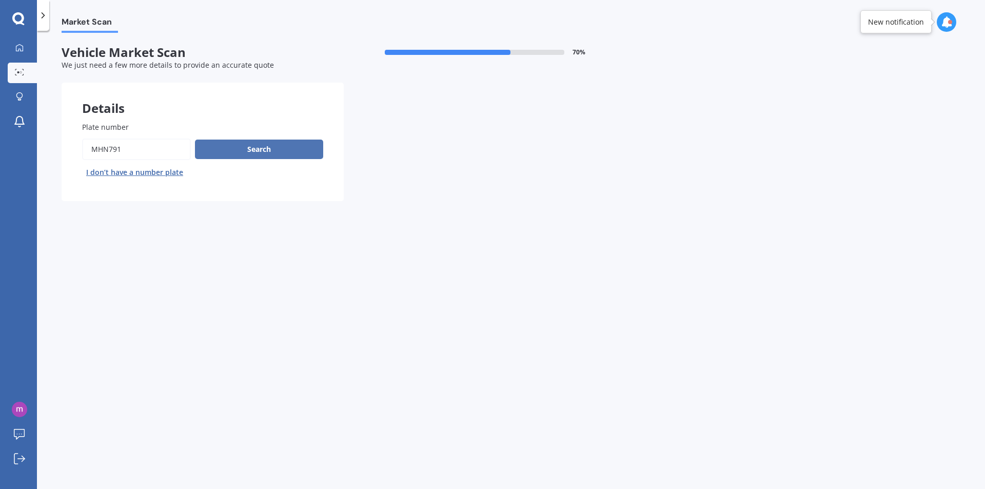
click at [284, 148] on button "Search" at bounding box center [259, 148] width 128 height 19
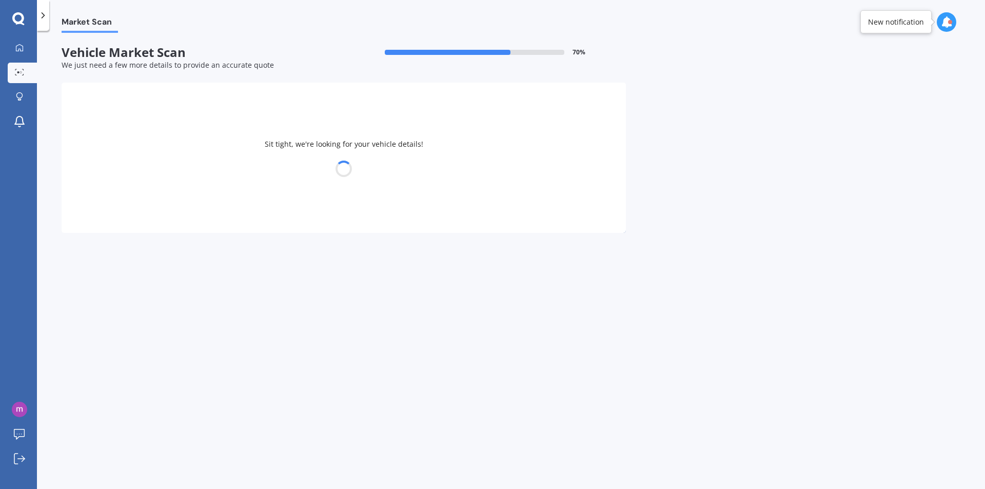
select select "NISSAN"
select select "X-TRAIL"
select select "12"
select select "11"
select select "1968"
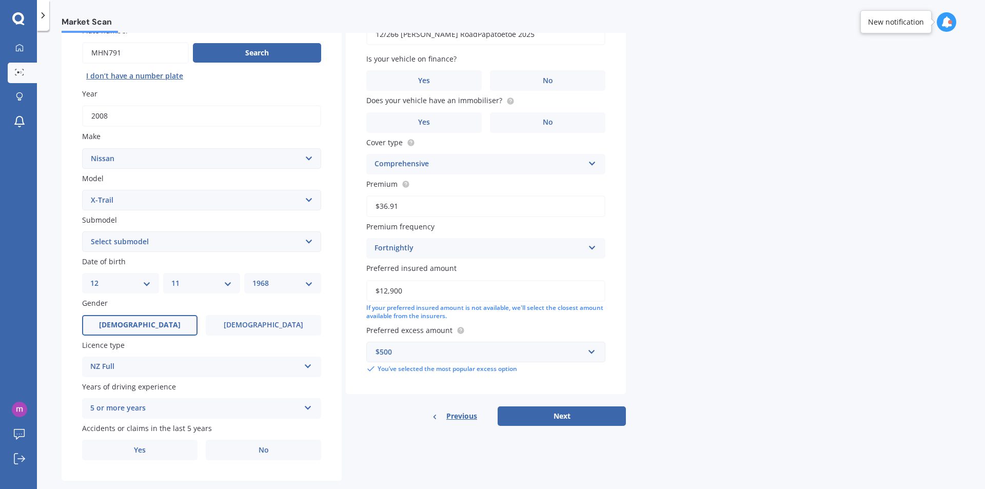
scroll to position [103, 0]
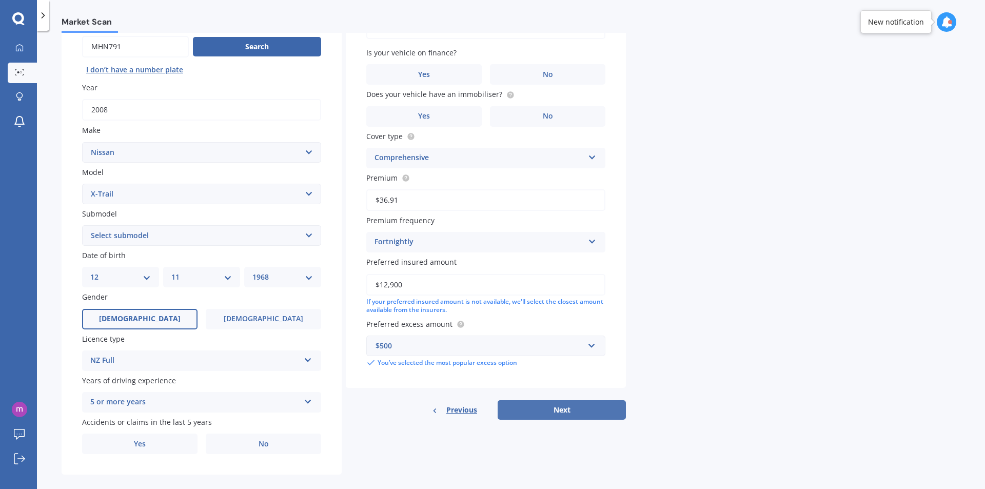
click at [571, 414] on button "Next" at bounding box center [561, 409] width 128 height 19
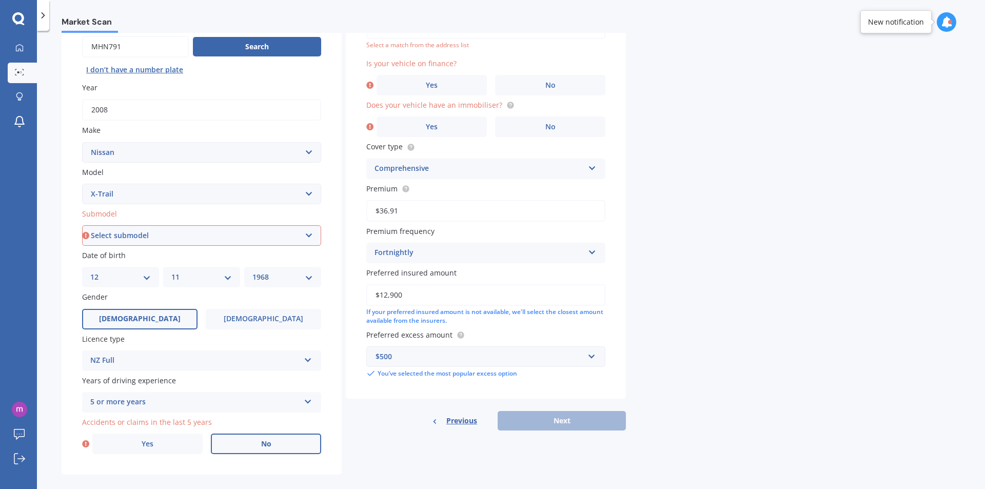
click at [289, 443] on label "No" at bounding box center [266, 443] width 110 height 21
click at [0, 0] on input "No" at bounding box center [0, 0] width 0 height 0
click at [542, 80] on label "No" at bounding box center [550, 85] width 110 height 21
click at [0, 0] on input "No" at bounding box center [0, 0] width 0 height 0
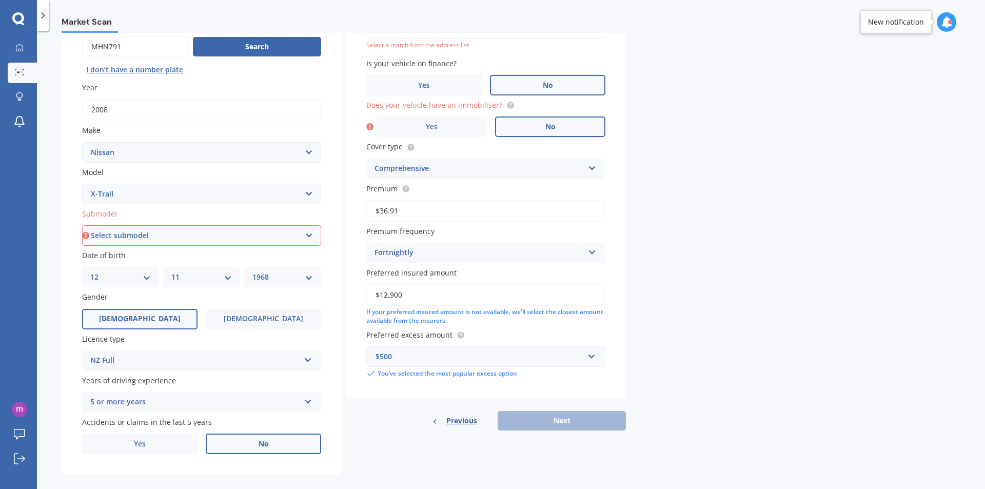
click at [548, 127] on span "No" at bounding box center [550, 127] width 10 height 9
click at [552, 121] on label "No" at bounding box center [550, 126] width 110 height 21
click at [0, 0] on input "No" at bounding box center [0, 0] width 0 height 0
click at [296, 241] on select "Select submodel (All Other) 2000cc Hybrid 2WD non-turbo 4WD 20X Petrol ST ST 4W…" at bounding box center [201, 235] width 239 height 21
select select "TI 4WD"
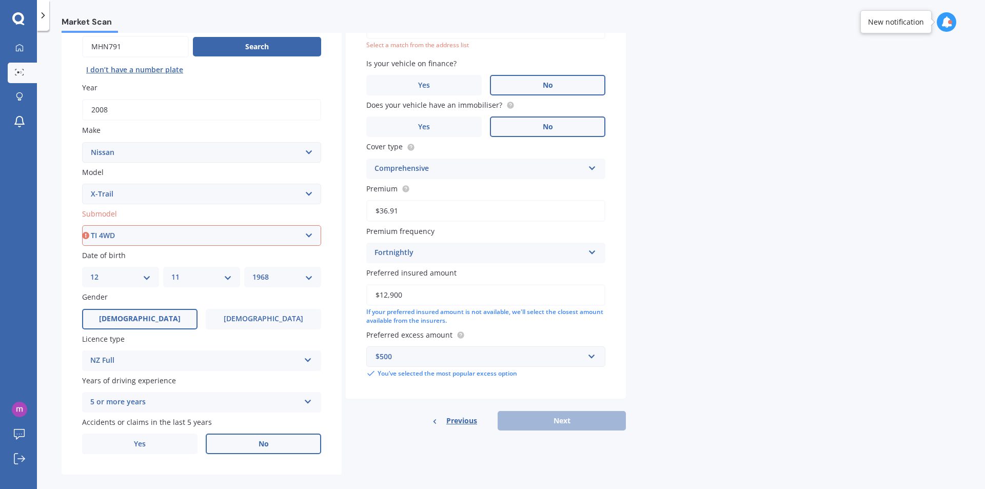
click at [82, 225] on select "Select submodel (All Other) 2000cc Hybrid 2WD non-turbo 4WD 20X Petrol ST ST 4W…" at bounding box center [201, 235] width 239 height 21
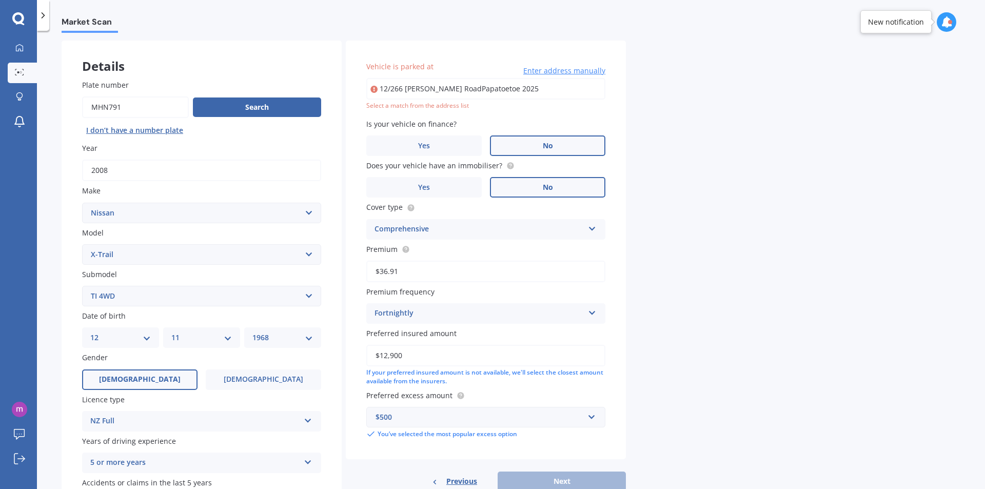
scroll to position [0, 0]
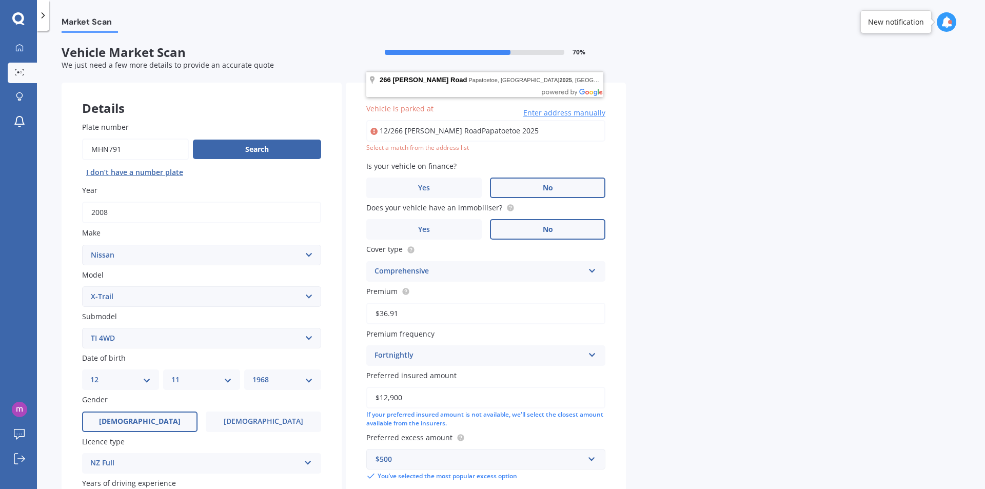
click at [538, 130] on input "12/266 [PERSON_NAME] RoadPapatoetoe 2025" at bounding box center [485, 131] width 239 height 22
type input "[STREET_ADDRESS][PERSON_NAME]"
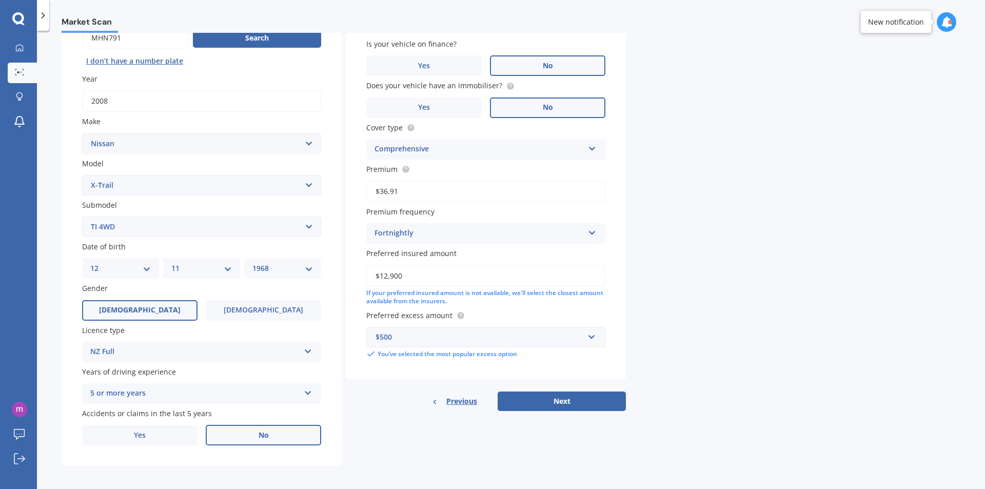
scroll to position [115, 0]
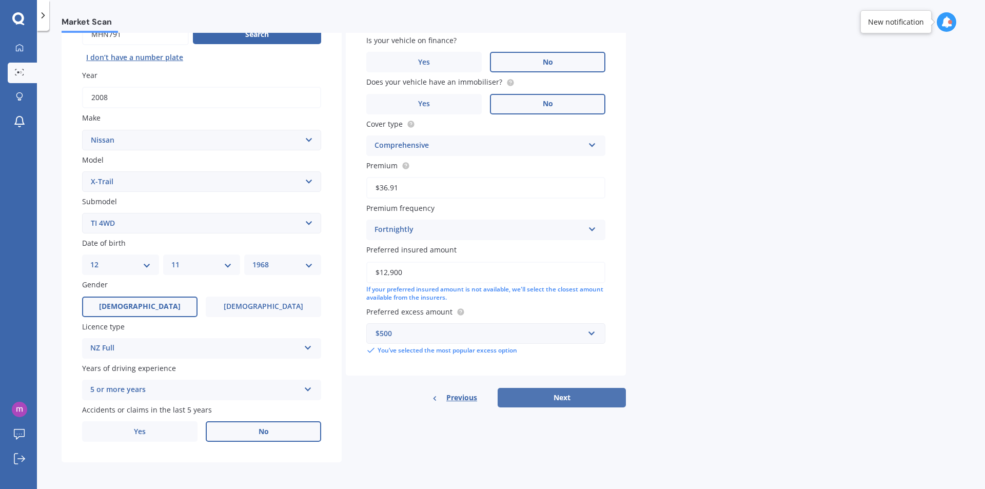
click at [580, 395] on button "Next" at bounding box center [561, 397] width 128 height 19
select select "12"
select select "11"
select select "1968"
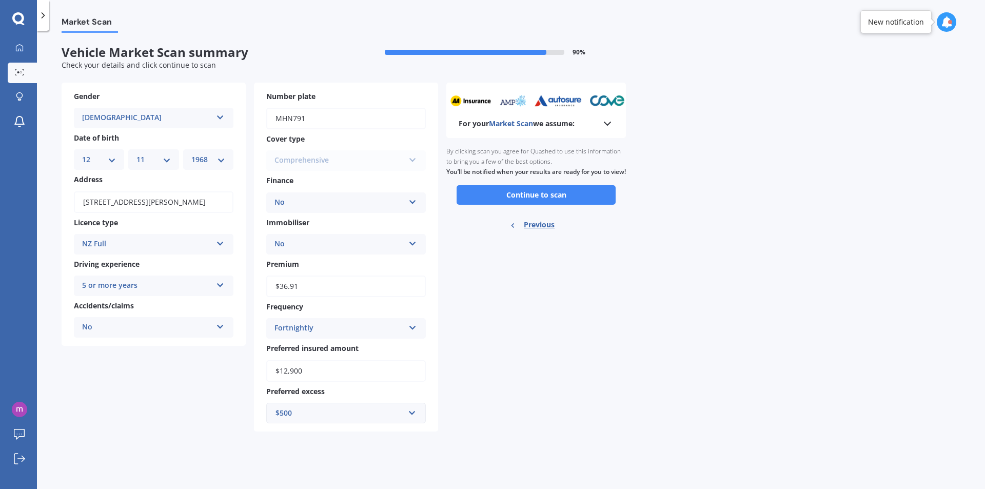
scroll to position [0, 0]
click at [535, 203] on button "Continue to scan" at bounding box center [535, 194] width 159 height 19
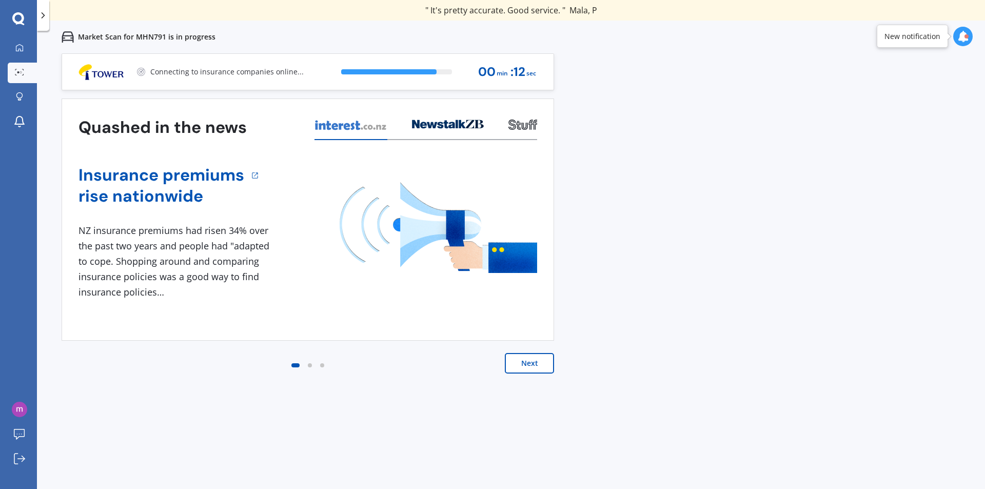
click at [527, 360] on button "Next" at bounding box center [529, 363] width 49 height 21
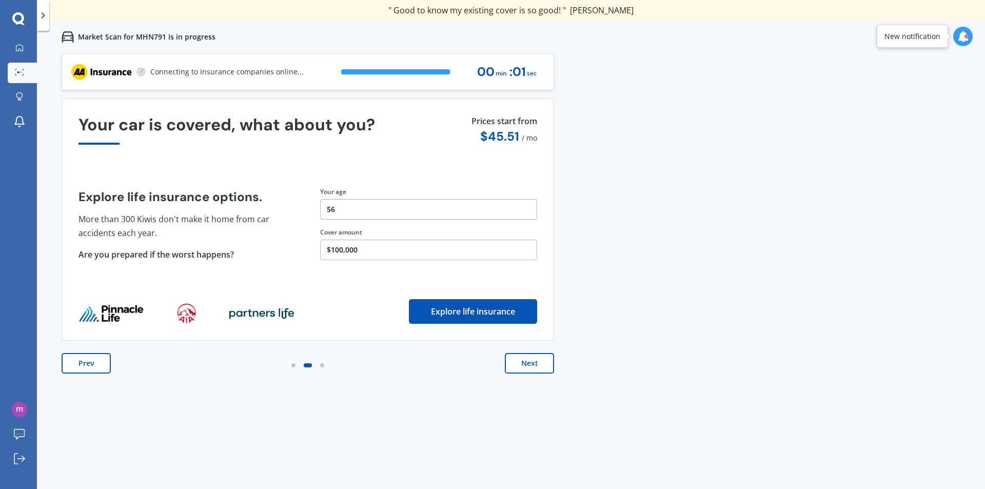
click at [528, 366] on button "Next" at bounding box center [529, 363] width 49 height 21
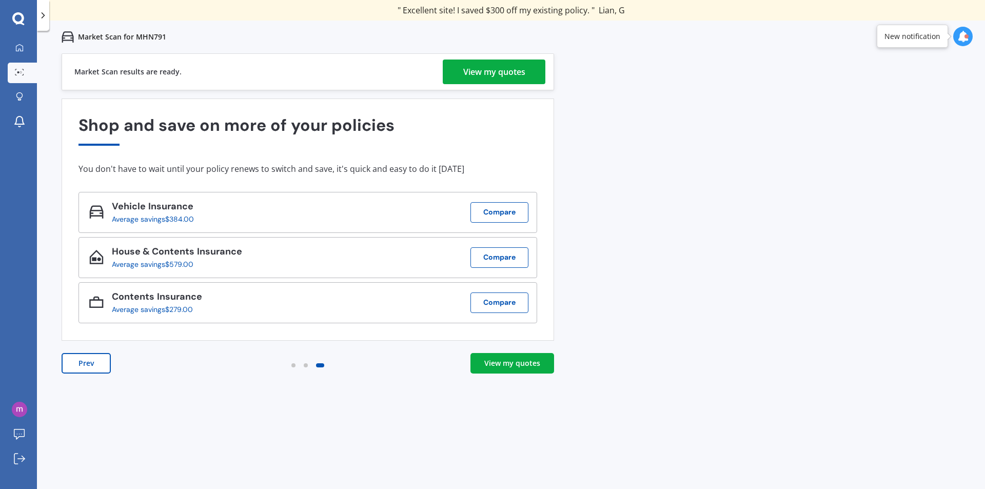
click at [87, 363] on button "Prev" at bounding box center [86, 363] width 49 height 21
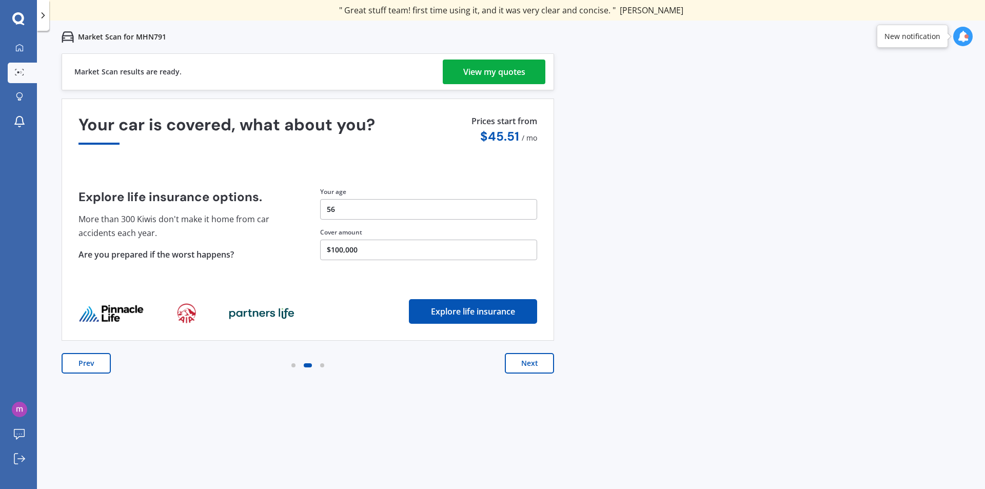
click at [516, 67] on div "View my quotes" at bounding box center [494, 71] width 62 height 25
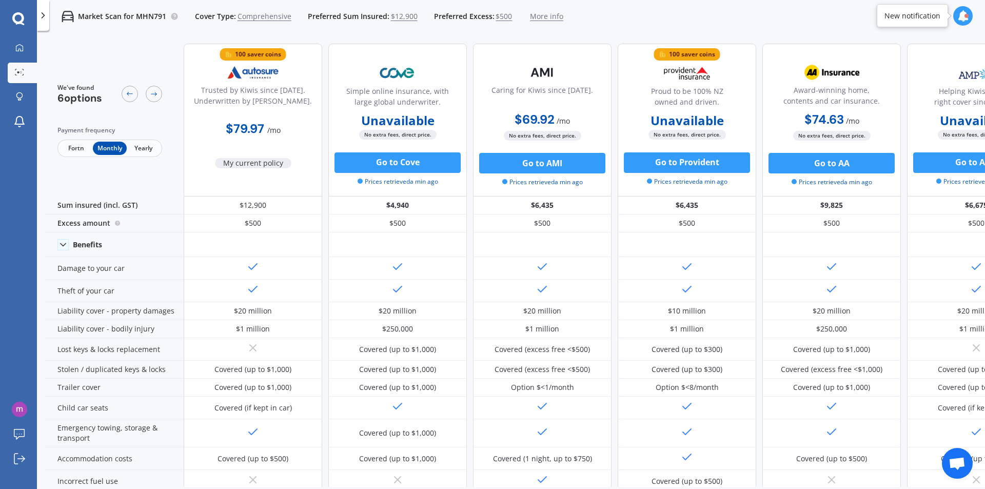
click at [70, 148] on span "Fortn" at bounding box center [75, 148] width 33 height 13
click at [20, 48] on icon at bounding box center [19, 48] width 8 height 8
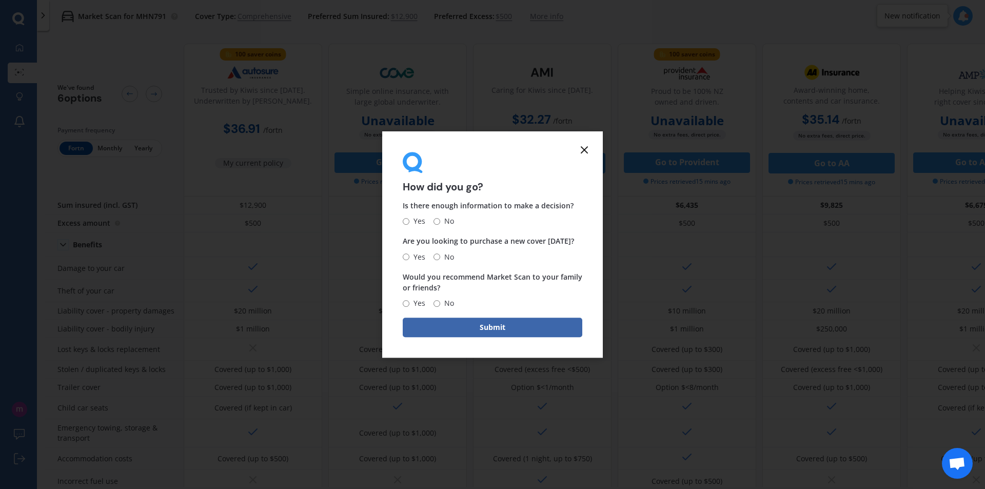
click at [588, 150] on icon at bounding box center [584, 150] width 12 height 12
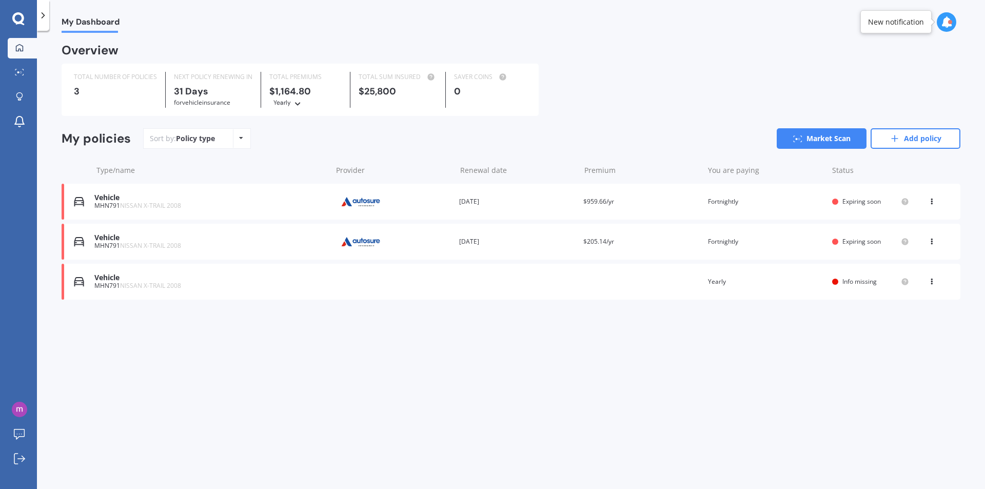
click at [297, 105] on icon at bounding box center [297, 102] width 7 height 6
click at [933, 204] on div "View option View policy Delete" at bounding box center [932, 201] width 9 height 10
click at [894, 241] on div "Delete" at bounding box center [909, 241] width 102 height 21
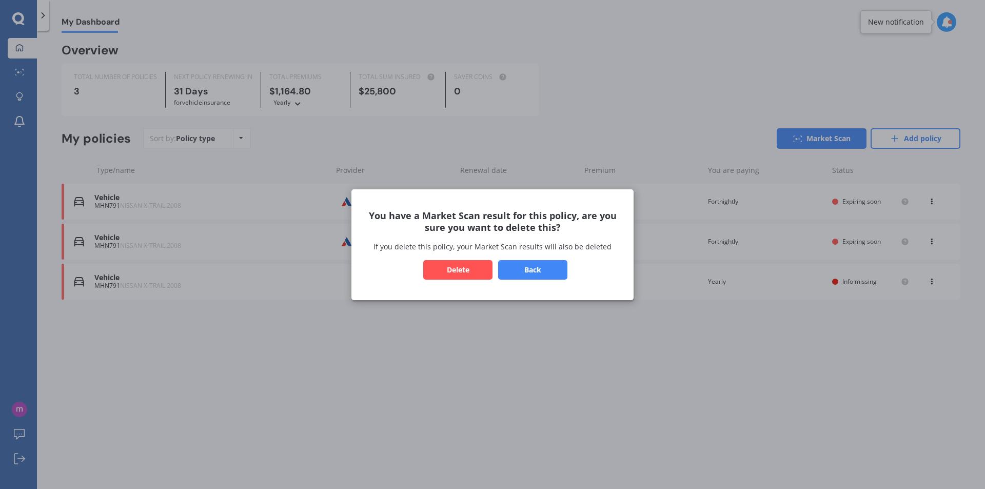
click at [450, 266] on button "Delete" at bounding box center [457, 269] width 69 height 19
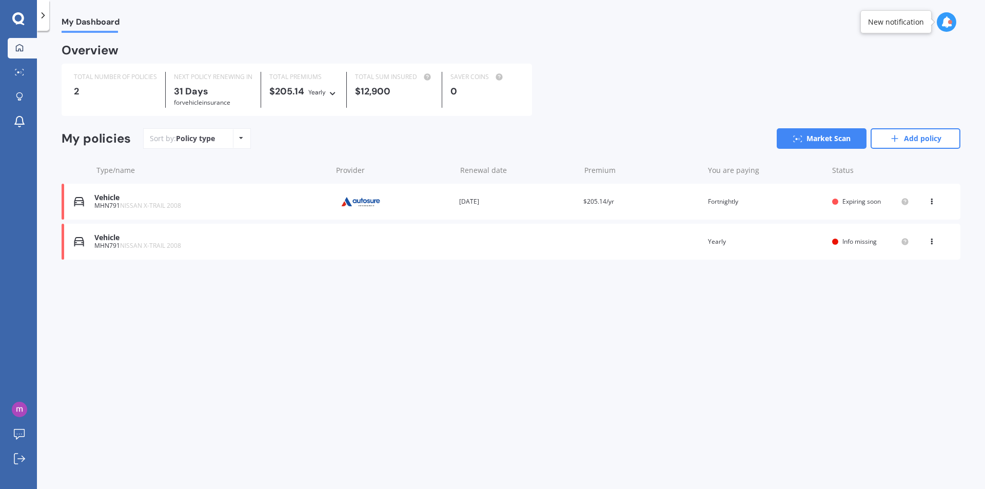
click at [931, 203] on icon at bounding box center [931, 199] width 7 height 6
click at [900, 246] on div "Delete" at bounding box center [909, 241] width 102 height 21
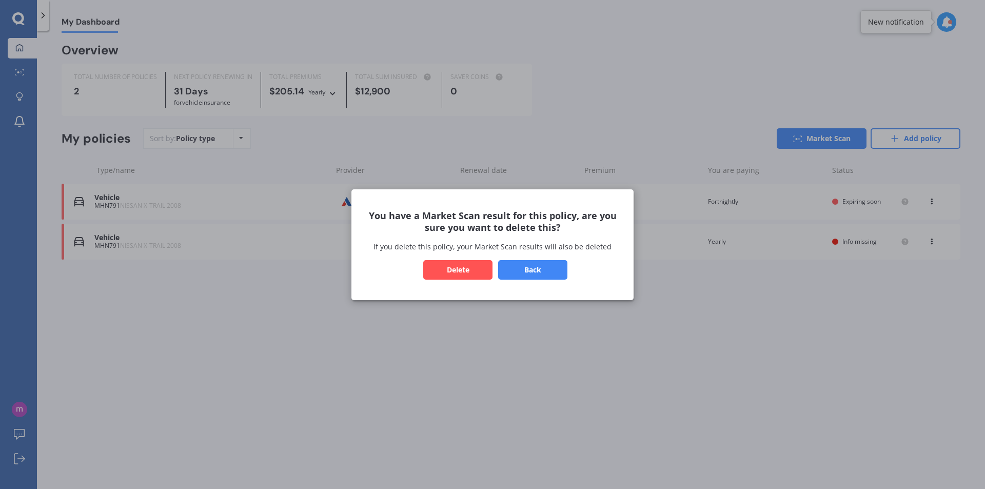
drag, startPoint x: 447, startPoint y: 274, endPoint x: 554, endPoint y: 252, distance: 109.3
click at [451, 274] on button "Delete" at bounding box center [457, 269] width 69 height 19
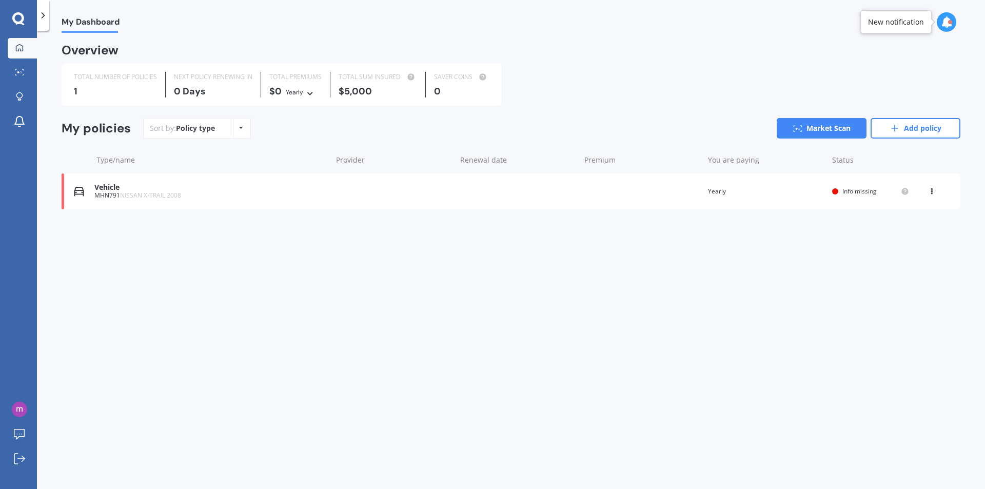
click at [929, 193] on div "View option View policy Delete" at bounding box center [932, 191] width 9 height 10
click at [894, 230] on div "Delete" at bounding box center [909, 231] width 102 height 21
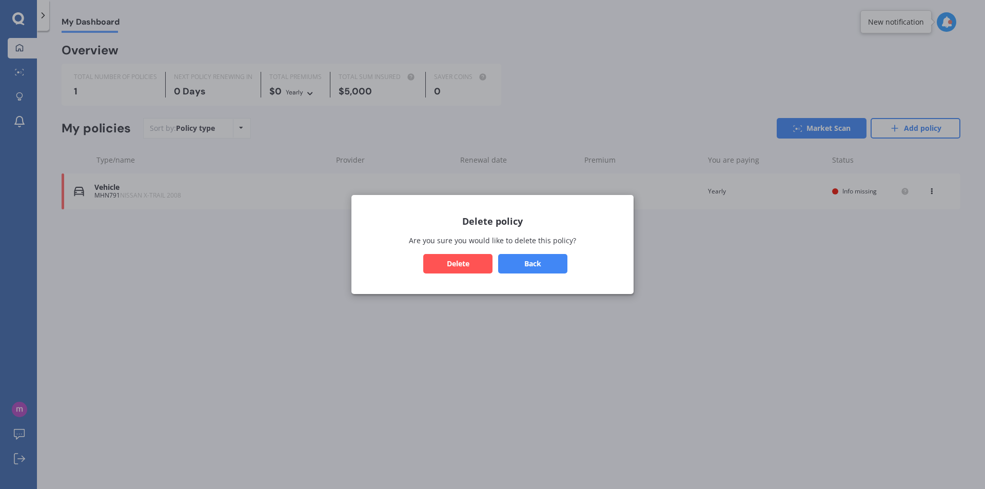
click at [467, 261] on button "Delete" at bounding box center [457, 263] width 69 height 19
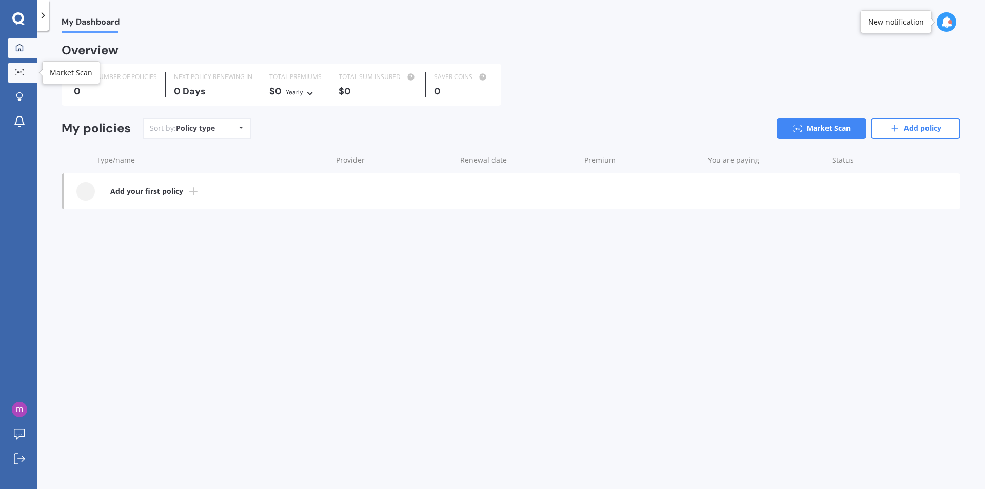
click at [19, 77] on link "Market Scan" at bounding box center [22, 73] width 29 height 21
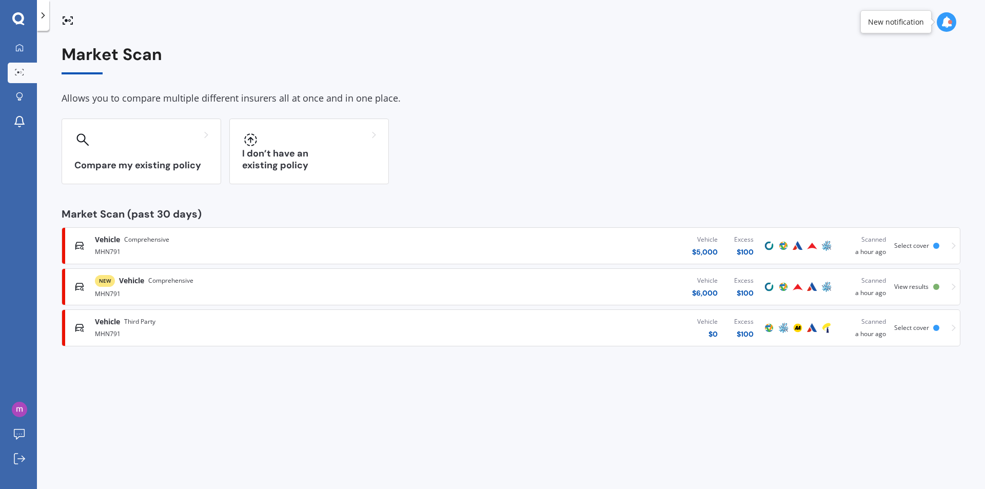
click at [922, 288] on span "View results" at bounding box center [911, 286] width 34 height 9
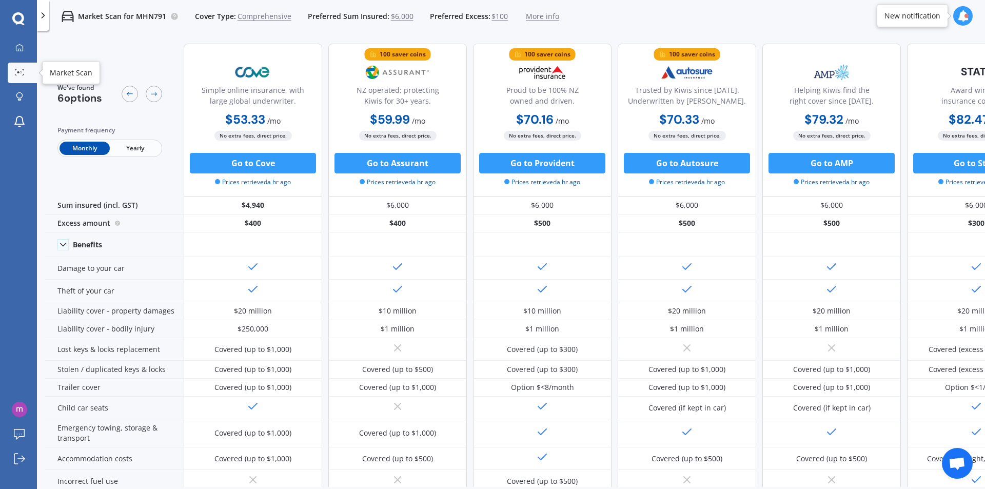
click at [12, 67] on link "Market Scan" at bounding box center [22, 73] width 29 height 21
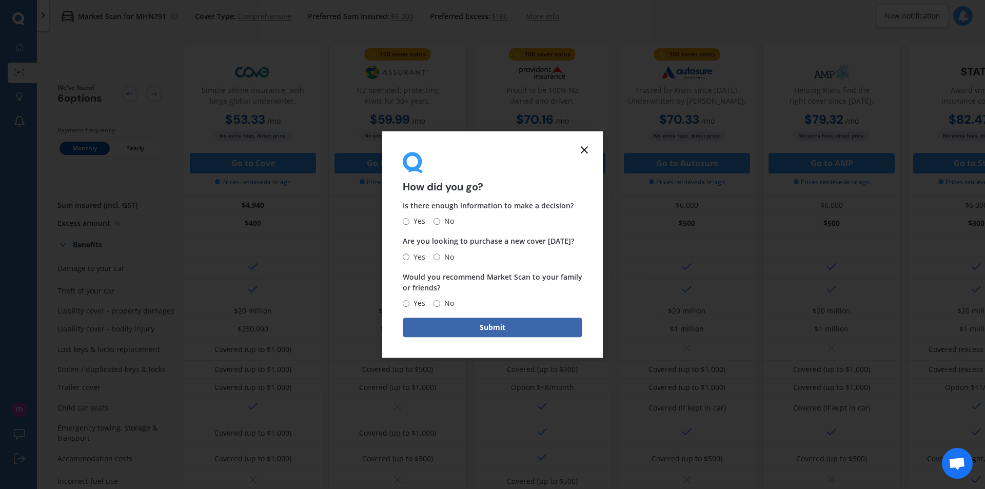
click at [586, 150] on icon at bounding box center [584, 150] width 12 height 12
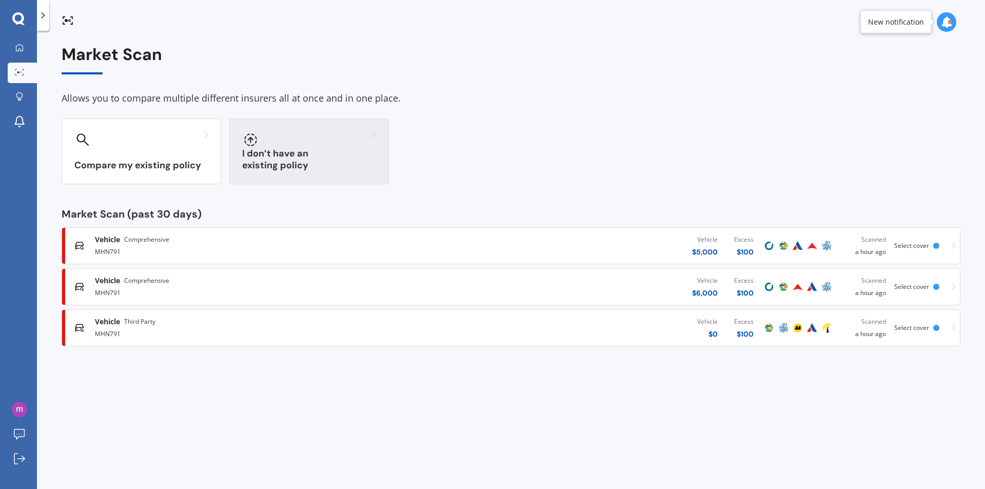
click at [325, 164] on h3 "I don’t have an existing policy" at bounding box center [309, 160] width 134 height 24
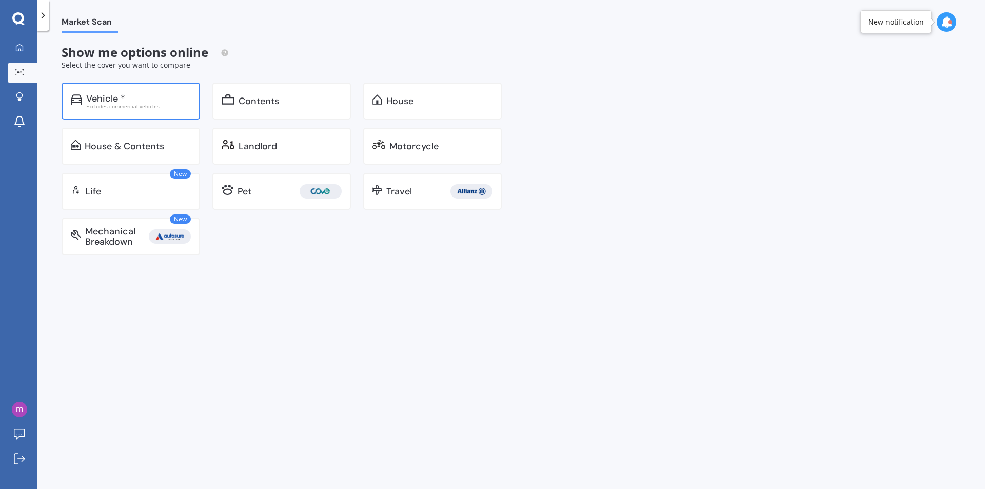
click at [136, 94] on div "Vehicle *" at bounding box center [138, 98] width 105 height 10
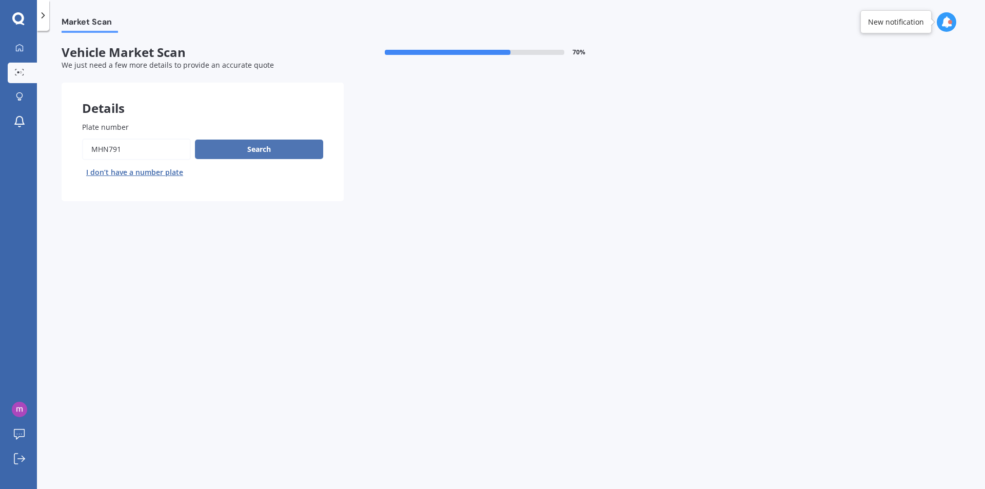
click at [251, 149] on button "Search" at bounding box center [259, 148] width 128 height 19
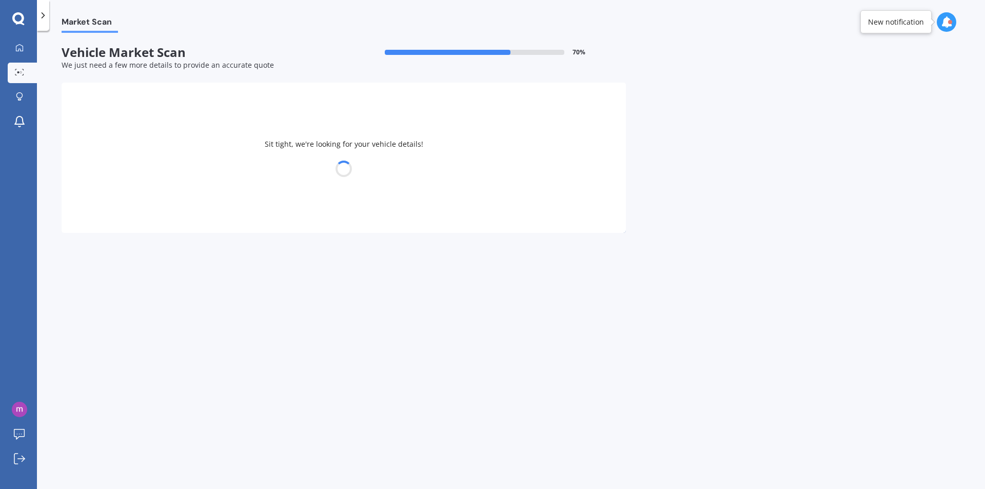
select select "NISSAN"
select select "X-TRAIL"
select select "12"
select select "11"
select select "1968"
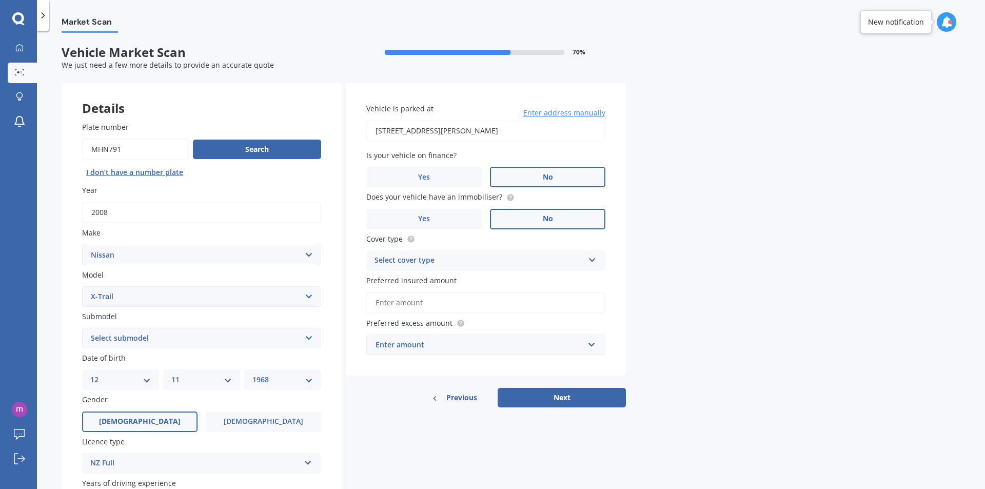
click at [304, 342] on select "Select submodel (All Other) 2000cc Hybrid 2WD non-turbo 4WD 20X Petrol ST ST 4W…" at bounding box center [201, 338] width 239 height 21
select select "4WD 20X PETROL"
click at [82, 328] on select "Select submodel (All Other) 2000cc Hybrid 2WD non-turbo 4WD 20X Petrol ST ST 4W…" at bounding box center [201, 338] width 239 height 21
click at [589, 260] on icon at bounding box center [592, 257] width 9 height 7
click at [483, 283] on div "Comprehensive" at bounding box center [486, 280] width 238 height 18
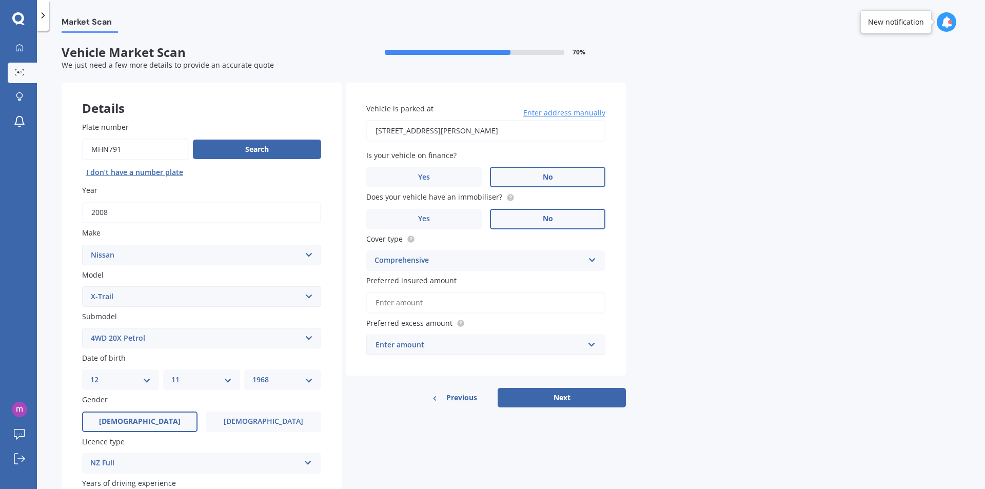
click at [537, 309] on input "Preferred insured amount" at bounding box center [485, 303] width 239 height 22
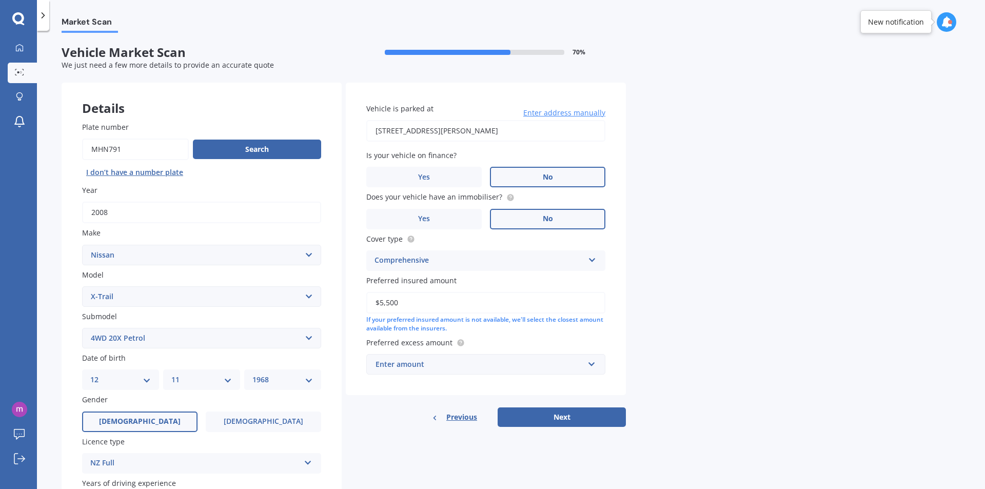
type input "$5,500"
click at [589, 360] on input "text" at bounding box center [482, 363] width 230 height 19
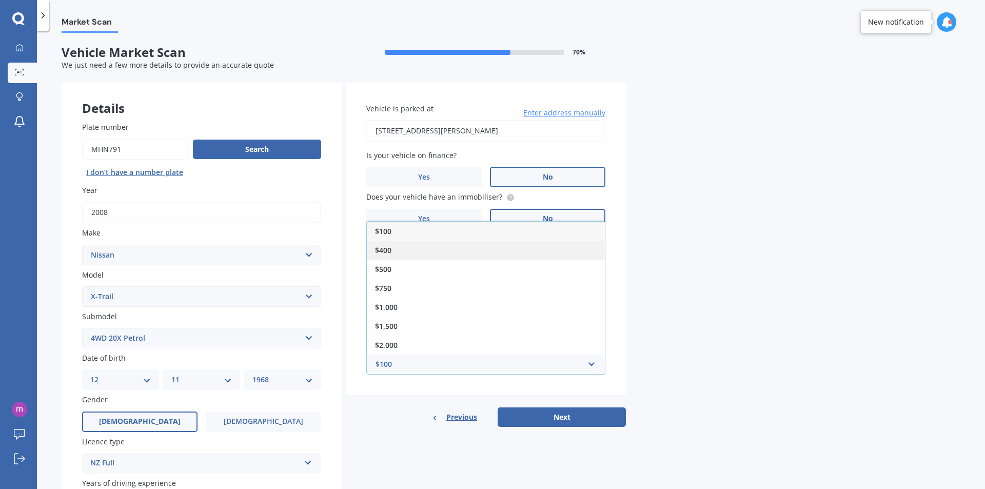
click at [442, 257] on div "$400" at bounding box center [486, 250] width 238 height 19
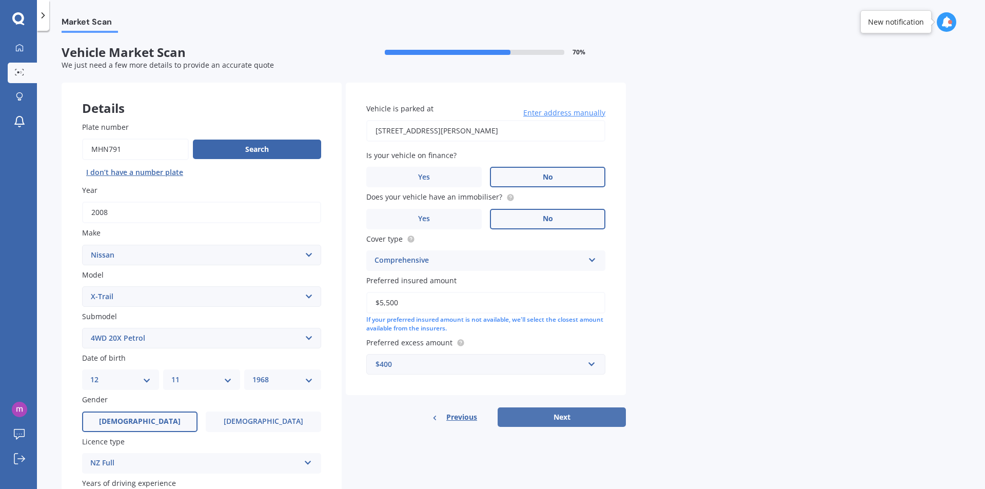
click at [561, 409] on button "Next" at bounding box center [561, 416] width 128 height 19
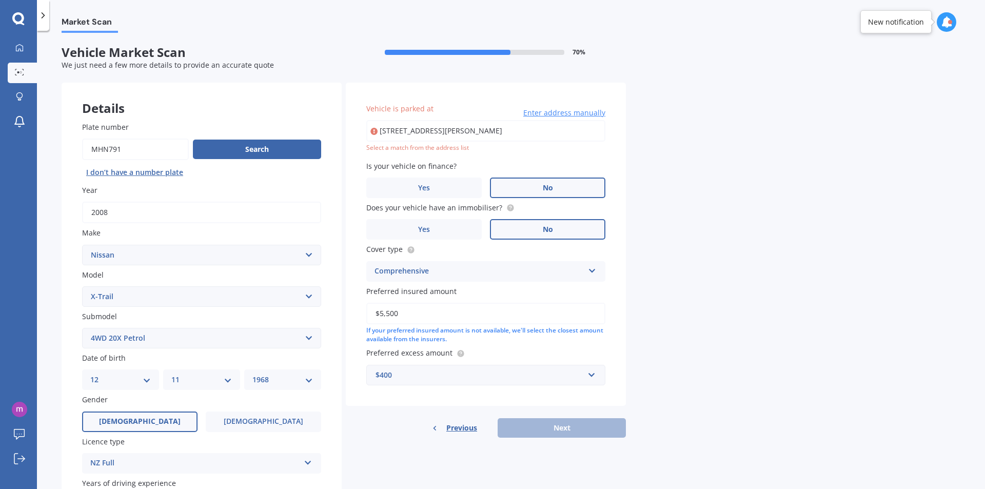
type input "[STREET_ADDRESS][PERSON_NAME]"
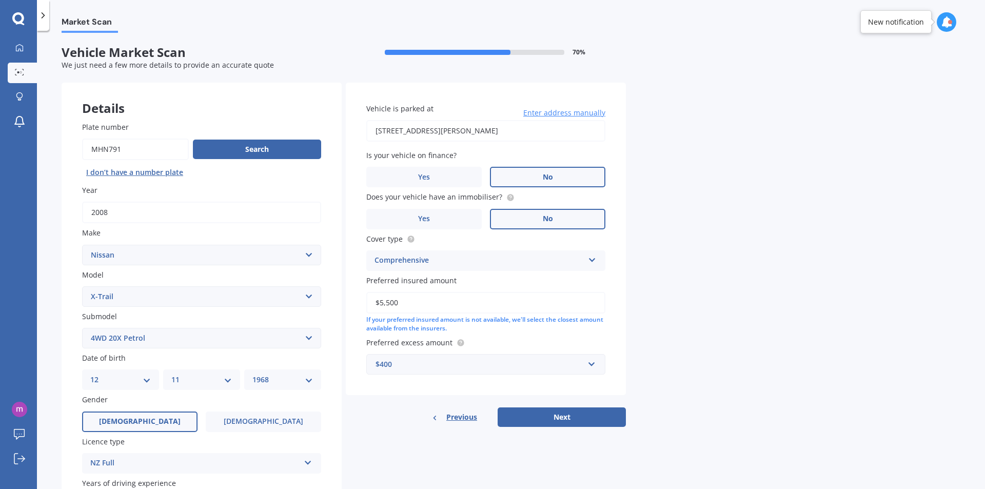
click at [553, 429] on div "Details Plate number Search I don’t have a number plate Year [DATE] Make Select…" at bounding box center [344, 330] width 564 height 495
click at [569, 421] on button "Next" at bounding box center [561, 416] width 128 height 19
select select "12"
select select "11"
select select "1968"
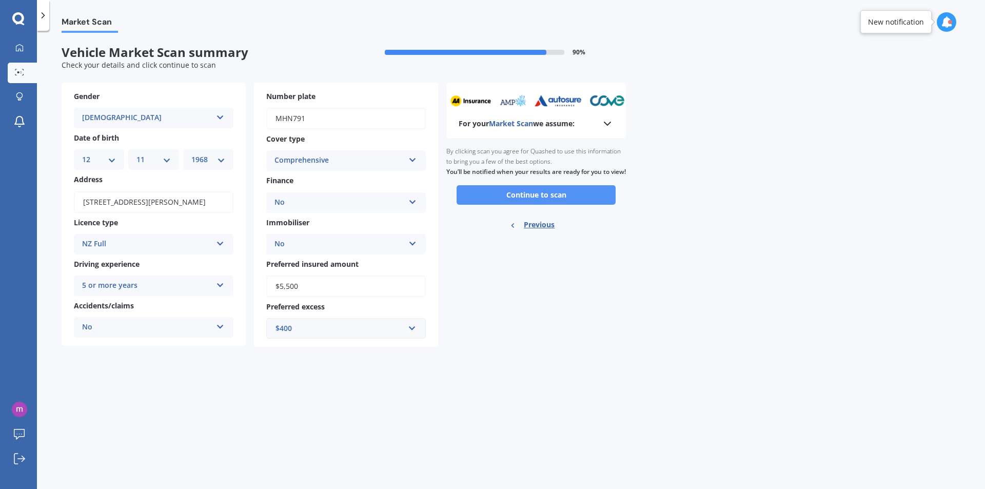
click at [533, 205] on button "Continue to scan" at bounding box center [535, 194] width 159 height 19
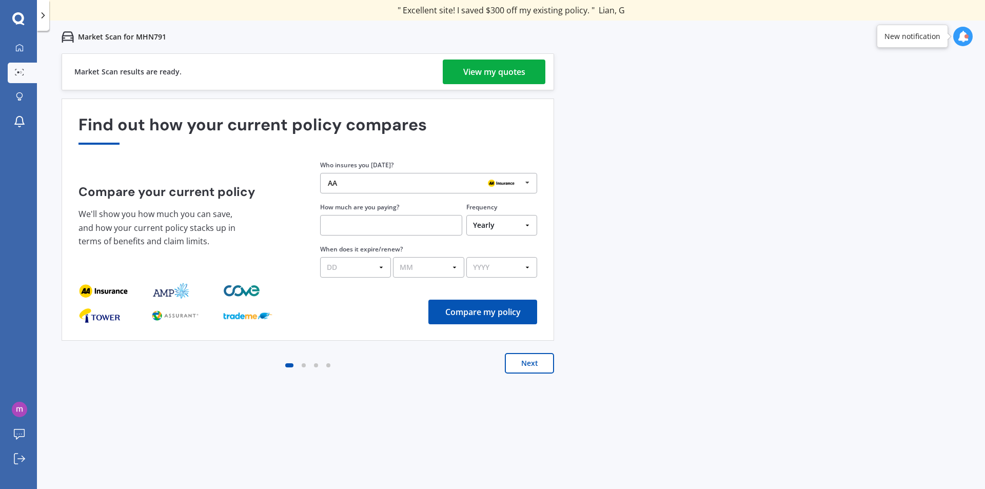
click at [507, 72] on div "View my quotes" at bounding box center [494, 71] width 62 height 25
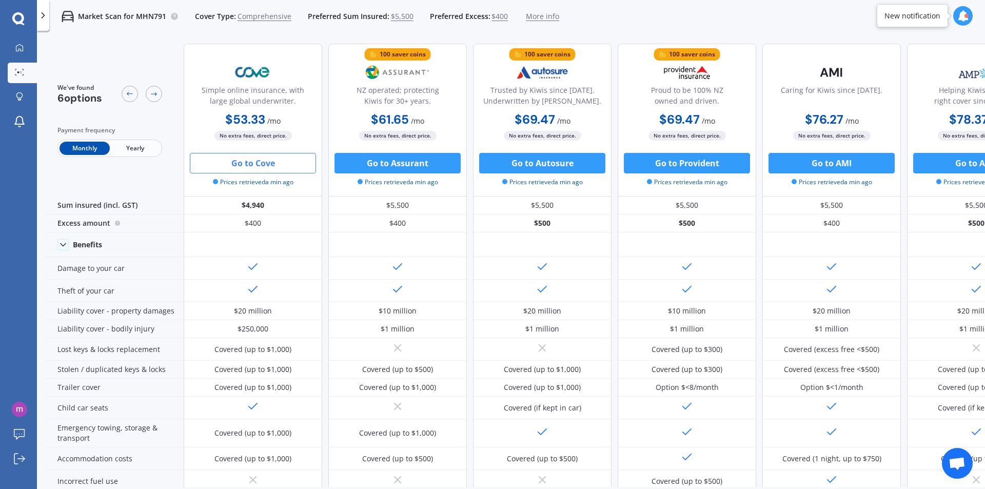
click at [262, 165] on button "Go to Cove" at bounding box center [253, 163] width 126 height 21
